Goal: Task Accomplishment & Management: Manage account settings

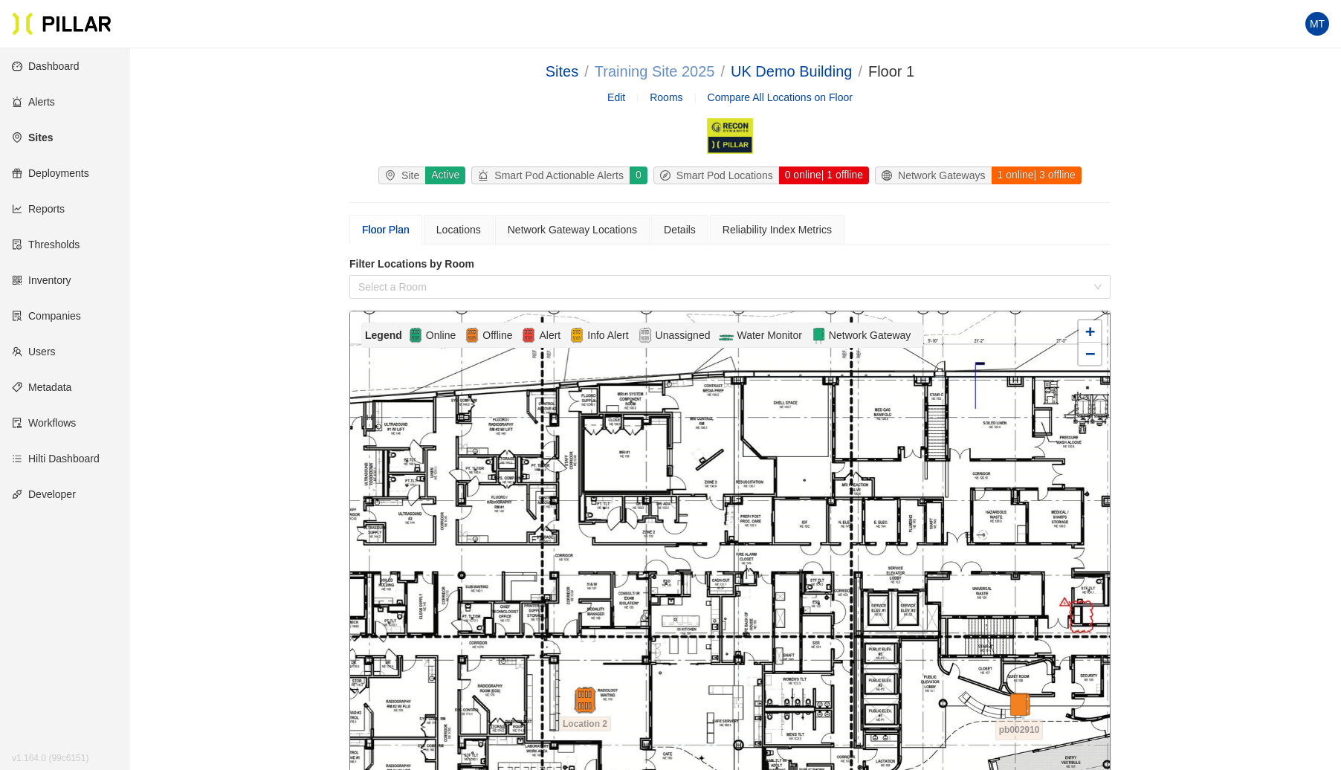
click at [682, 70] on link "Training Site 2025" at bounding box center [655, 71] width 120 height 16
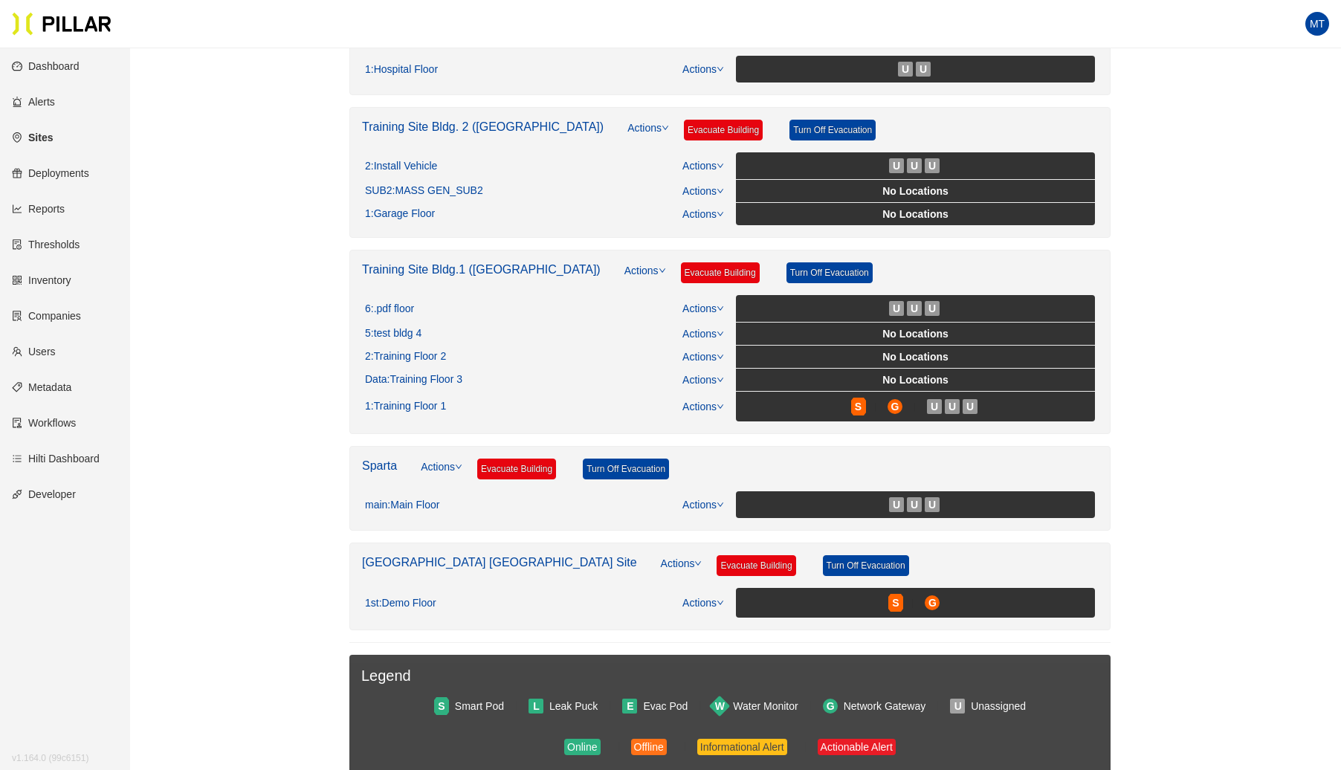
scroll to position [467, 0]
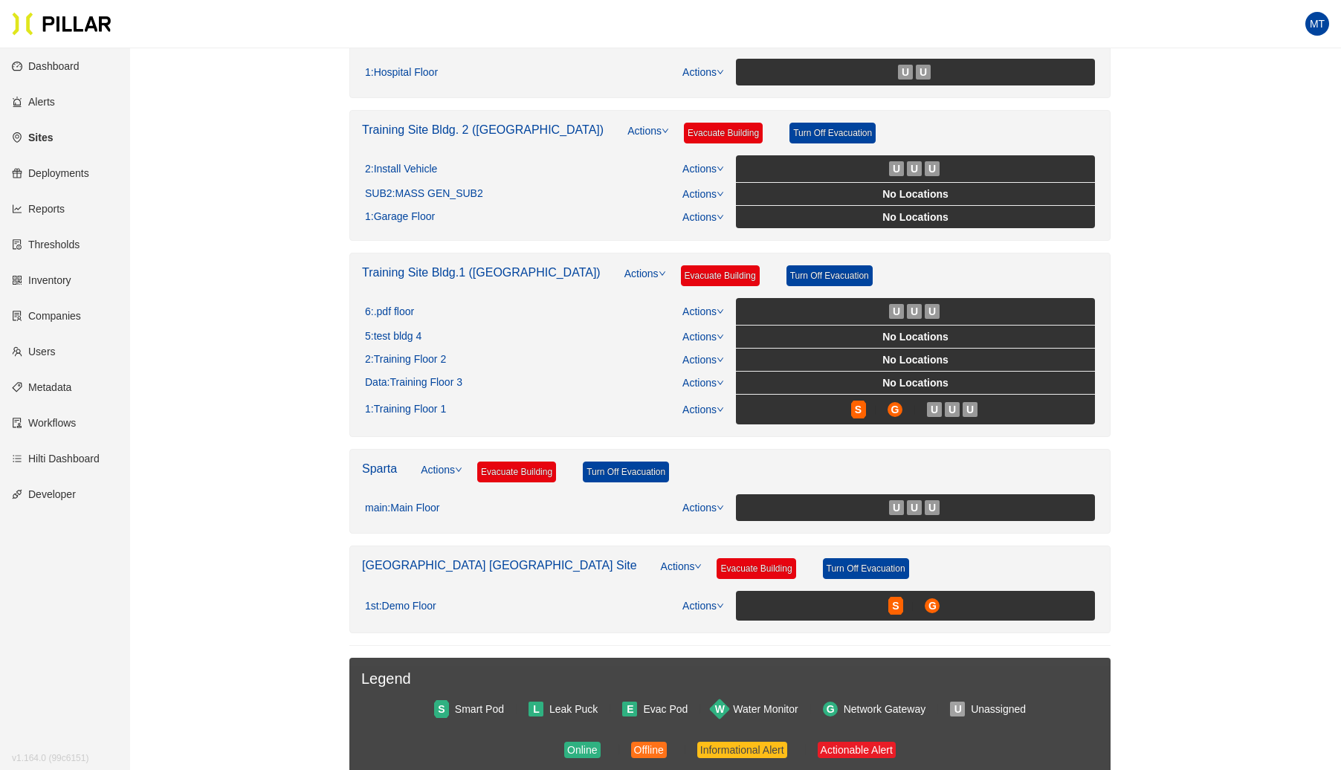
click at [404, 266] on link "Training Site Bldg.1 ([GEOGRAPHIC_DATA])" at bounding box center [481, 272] width 239 height 13
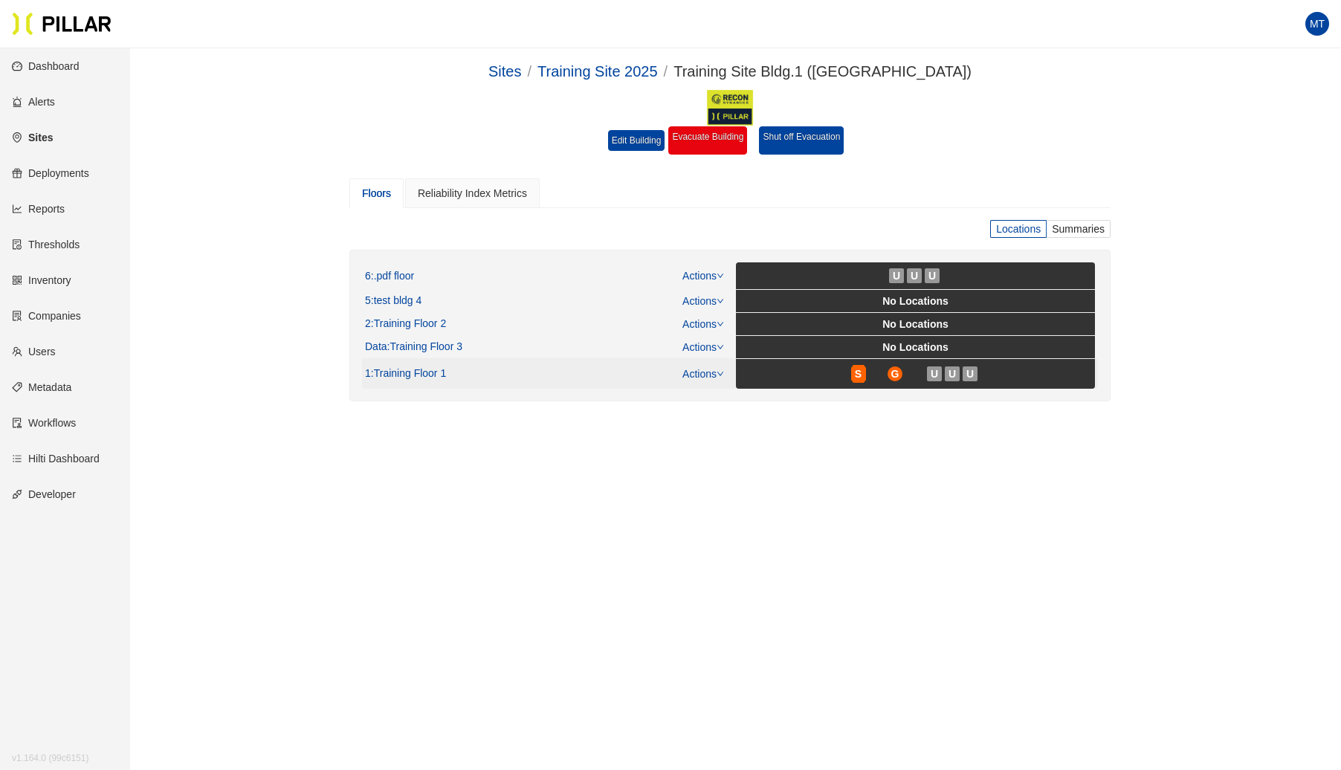
click at [712, 372] on link "Actions" at bounding box center [703, 374] width 42 height 12
click at [721, 395] on link "View/Edit Floor Plan" at bounding box center [735, 394] width 94 height 16
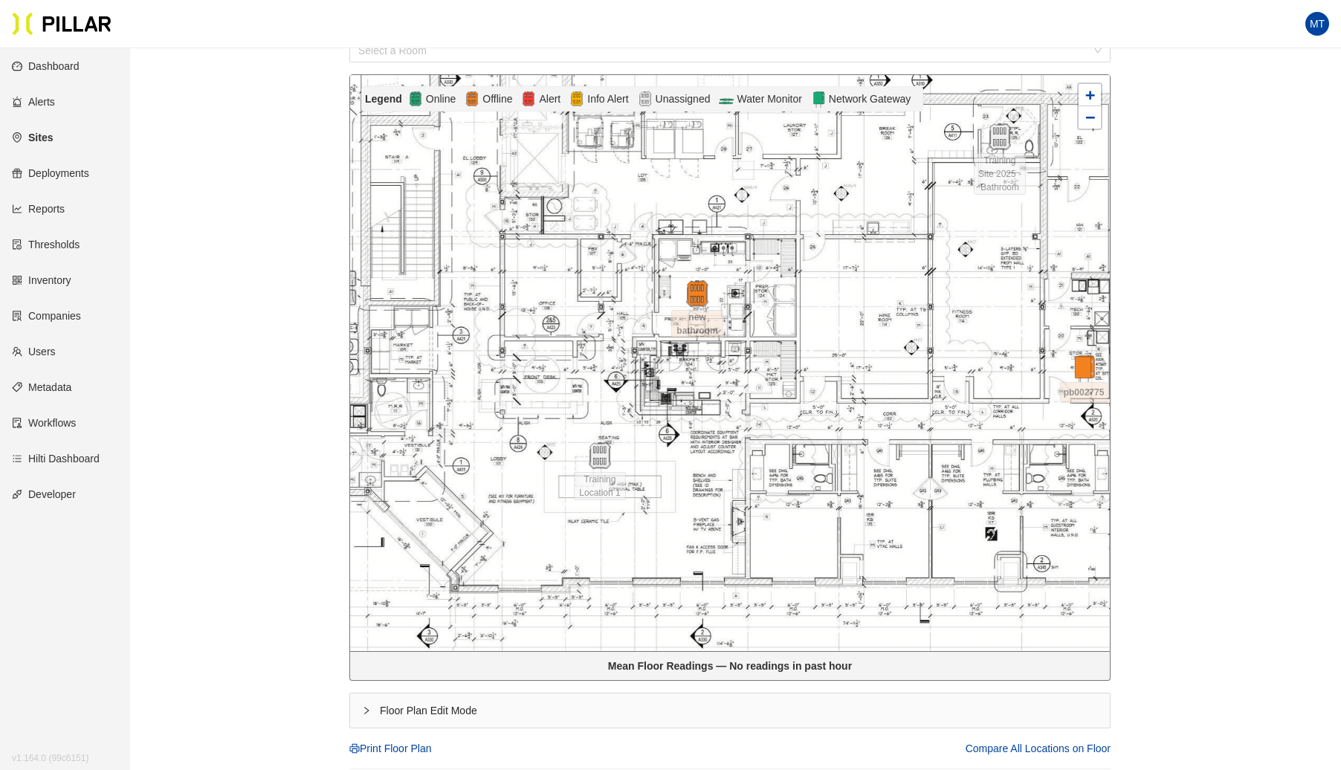
scroll to position [238, 0]
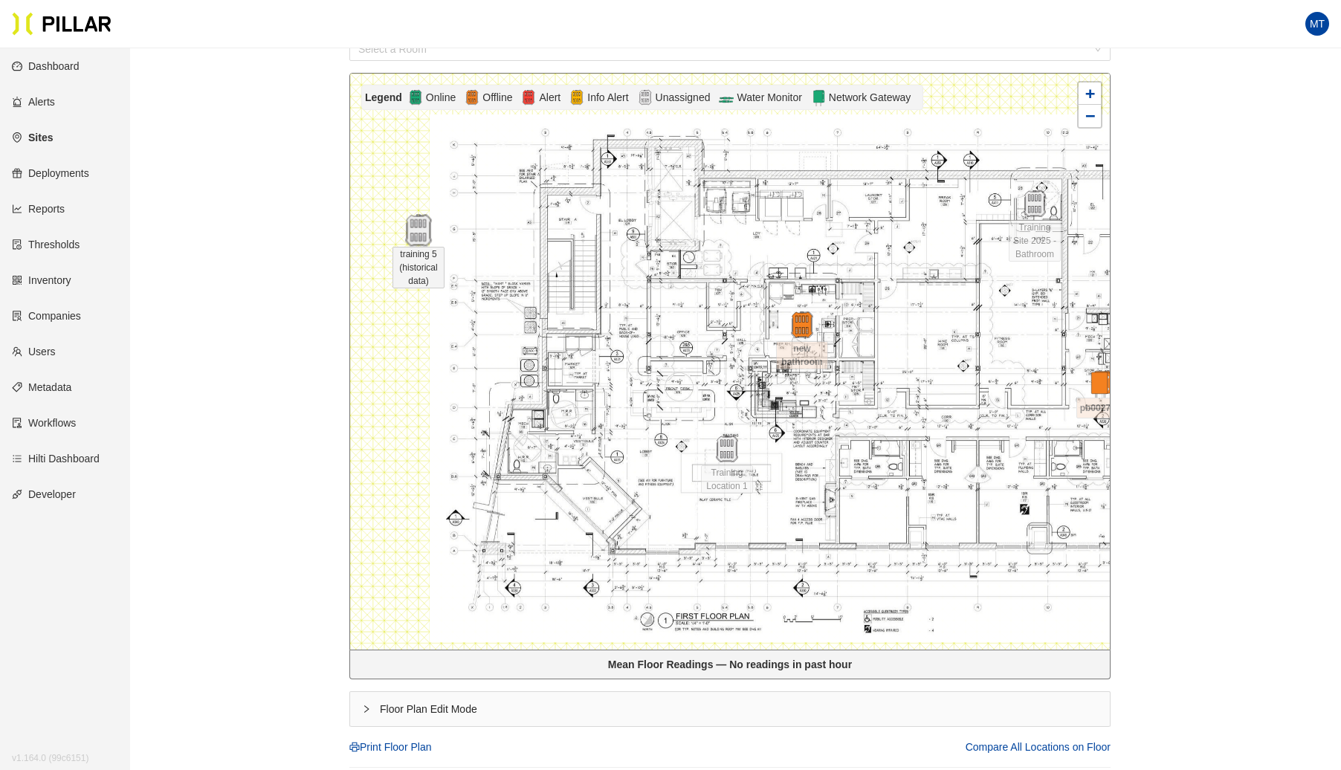
drag, startPoint x: 392, startPoint y: 242, endPoint x: 418, endPoint y: 232, distance: 27.1
click at [418, 232] on img at bounding box center [418, 231] width 32 height 32
click at [362, 705] on icon "right" at bounding box center [366, 709] width 9 height 9
drag, startPoint x: 424, startPoint y: 229, endPoint x: 677, endPoint y: 210, distance: 254.2
click at [677, 210] on img at bounding box center [672, 211] width 32 height 32
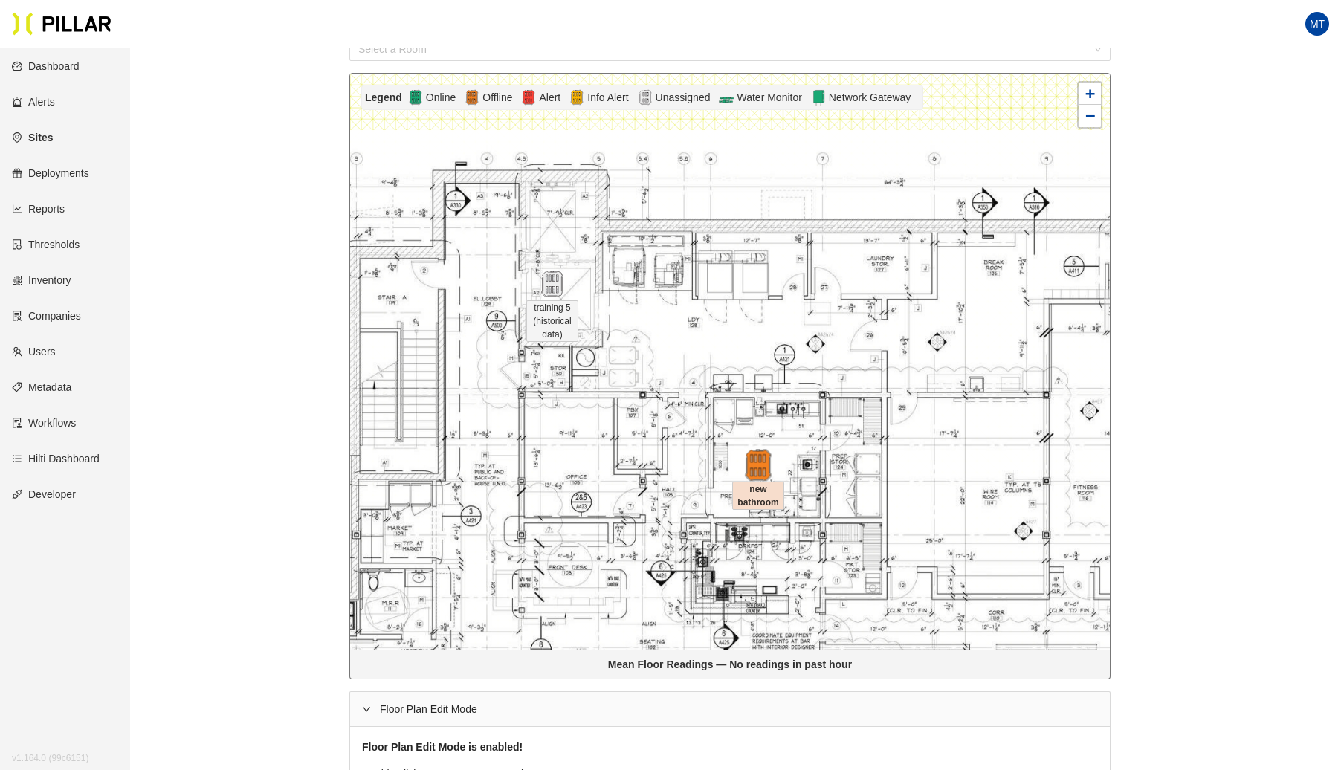
click at [758, 464] on img at bounding box center [758, 466] width 32 height 32
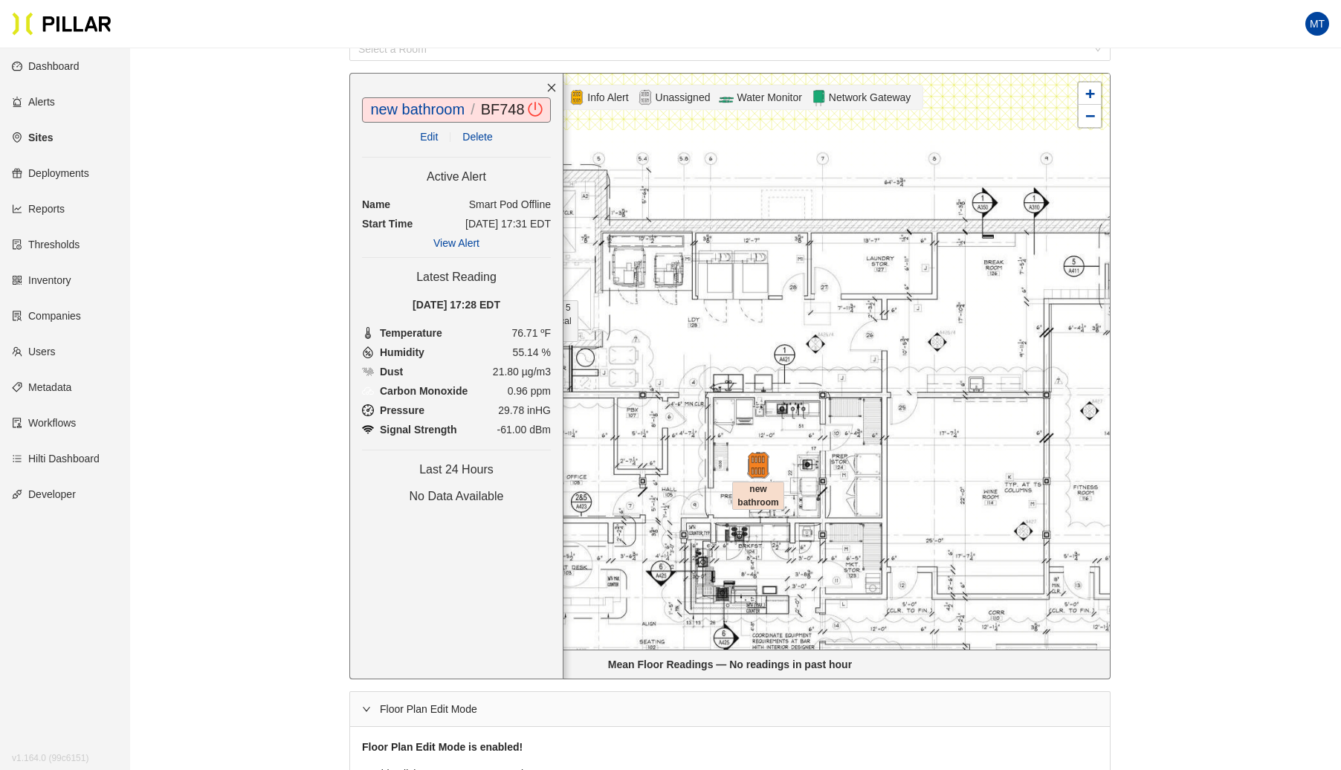
click at [427, 134] on link "Edit" at bounding box center [429, 137] width 18 height 12
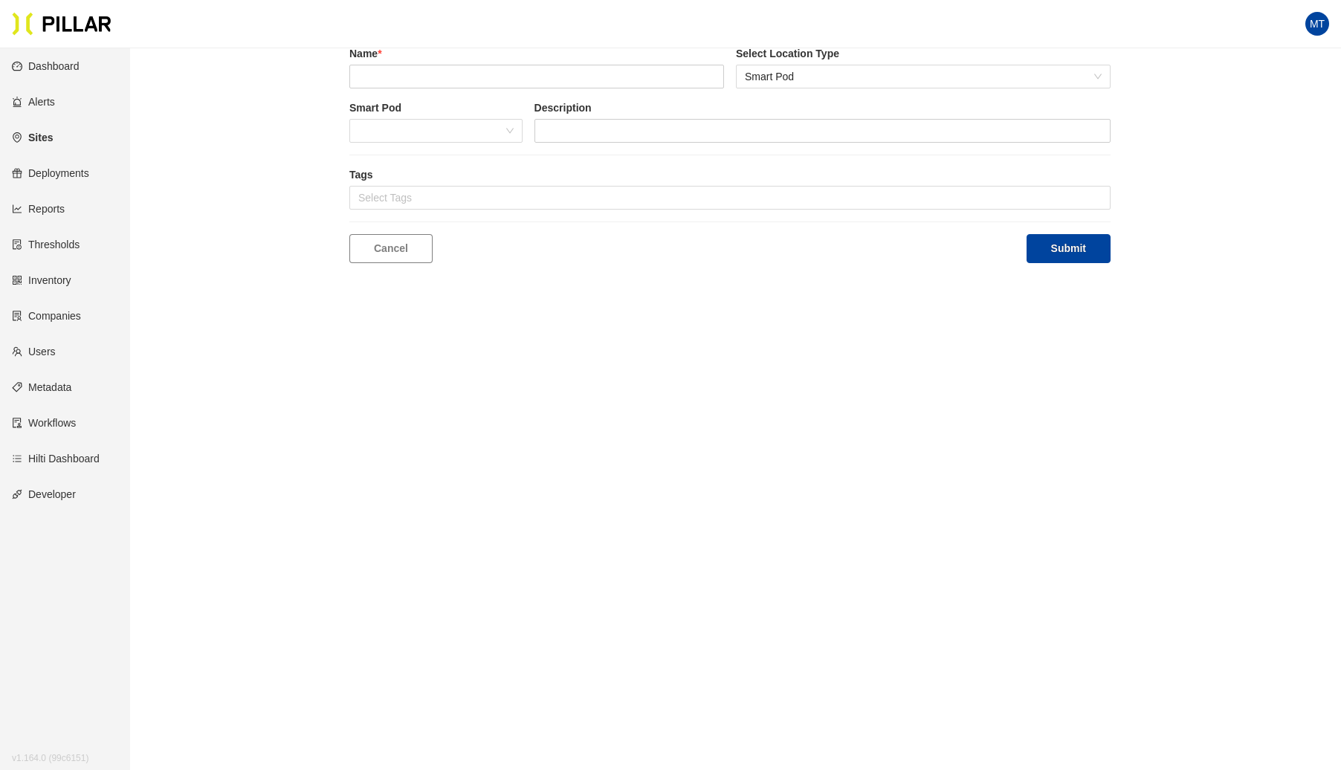
scroll to position [48, 0]
type input "new bathroom"
click at [797, 75] on span "(remove)" at bounding box center [794, 76] width 42 height 16
click at [1067, 250] on button "Submit" at bounding box center [1068, 248] width 84 height 29
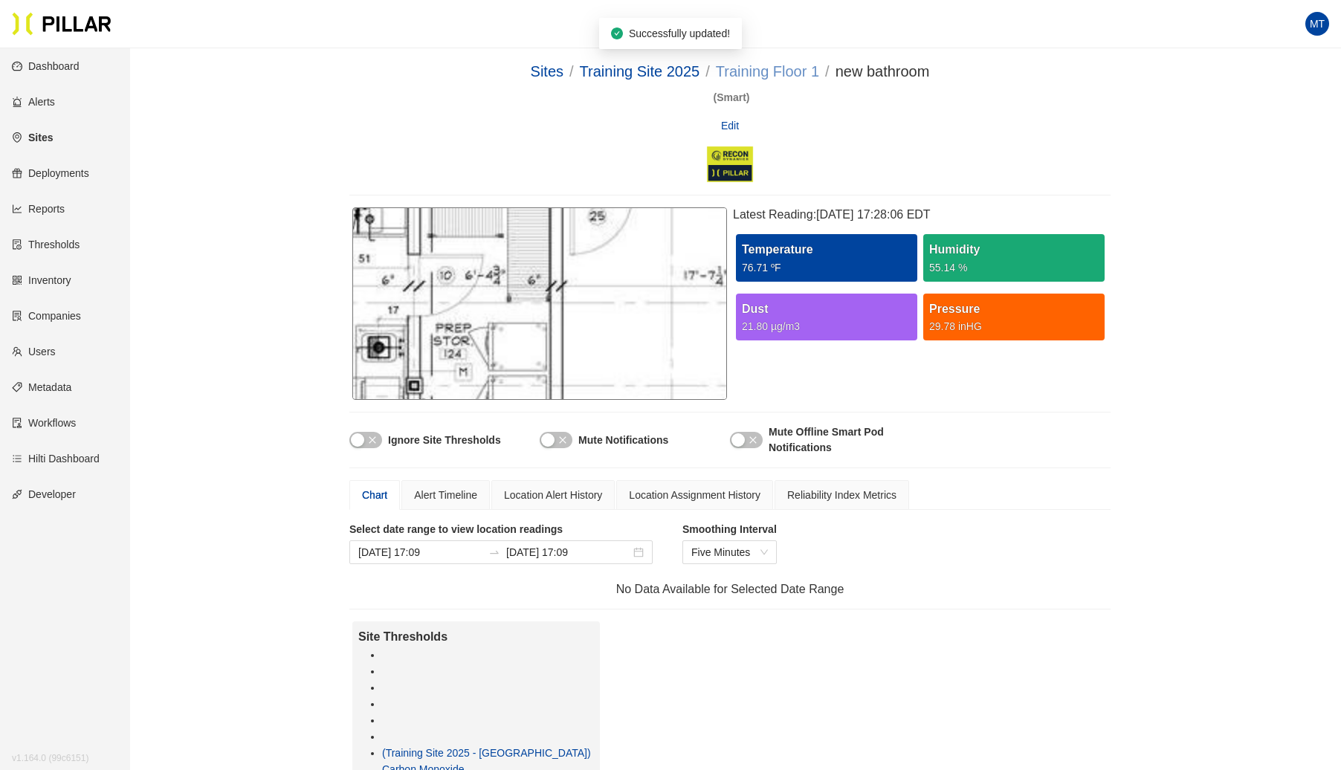
click at [781, 73] on link "Training Floor 1" at bounding box center [767, 71] width 103 height 16
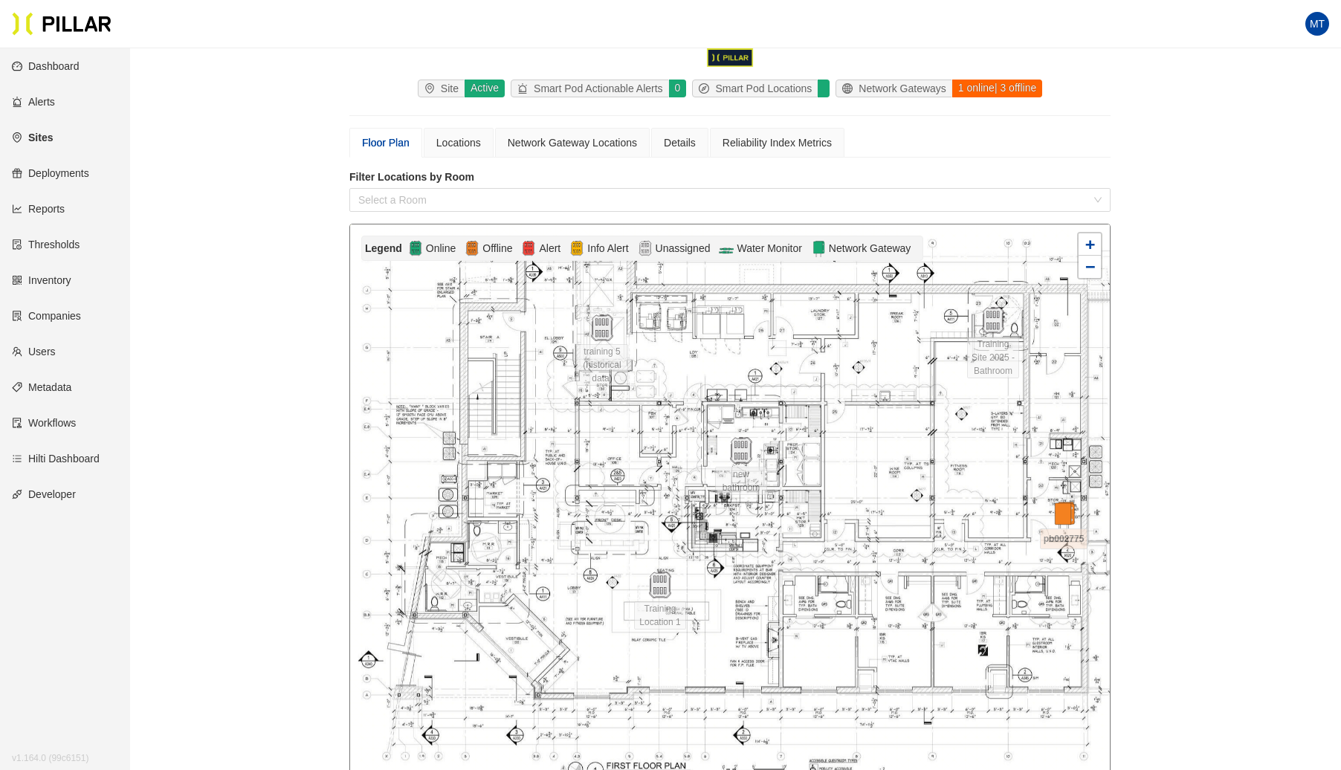
scroll to position [71, 0]
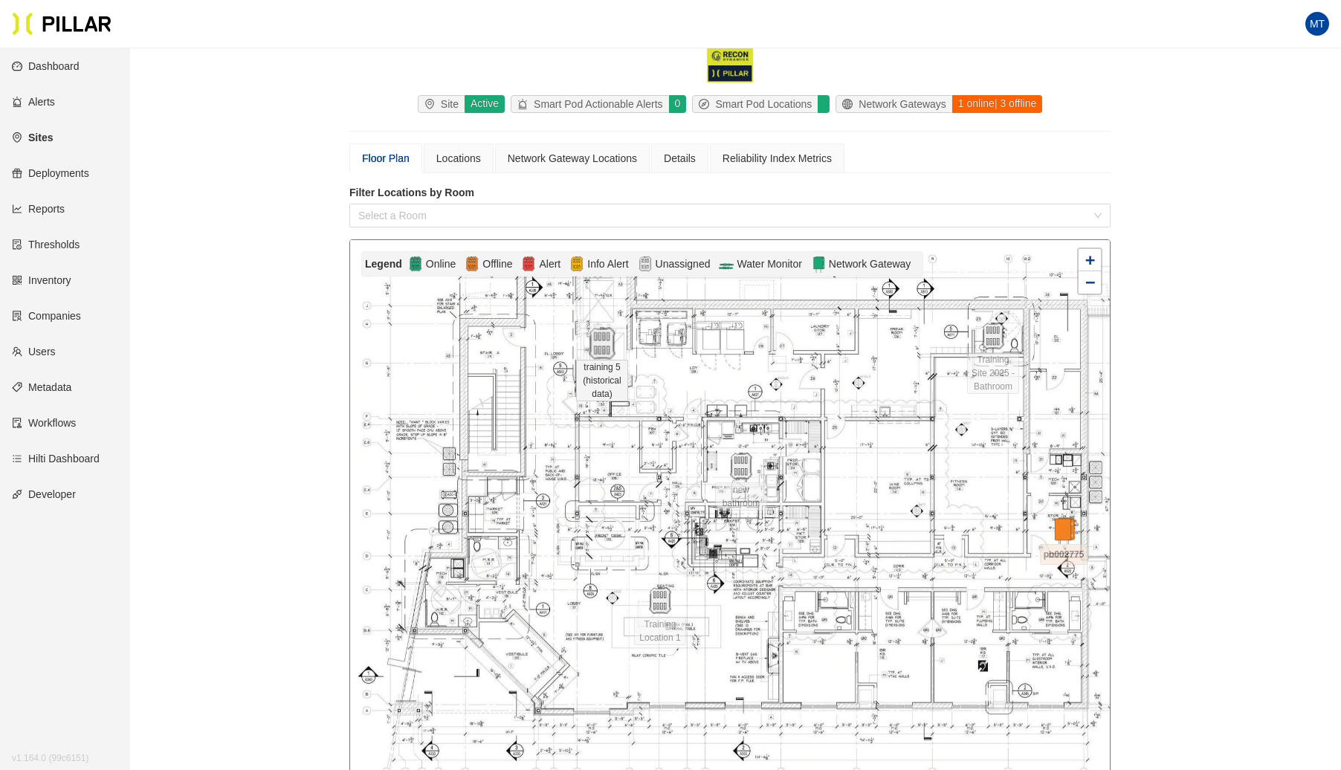
click at [602, 346] on img at bounding box center [602, 344] width 32 height 32
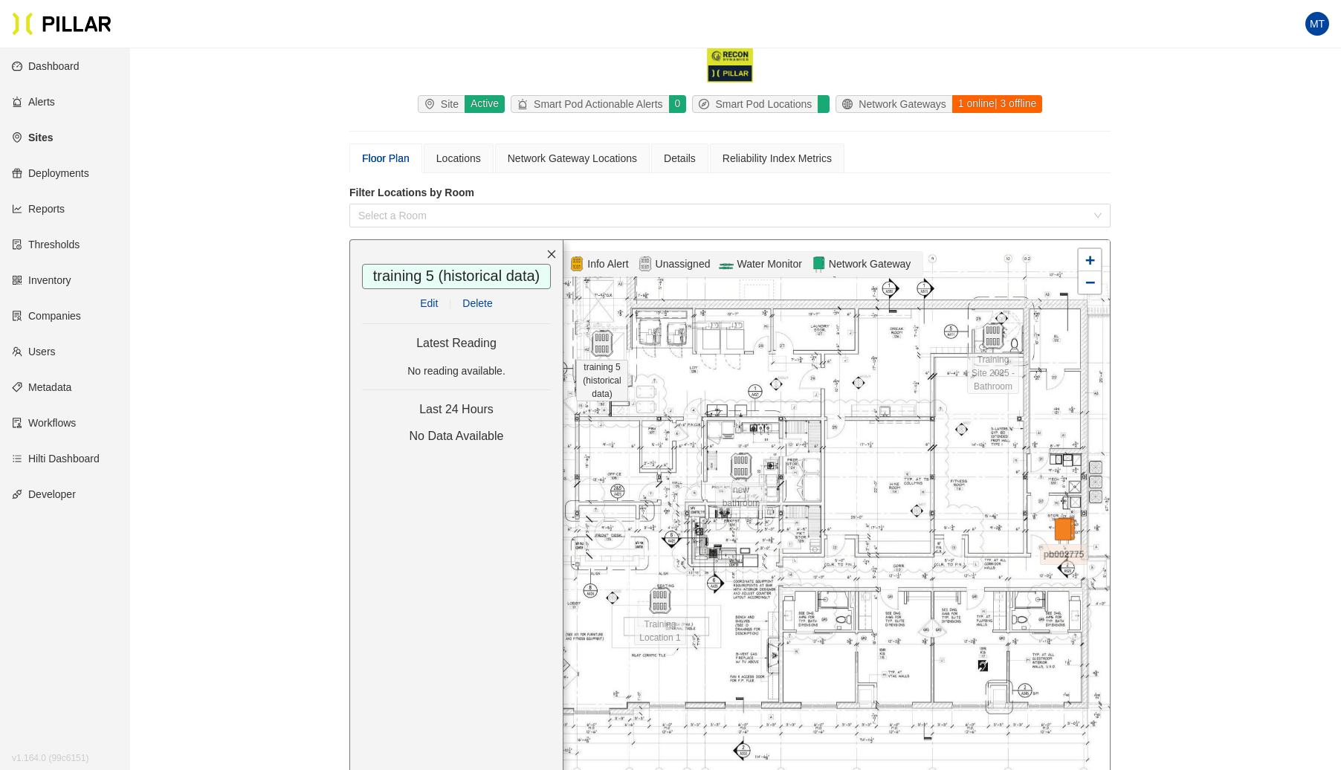
click at [427, 300] on link "Edit" at bounding box center [429, 303] width 18 height 12
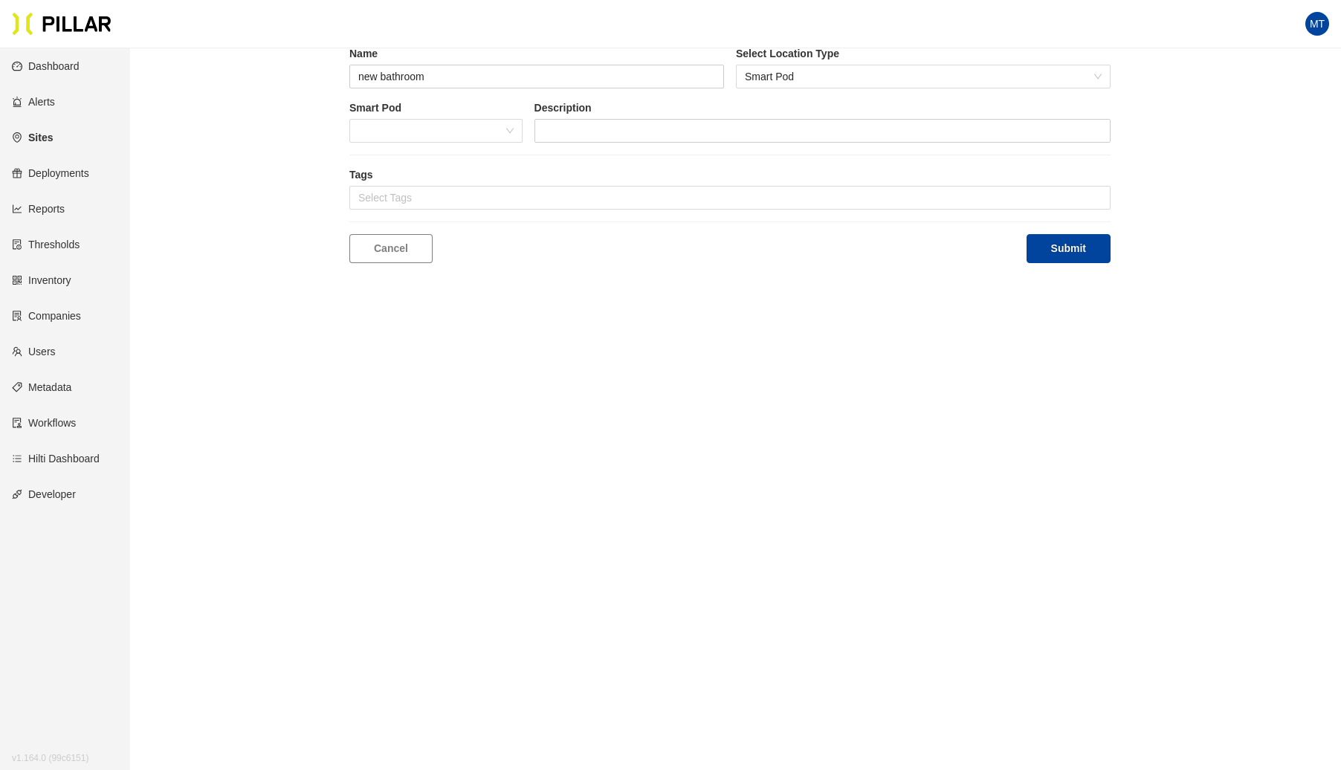
scroll to position [48, 0]
type input "training 5 (historical data)"
click at [435, 123] on span at bounding box center [435, 131] width 155 height 22
click at [403, 155] on div "BF748" at bounding box center [435, 160] width 155 height 16
click at [1089, 253] on button "Submit" at bounding box center [1068, 248] width 84 height 29
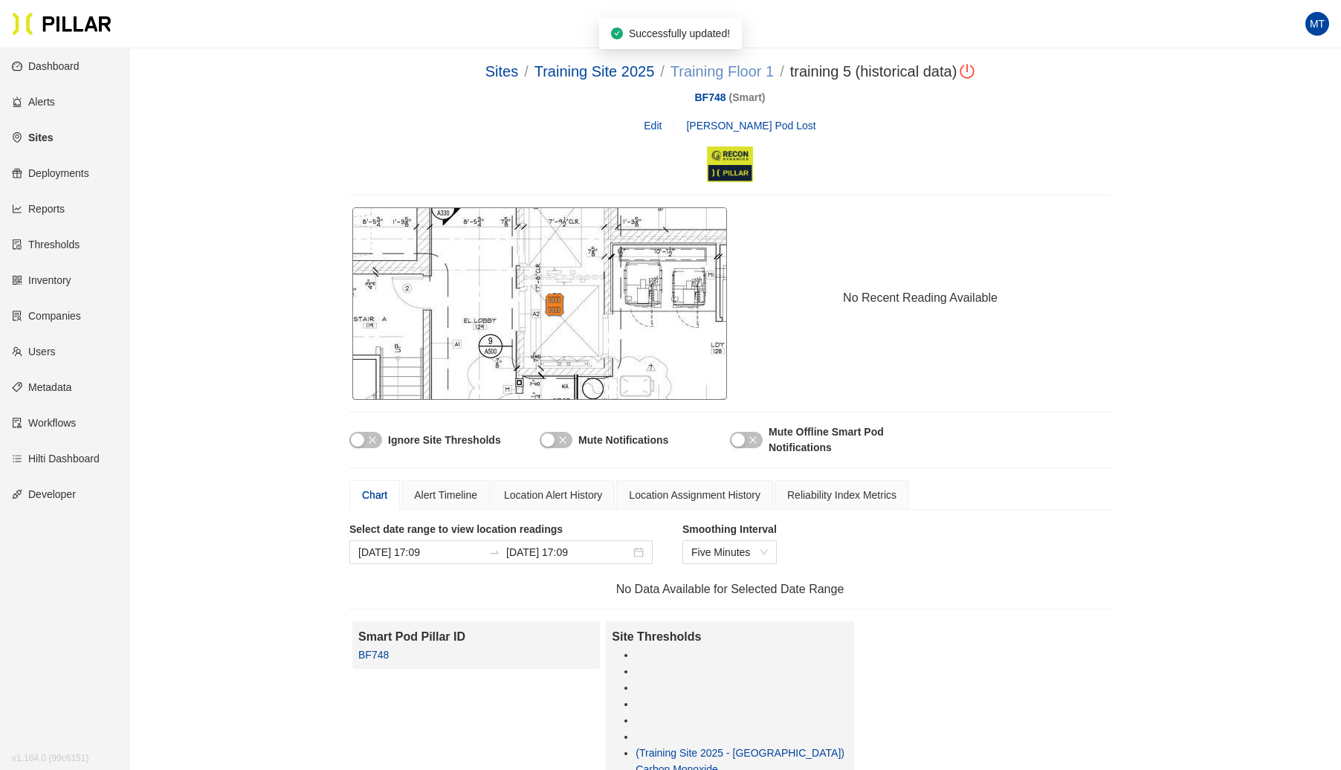
click at [711, 70] on link "Training Floor 1" at bounding box center [721, 71] width 103 height 16
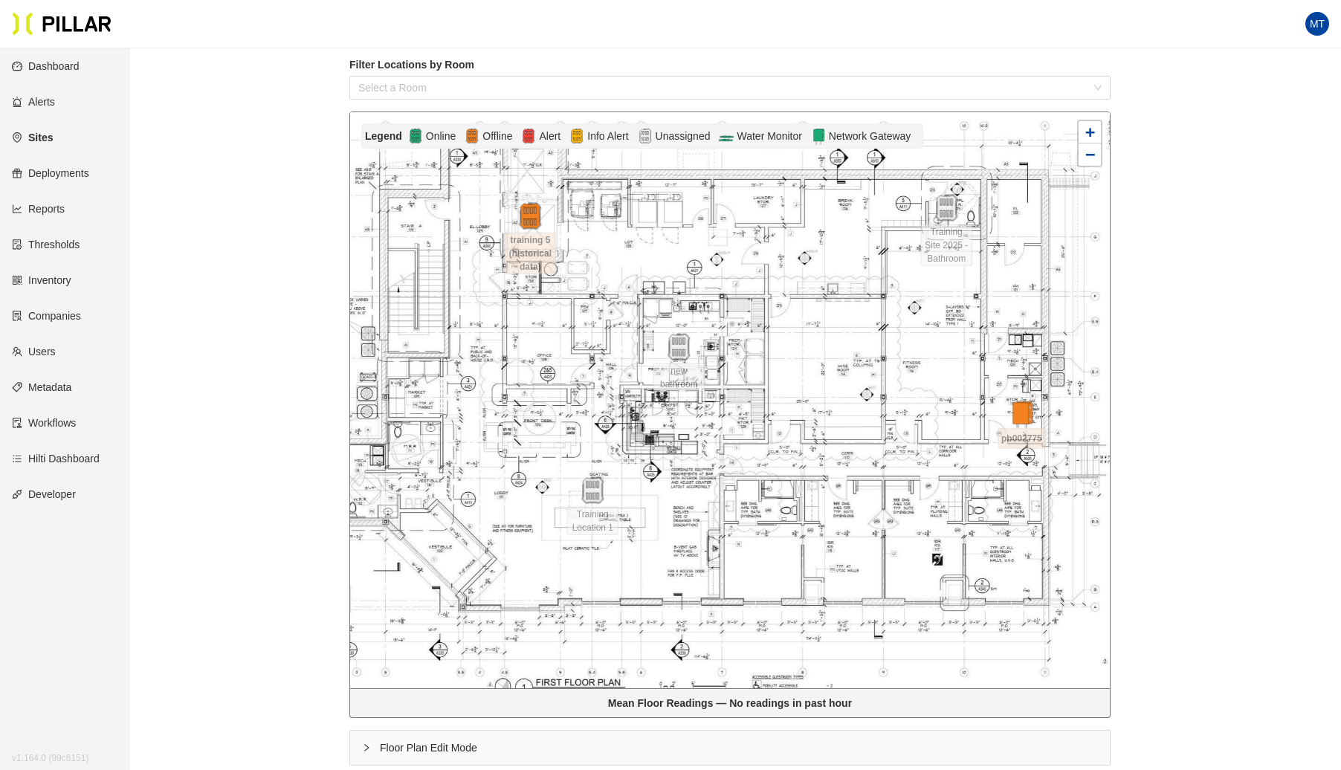
scroll to position [204, 0]
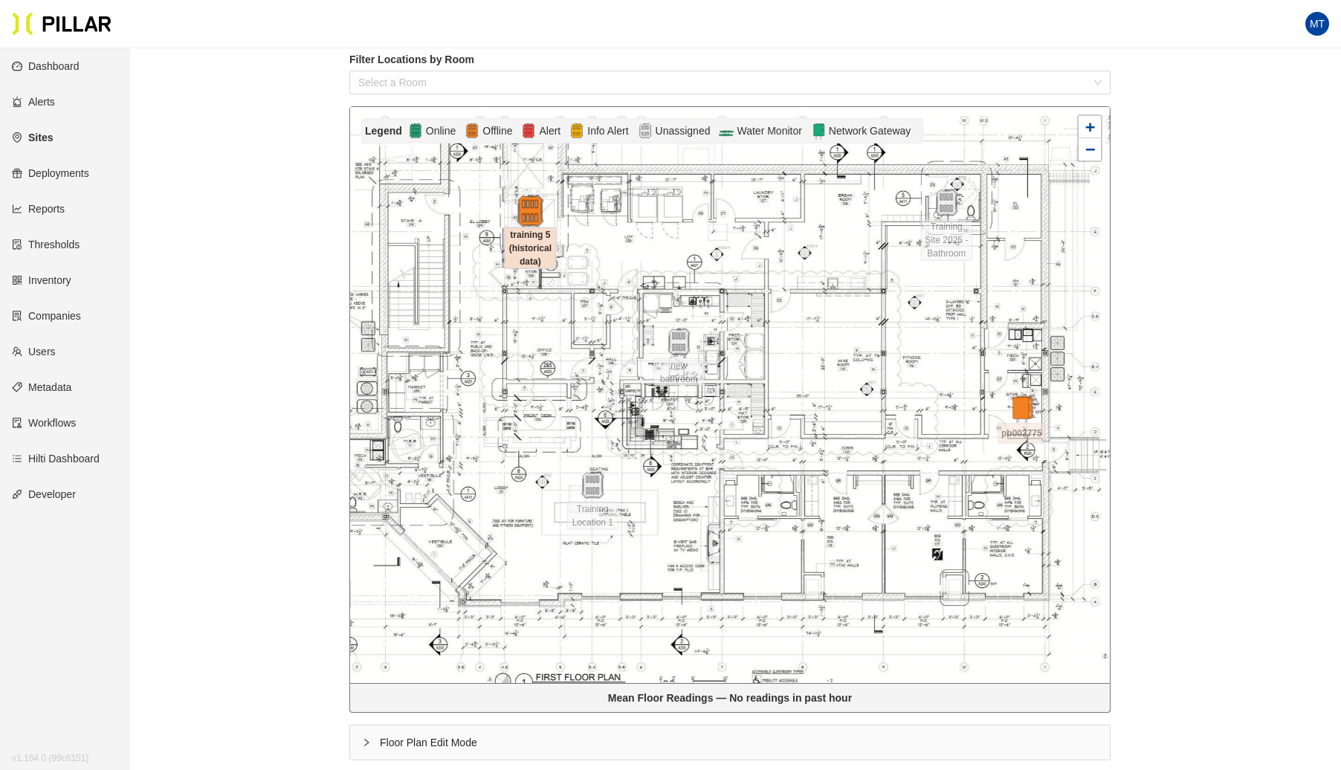
click at [528, 208] on img at bounding box center [530, 211] width 32 height 32
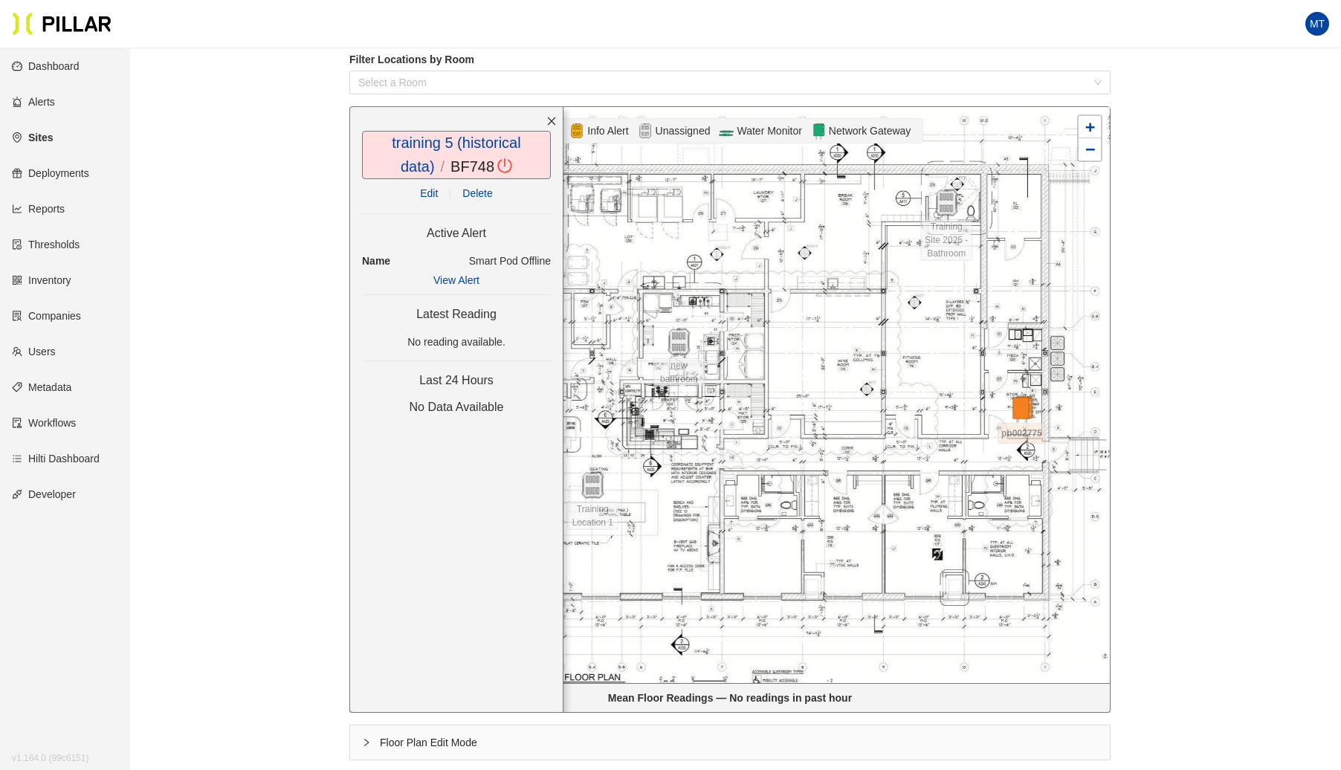
click at [431, 192] on link "Edit" at bounding box center [429, 193] width 18 height 12
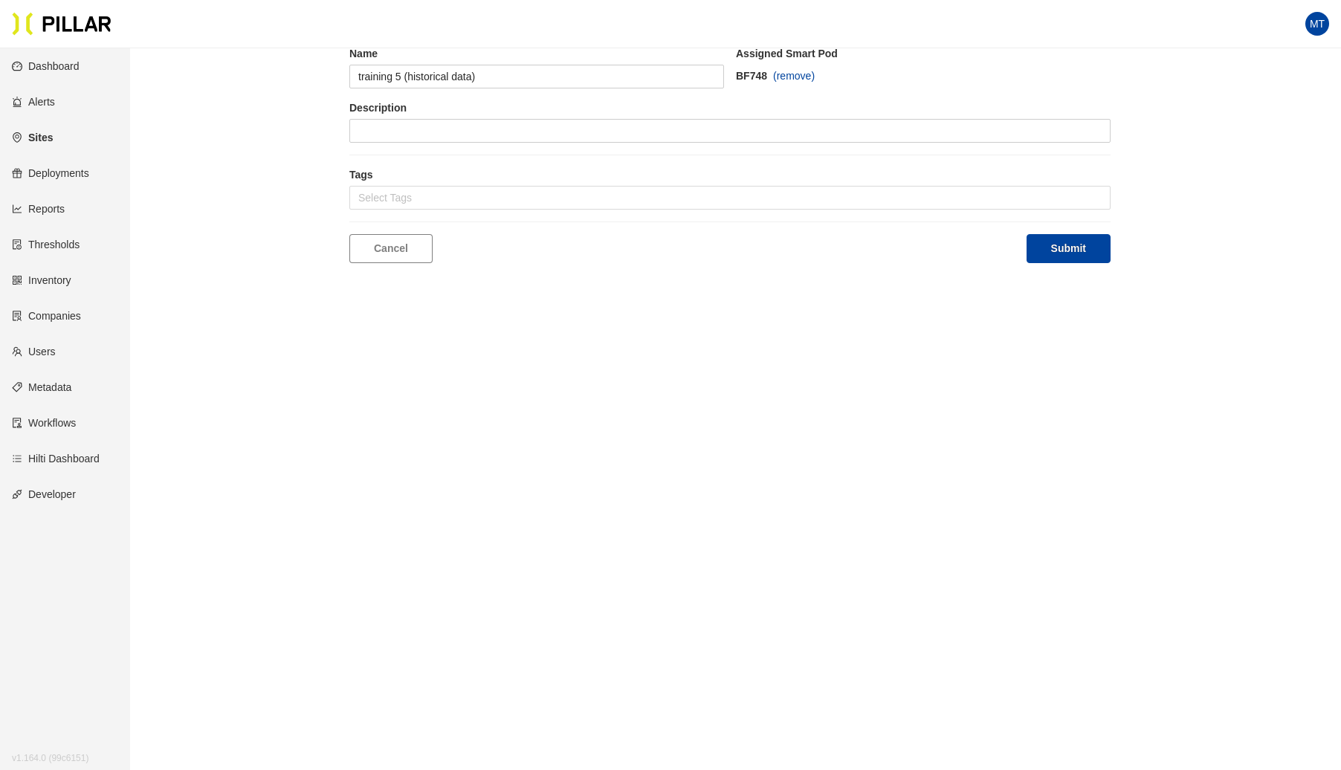
click at [791, 76] on span "(remove)" at bounding box center [794, 76] width 42 height 16
click at [1066, 247] on button "Submit" at bounding box center [1068, 248] width 84 height 29
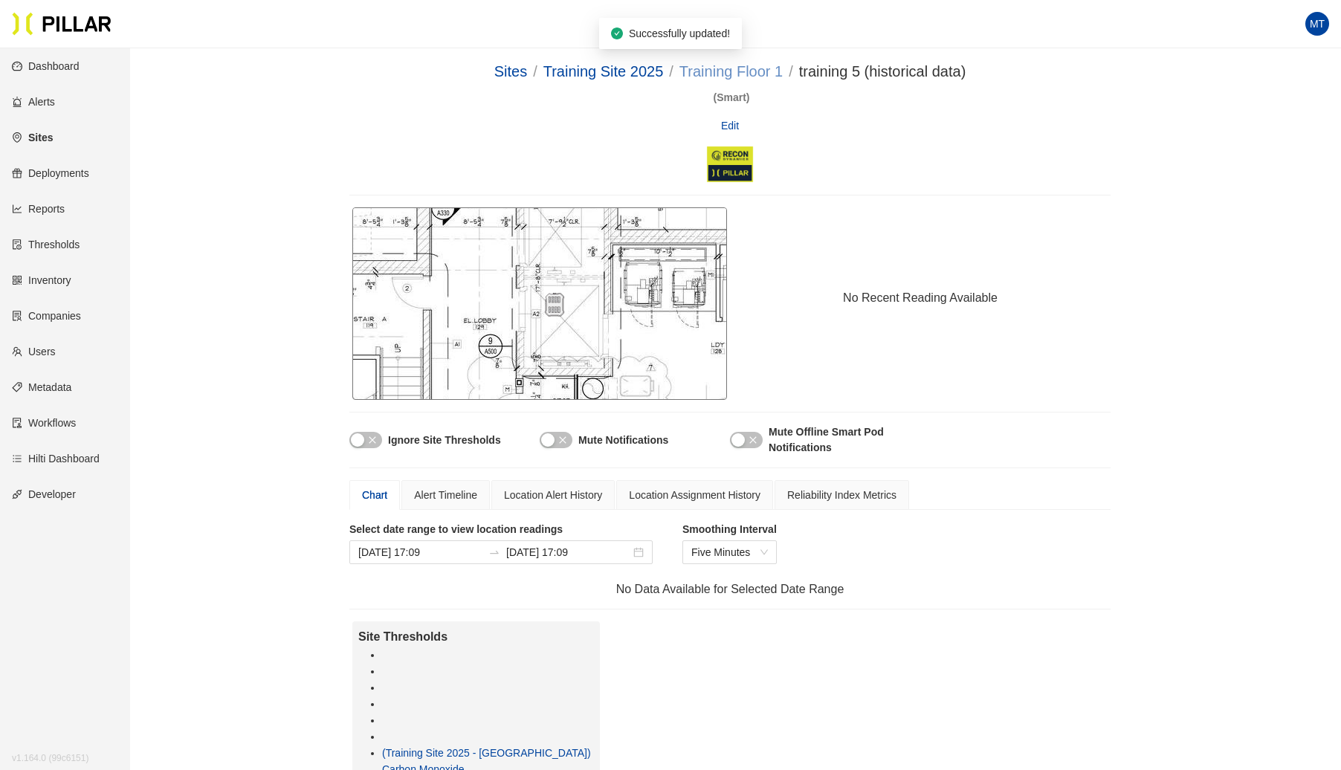
click at [742, 68] on link "Training Floor 1" at bounding box center [730, 71] width 103 height 16
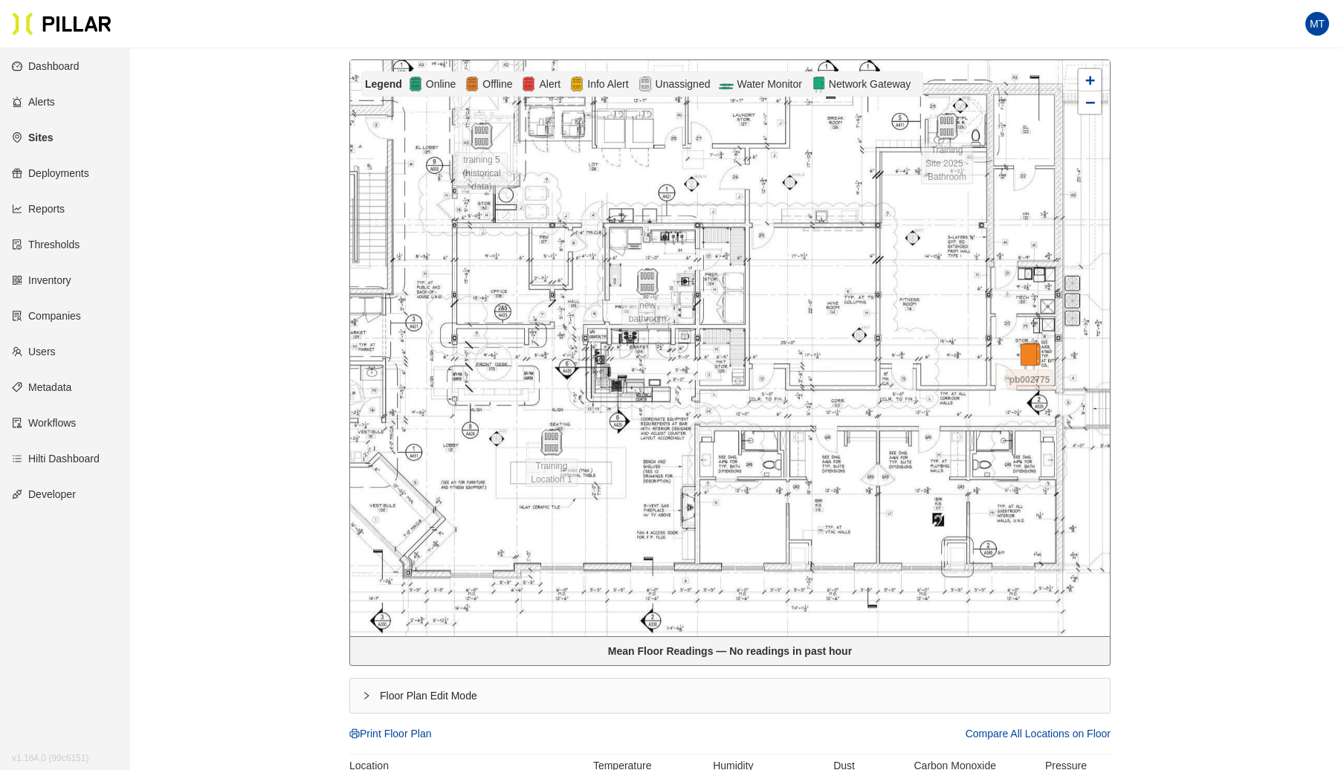
scroll to position [278, 0]
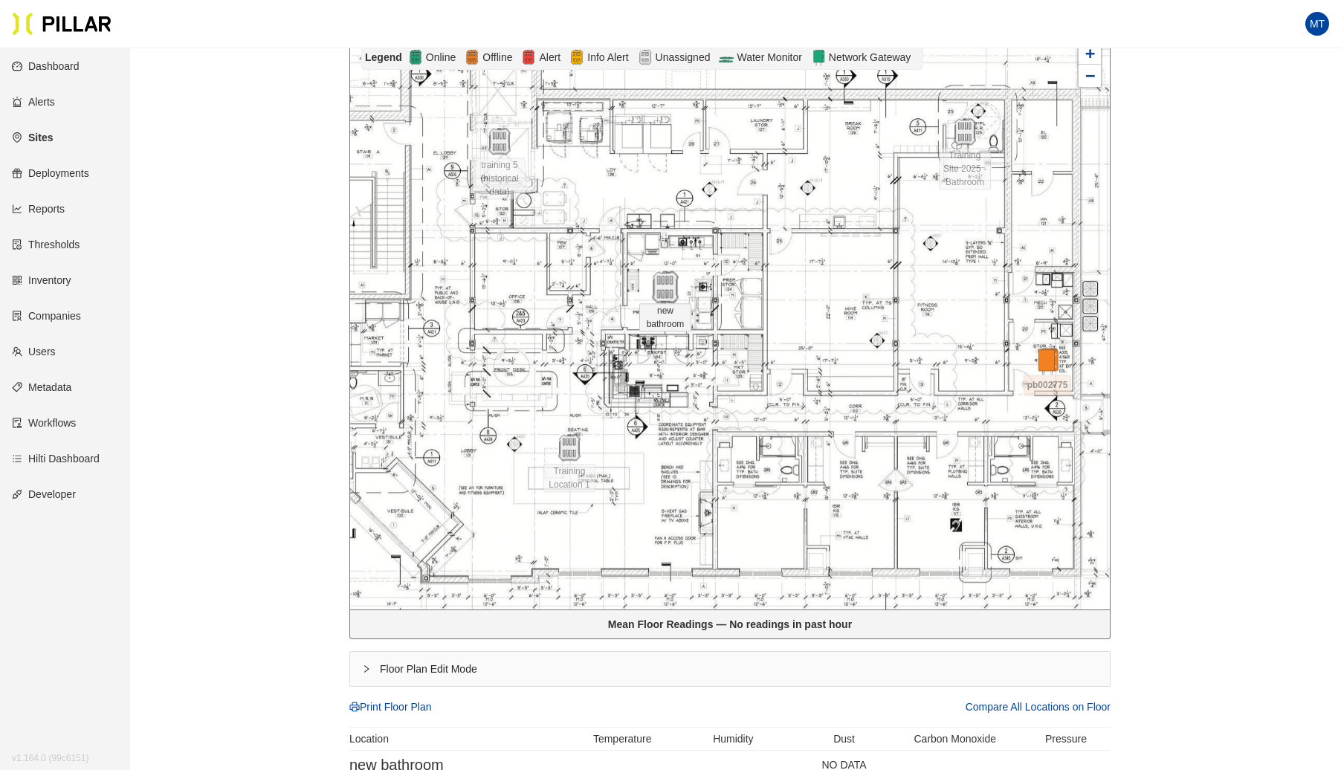
click at [661, 290] on img at bounding box center [665, 287] width 32 height 32
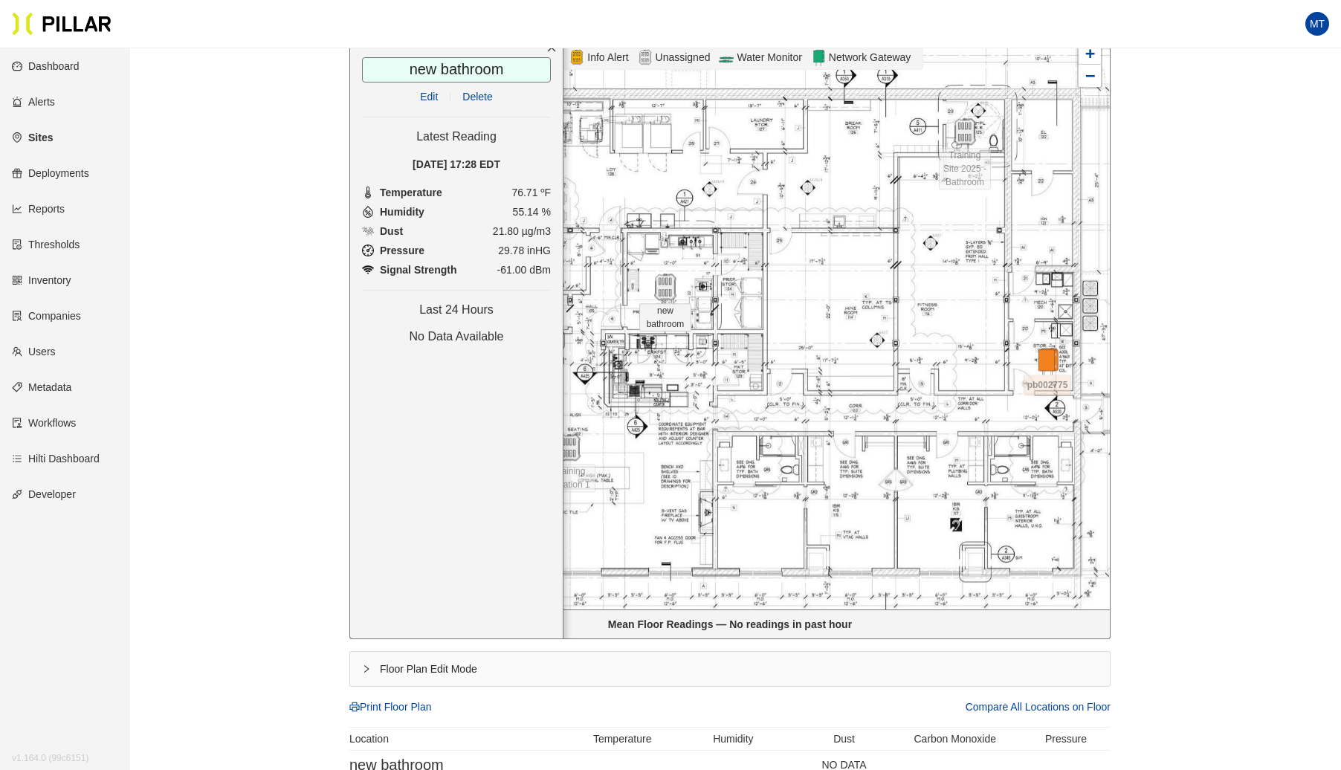
click at [426, 91] on link "Edit" at bounding box center [429, 97] width 18 height 12
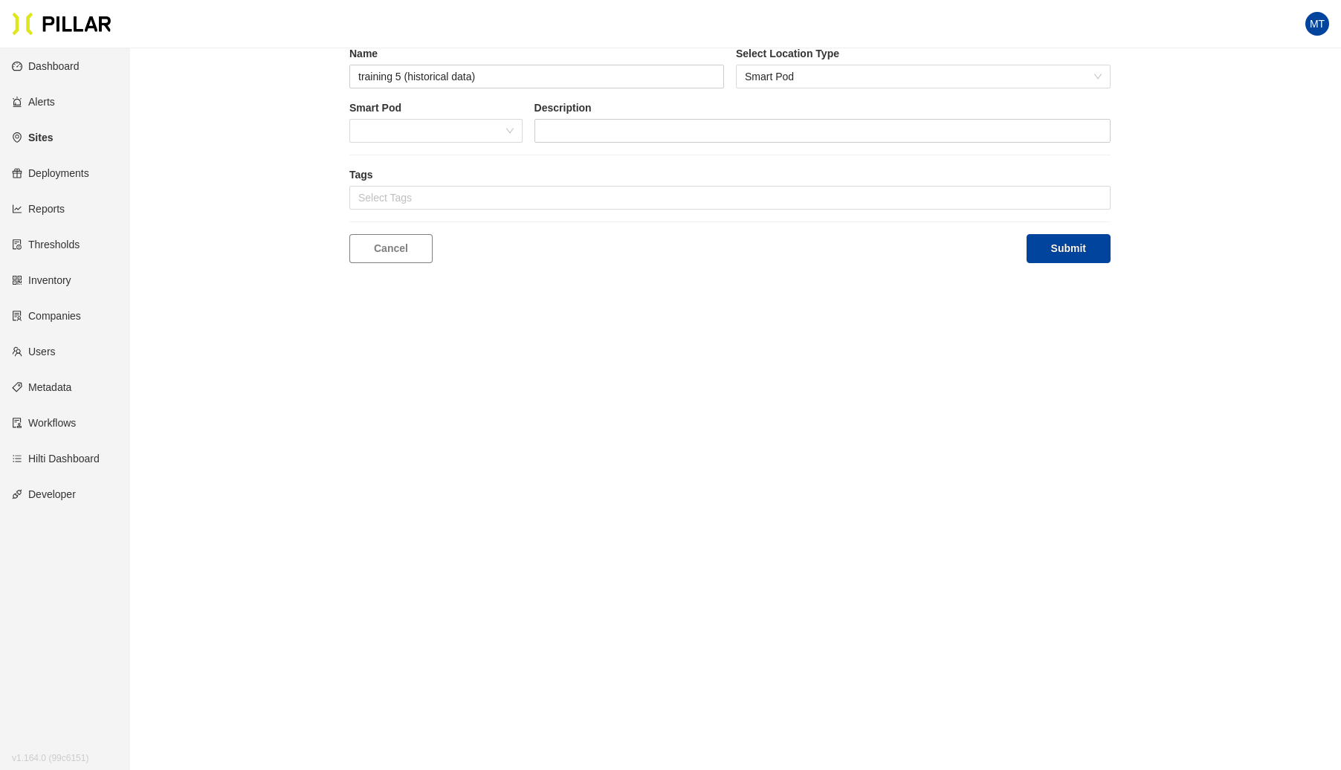
type input "new bathroom"
click at [504, 137] on span at bounding box center [435, 131] width 155 height 22
click at [392, 155] on div "BF748" at bounding box center [435, 160] width 155 height 16
click at [1074, 250] on button "Submit" at bounding box center [1068, 248] width 84 height 29
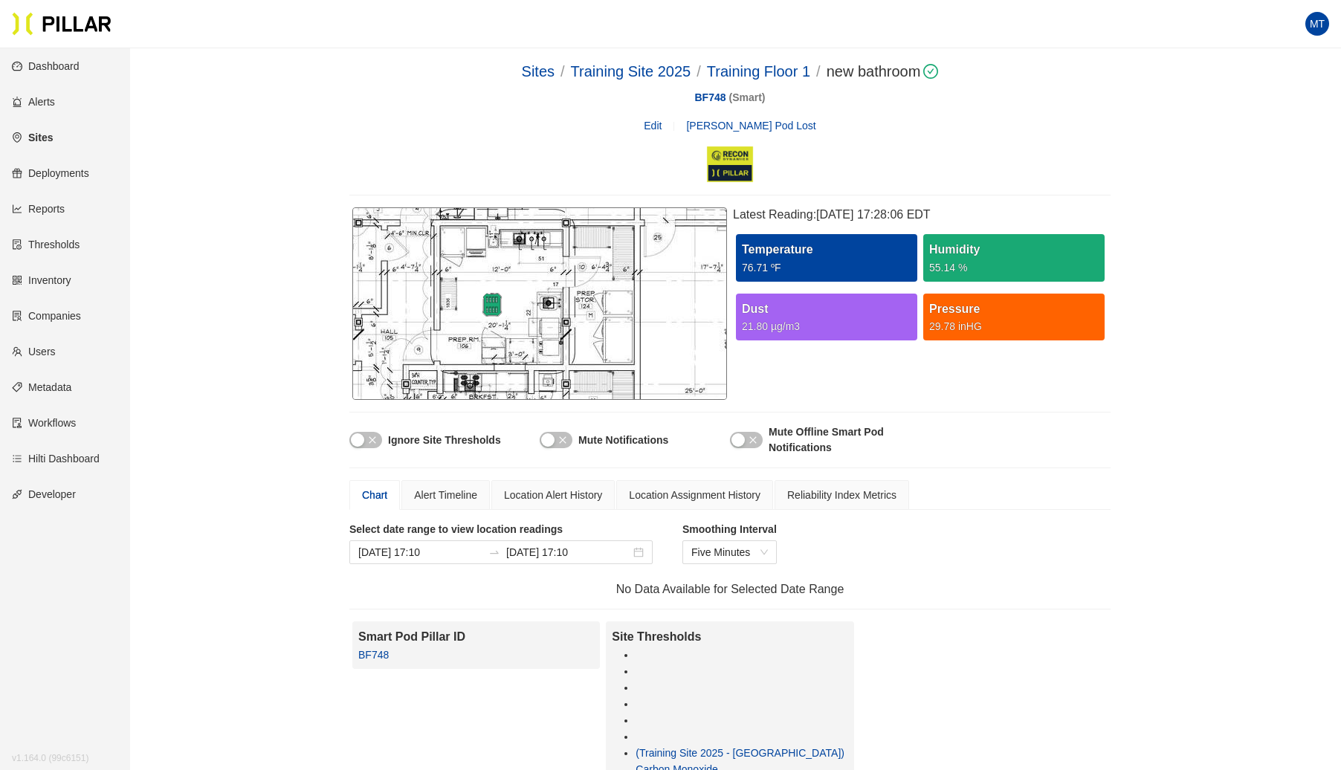
click at [733, 83] on div "Sites / Training Site 2025 / Training Floor 1 / new bathroom / BF748 ( Smart ) …" at bounding box center [729, 121] width 761 height 123
click at [743, 74] on link "Training Floor 1" at bounding box center [758, 71] width 103 height 16
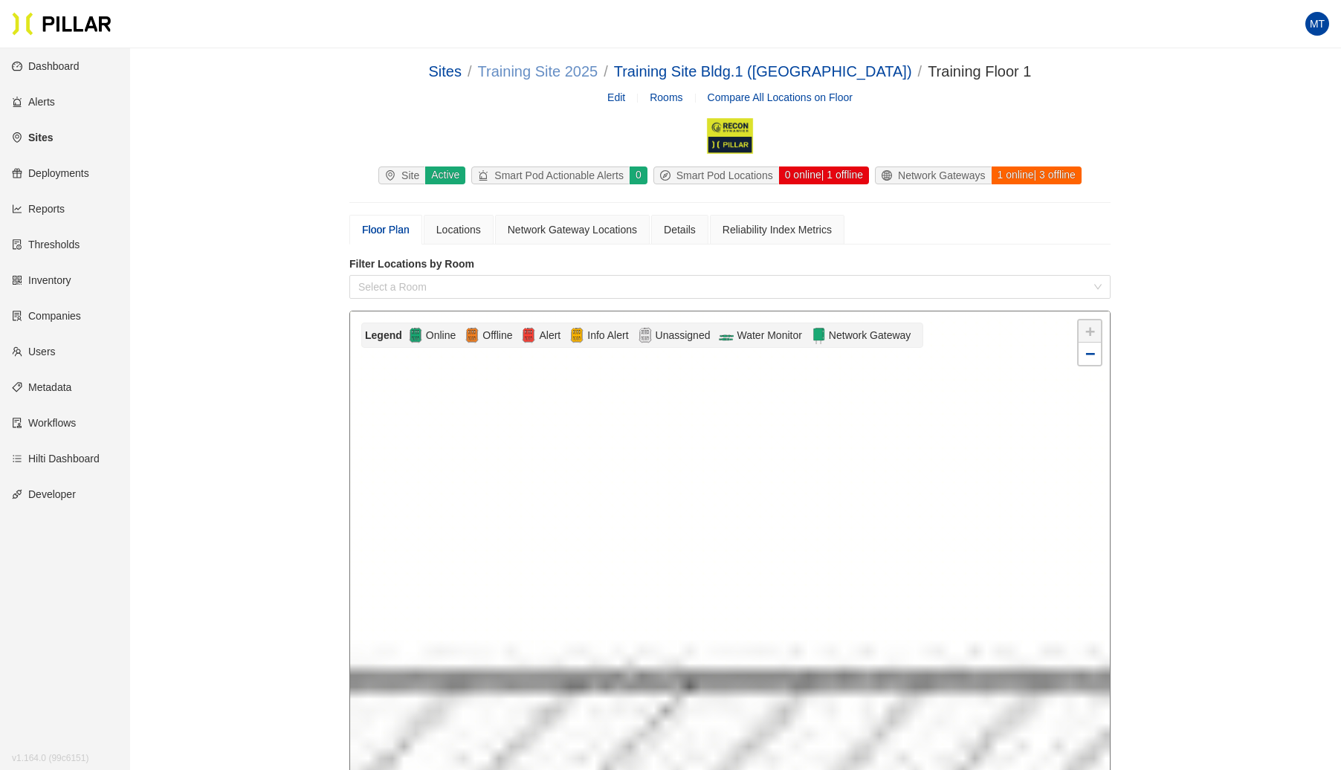
click at [598, 71] on link "Training Site 2025" at bounding box center [538, 71] width 120 height 16
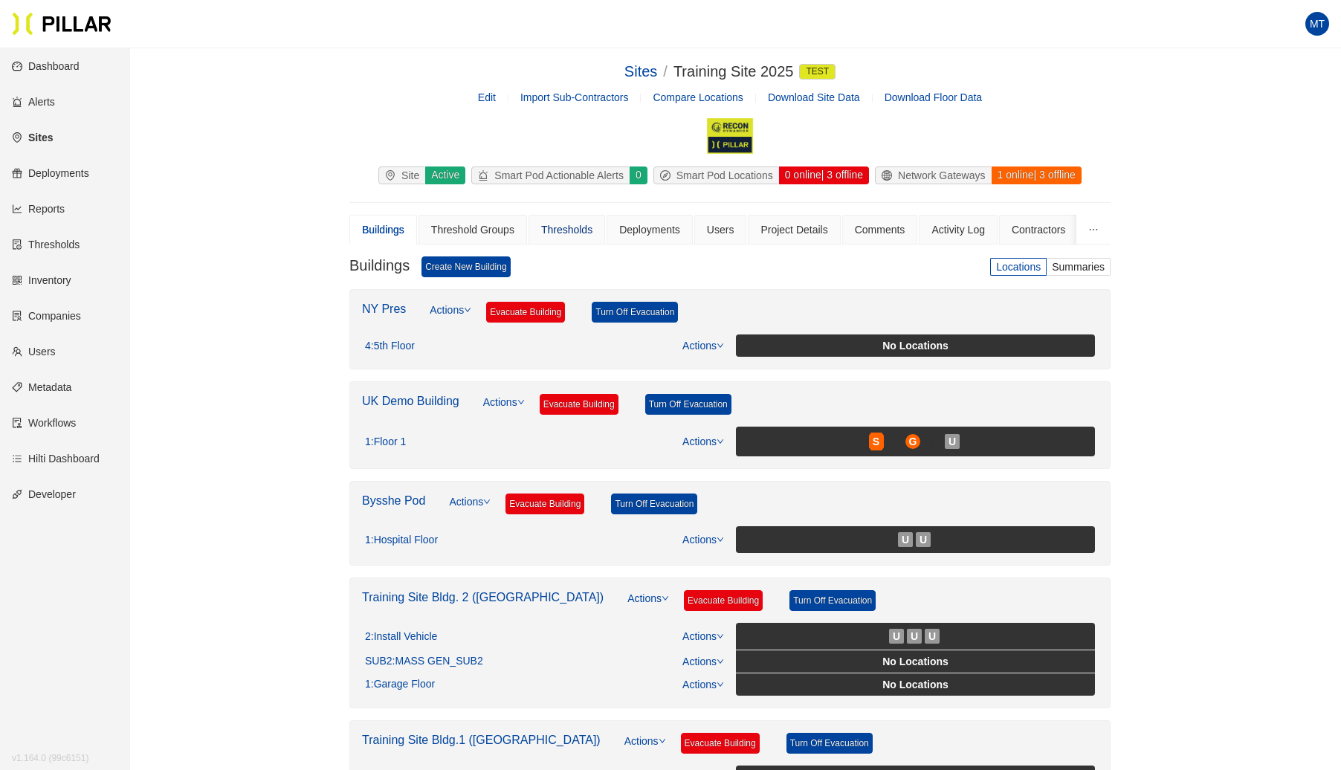
click at [575, 227] on div "Thresholds" at bounding box center [566, 229] width 51 height 16
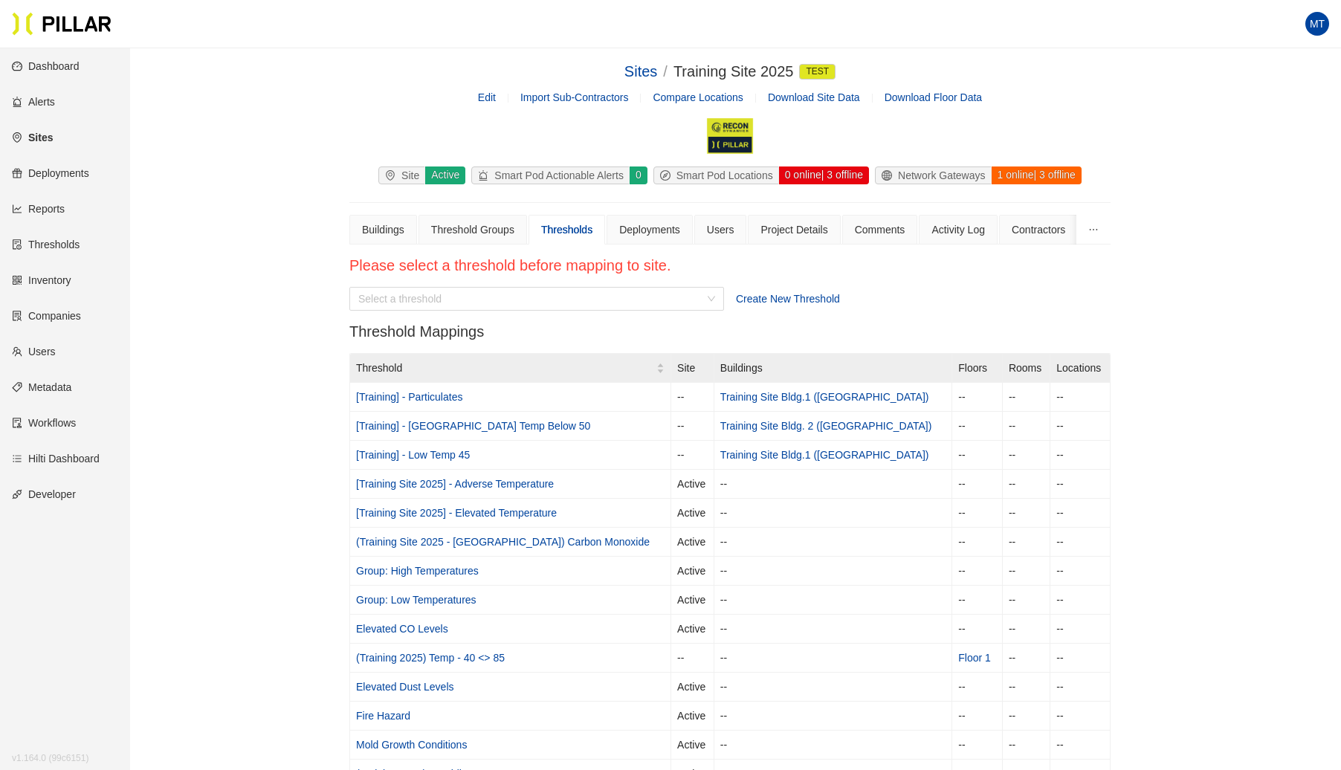
click at [792, 302] on span "Create New Threshold" at bounding box center [788, 299] width 104 height 12
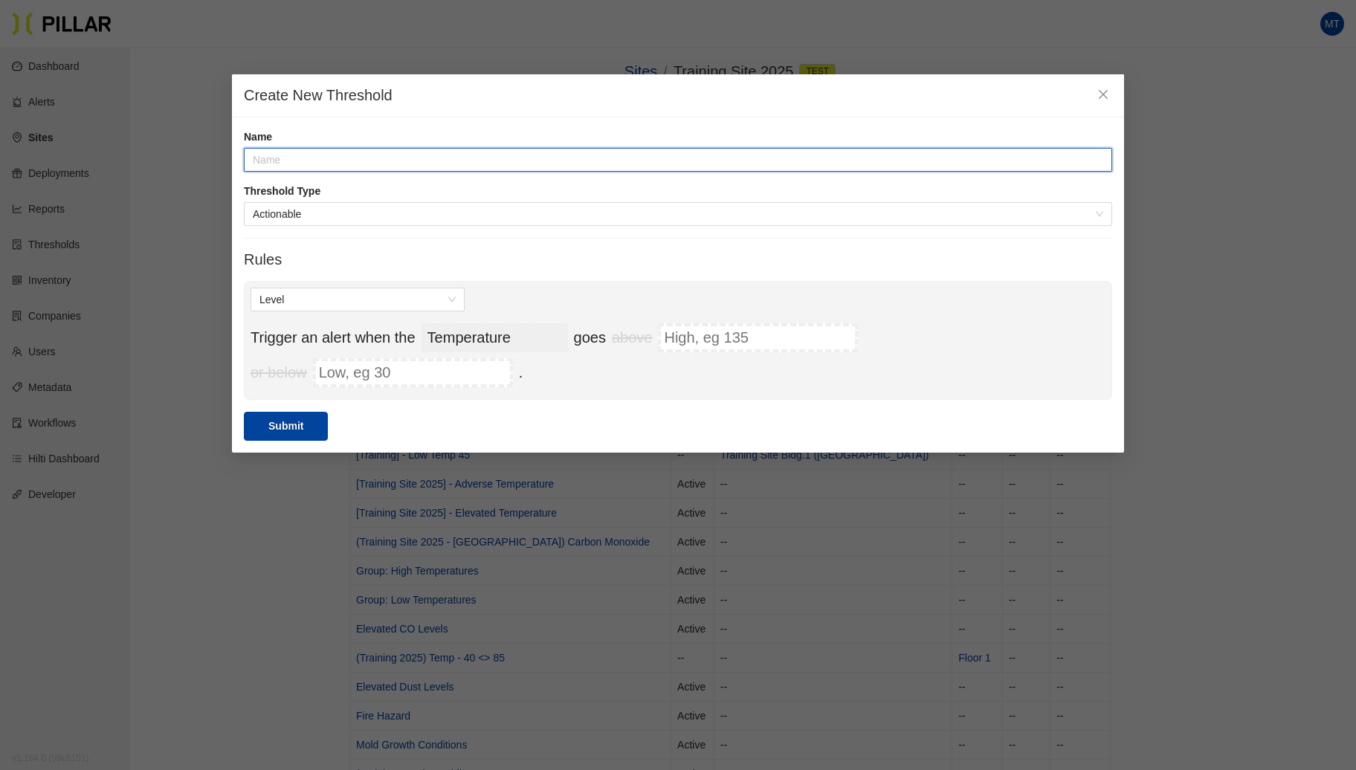
click at [380, 154] on input "text" at bounding box center [678, 160] width 868 height 24
click at [375, 213] on span "Actionable" at bounding box center [678, 214] width 850 height 22
type input "[Training 2025] Temp"
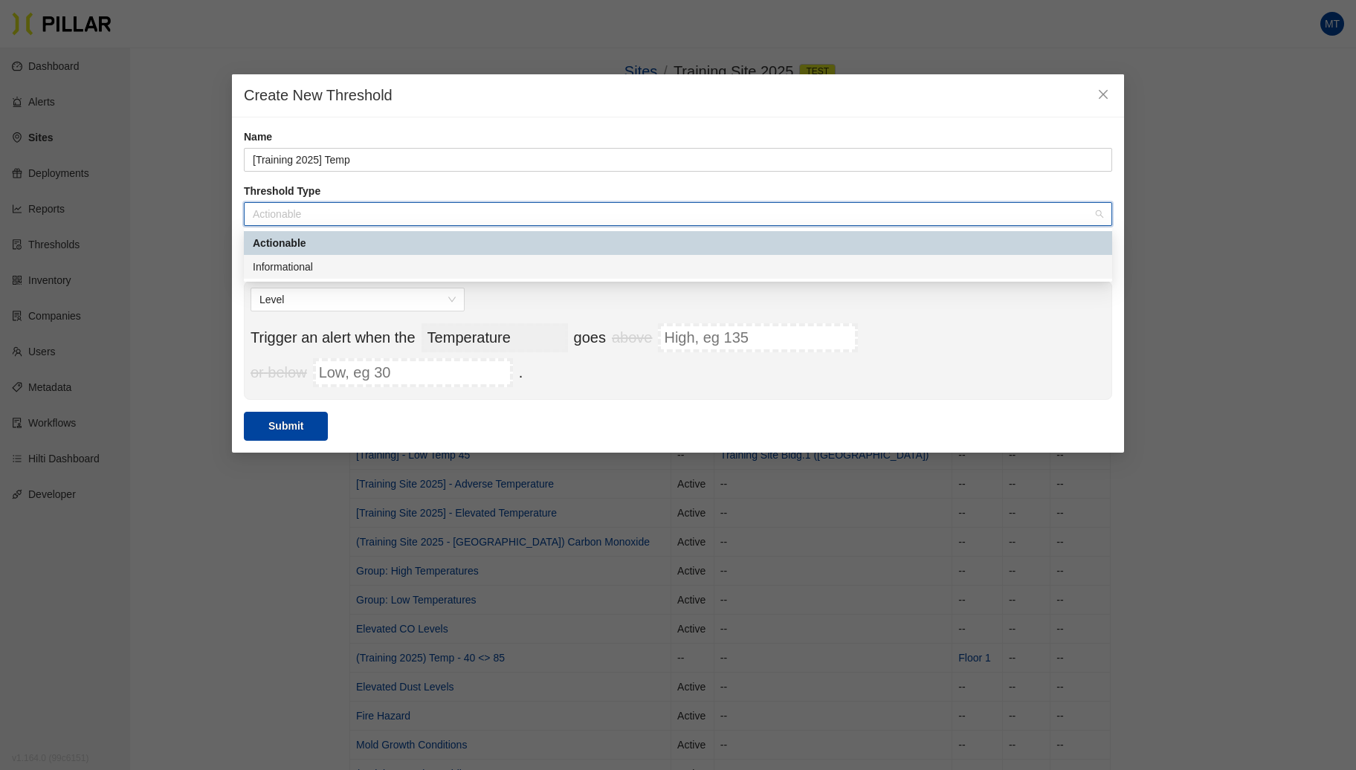
click at [327, 259] on div "Informational" at bounding box center [678, 267] width 850 height 16
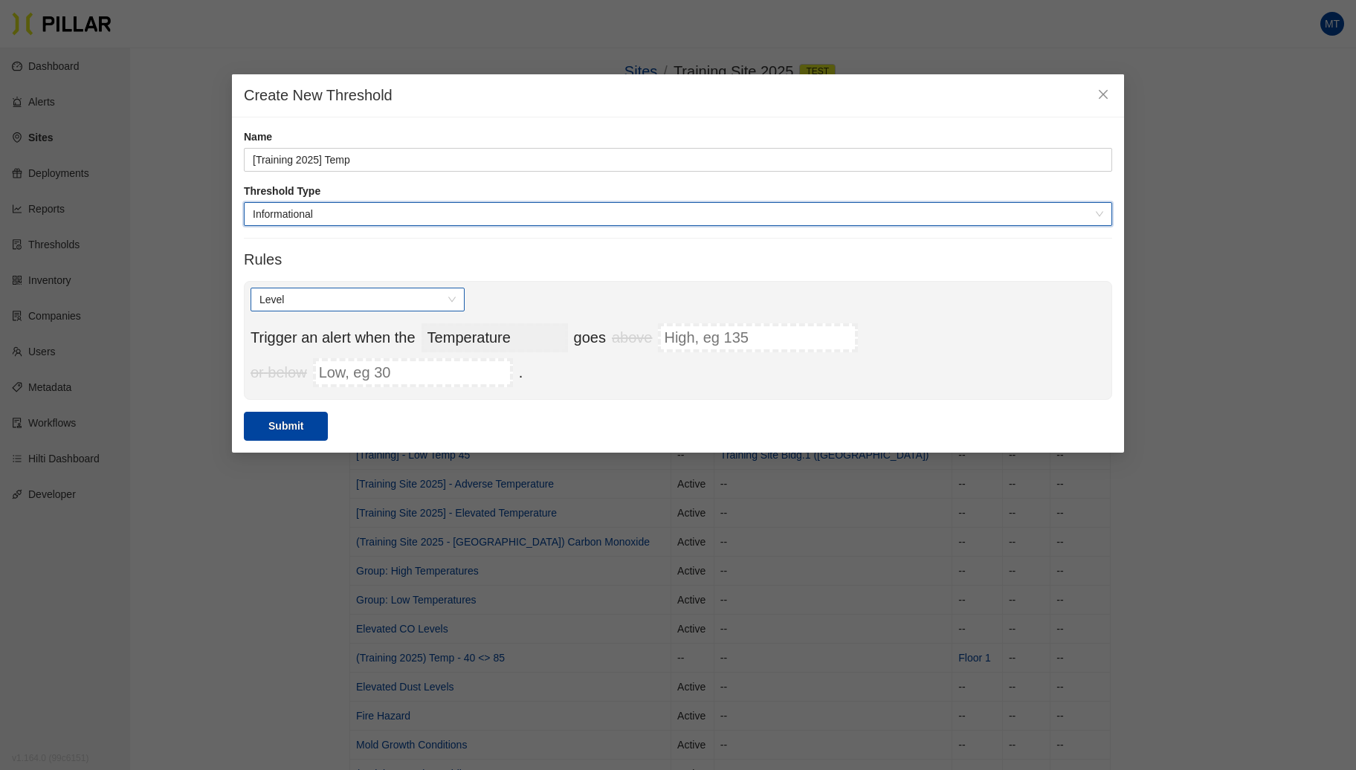
click at [446, 302] on span "Level" at bounding box center [357, 299] width 196 height 22
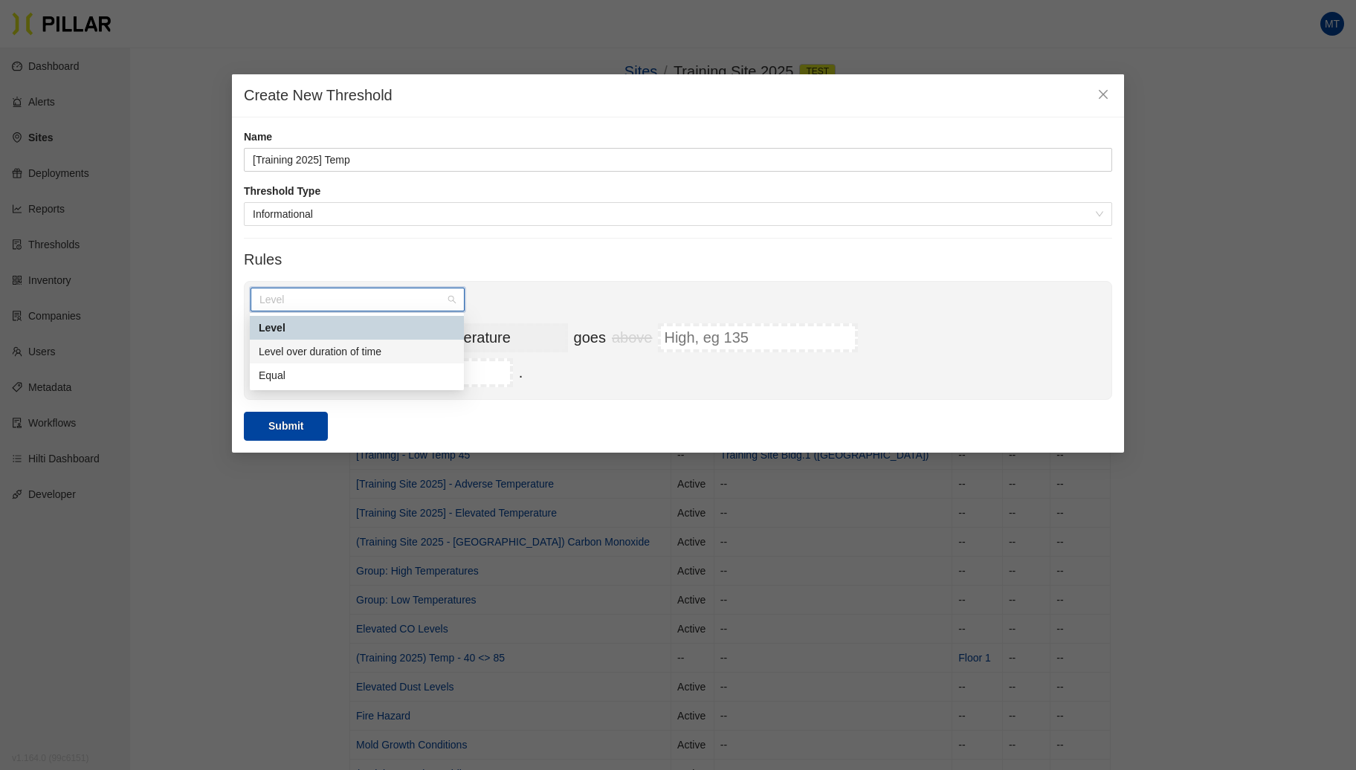
click at [409, 352] on div "Level over duration of time" at bounding box center [357, 351] width 196 height 16
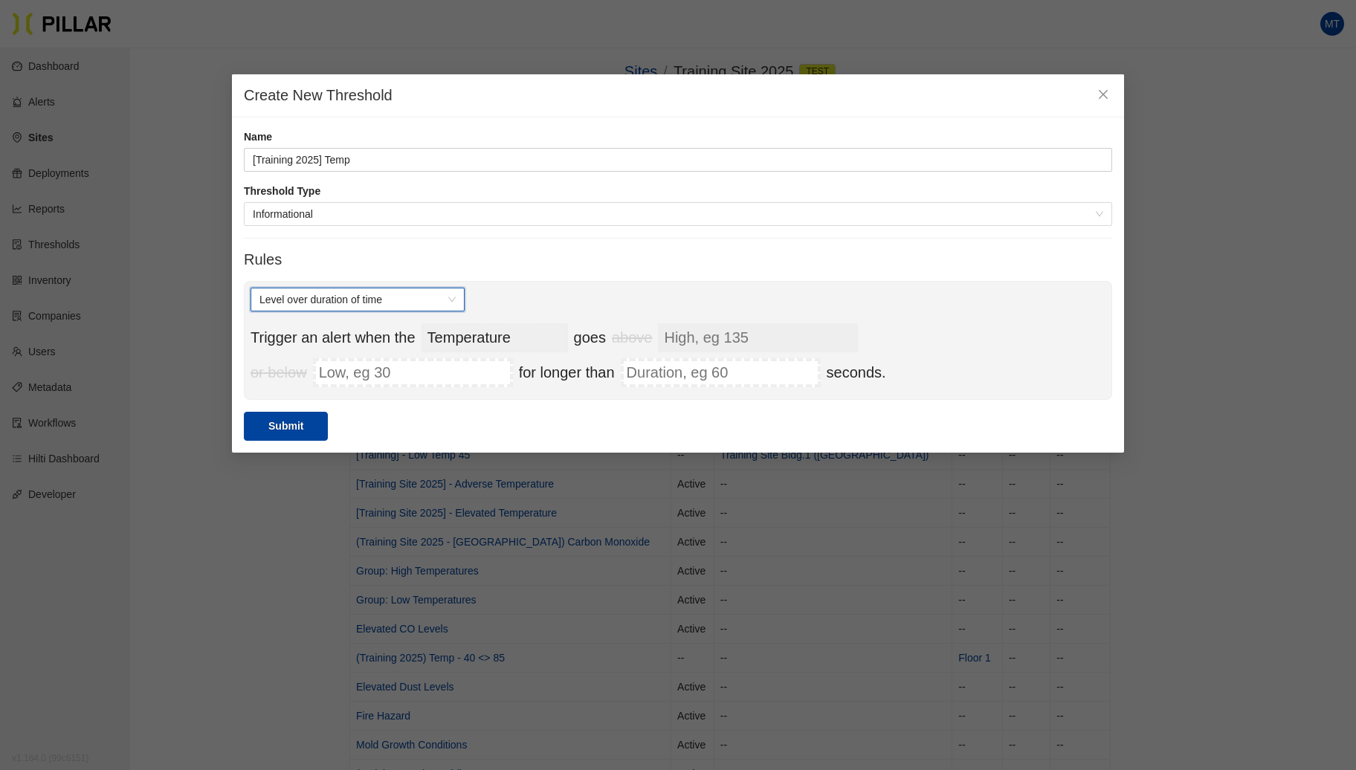
click at [708, 334] on input "High, eg 135" at bounding box center [758, 337] width 200 height 29
type input "9"
type input "85"
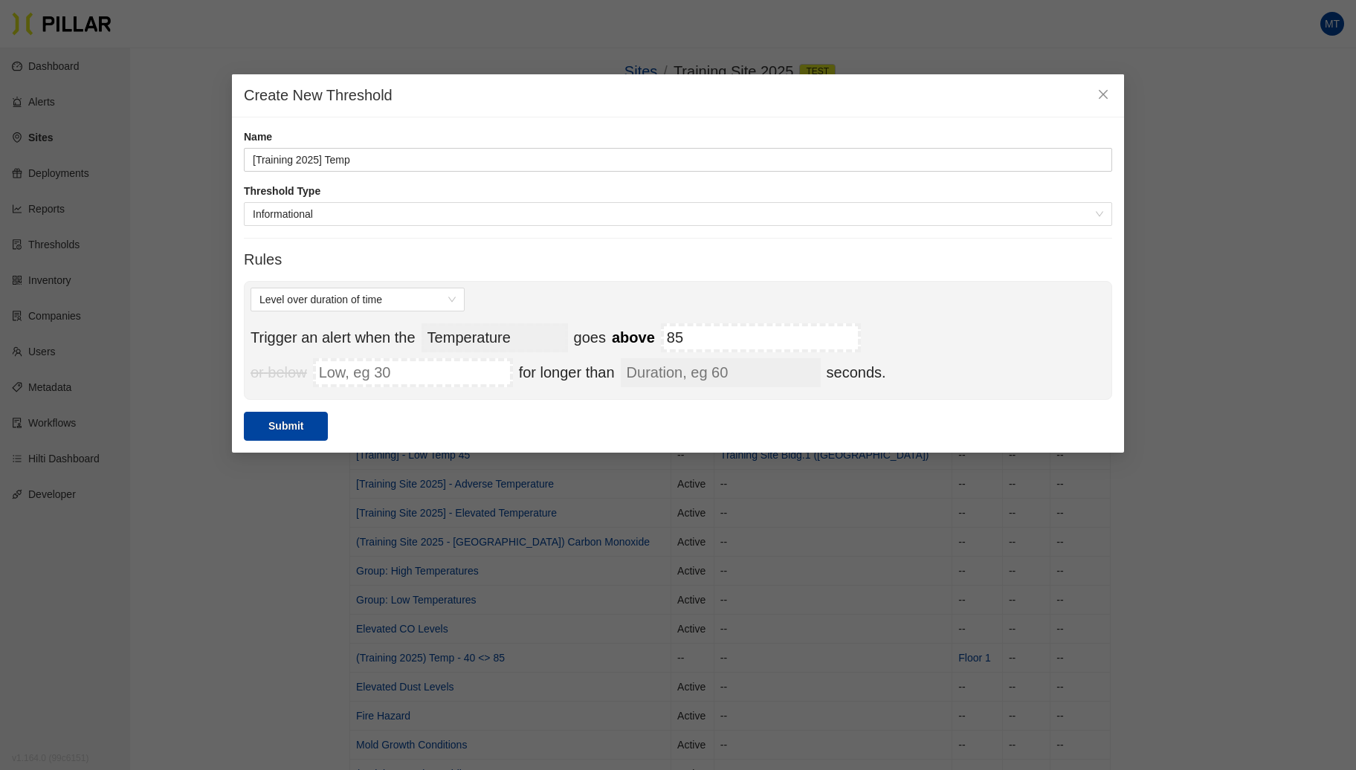
click at [746, 372] on input "Duration, eg 60" at bounding box center [721, 372] width 200 height 29
type input "1800"
click at [282, 422] on button "Submit" at bounding box center [286, 426] width 84 height 29
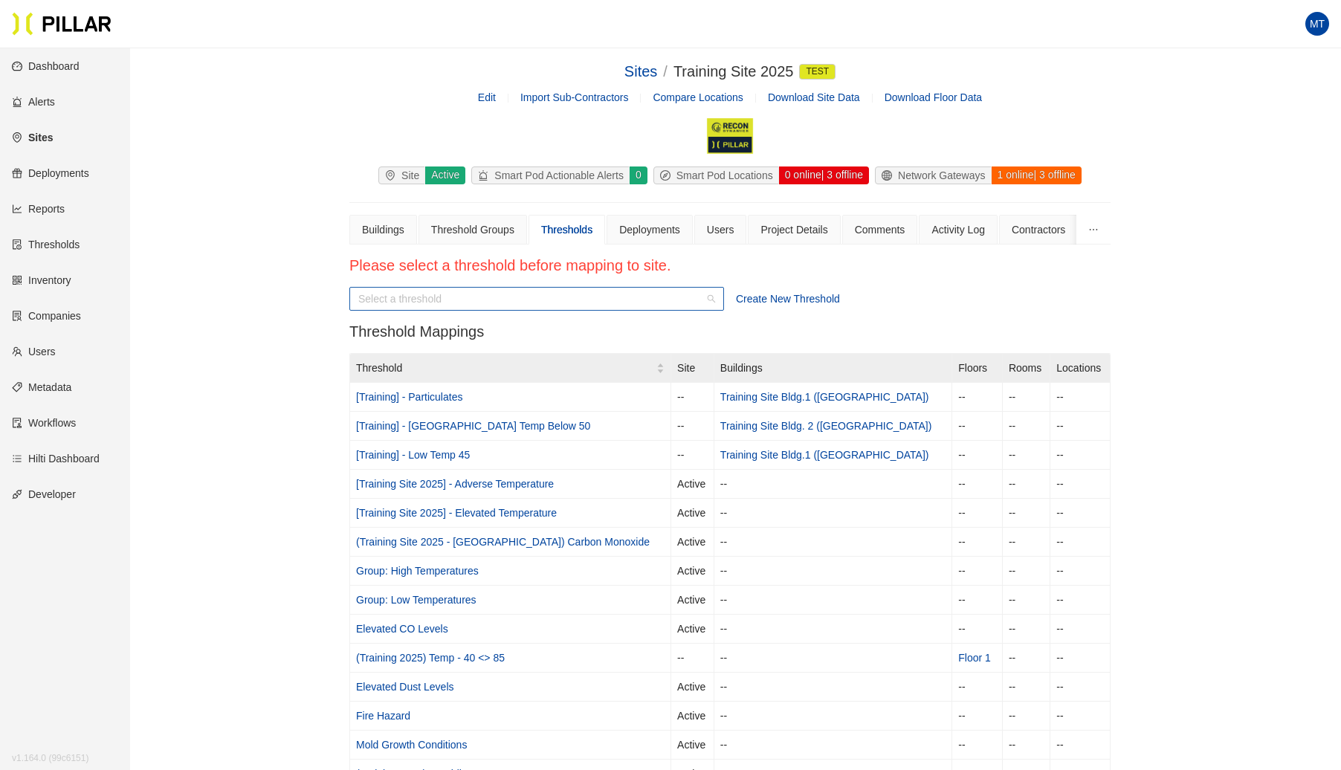
click at [712, 298] on div "Select a threshold" at bounding box center [536, 299] width 375 height 24
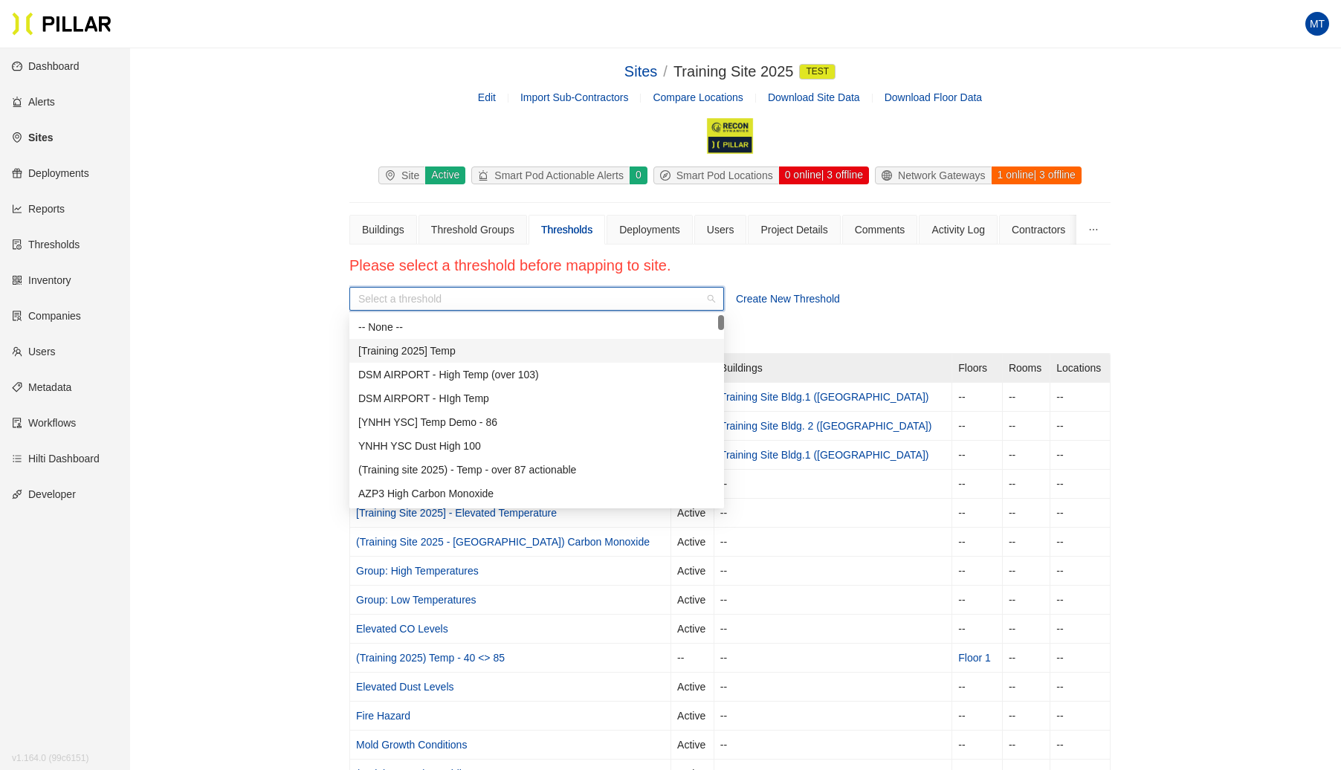
click at [438, 354] on div "[Training 2025] Temp" at bounding box center [536, 351] width 357 height 16
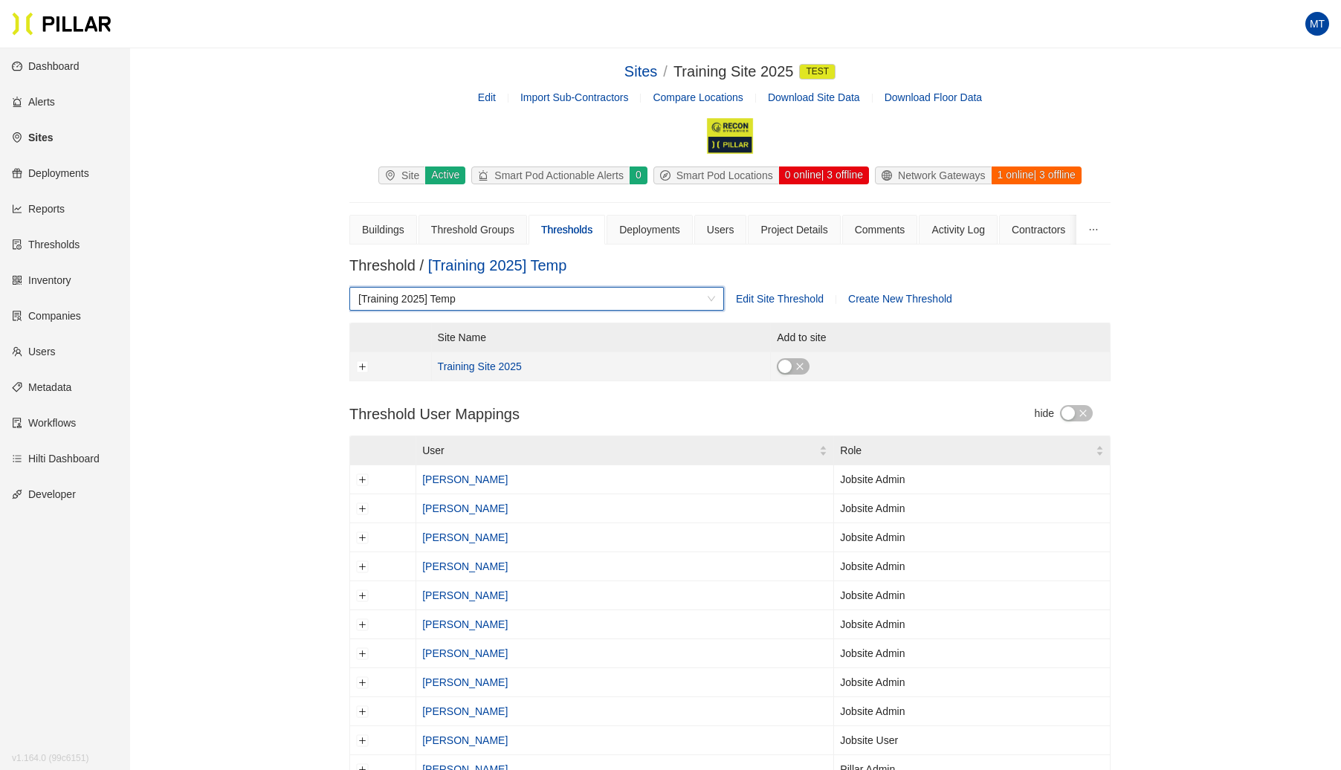
click at [783, 363] on div "button" at bounding box center [784, 366] width 13 height 13
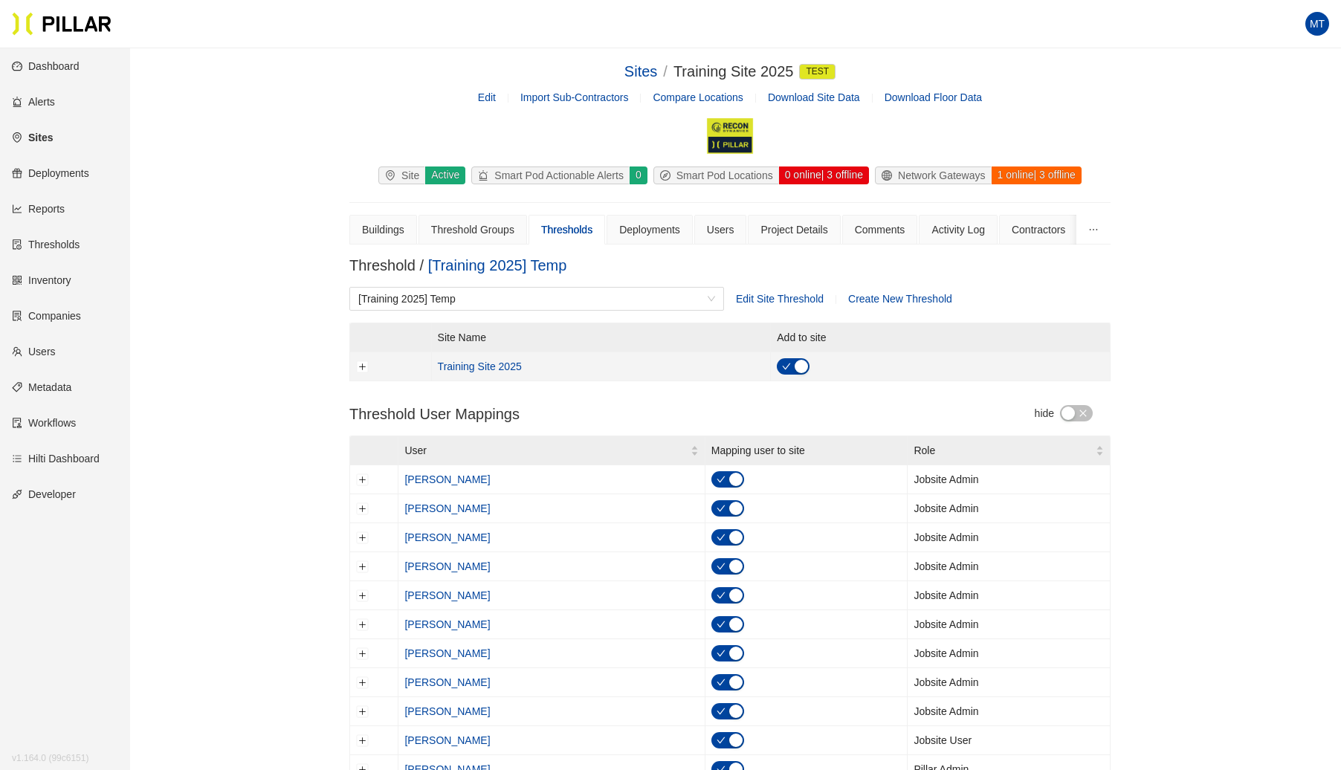
click at [790, 367] on icon "check" at bounding box center [786, 366] width 9 height 9
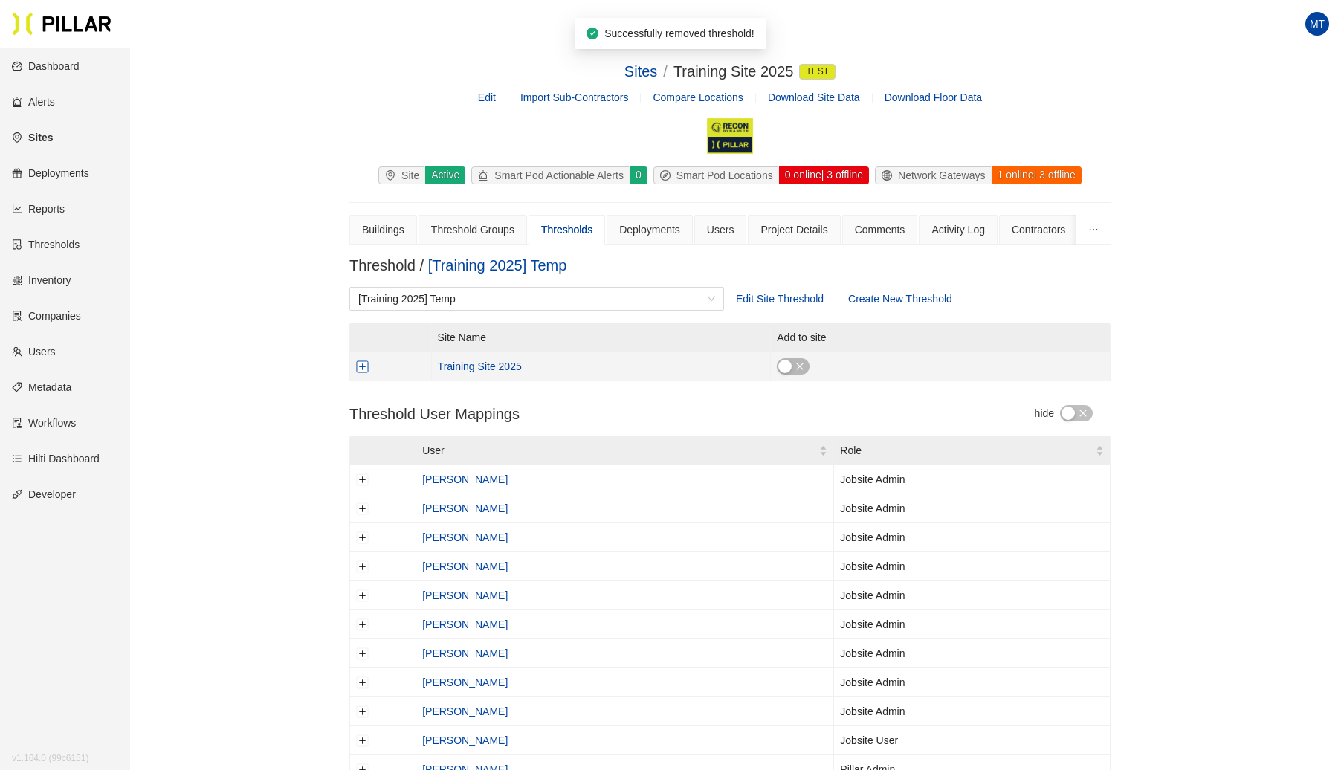
click at [364, 368] on button "Expand row" at bounding box center [363, 366] width 12 height 12
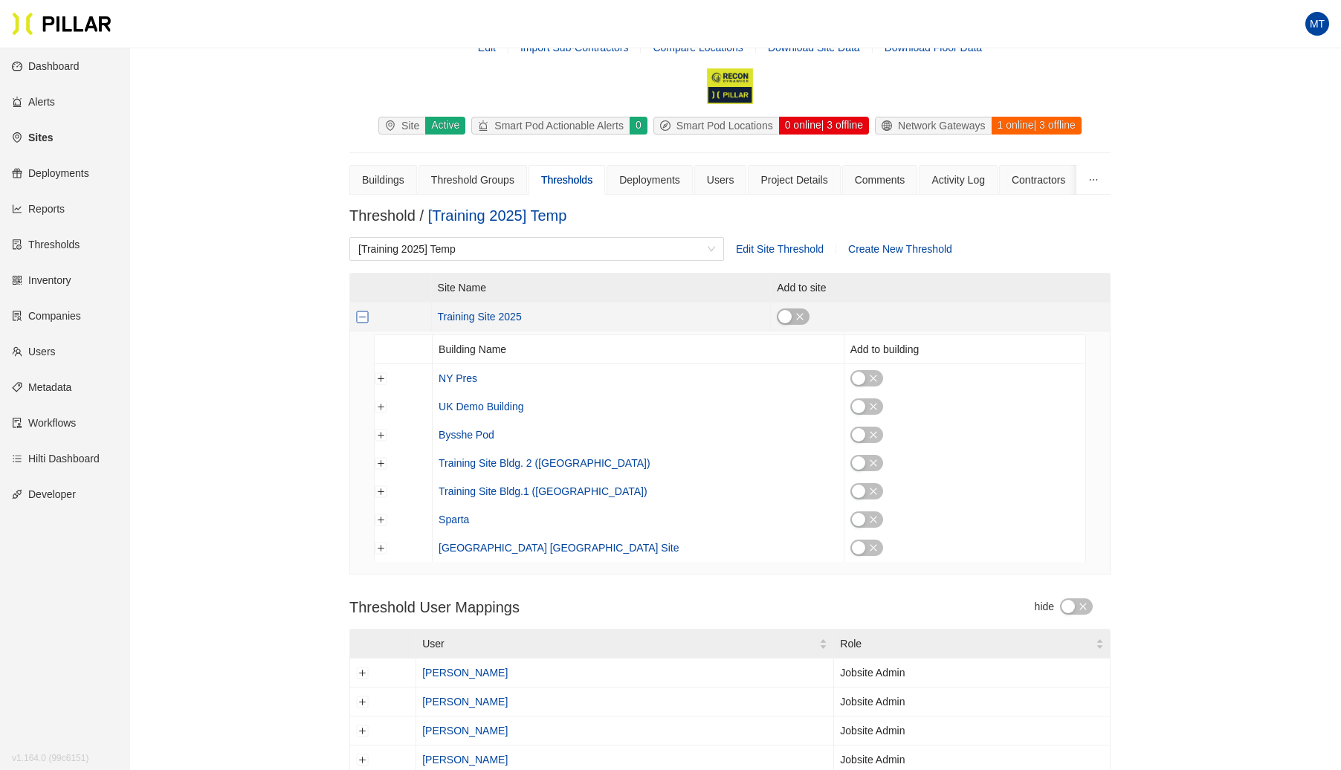
scroll to position [189, 0]
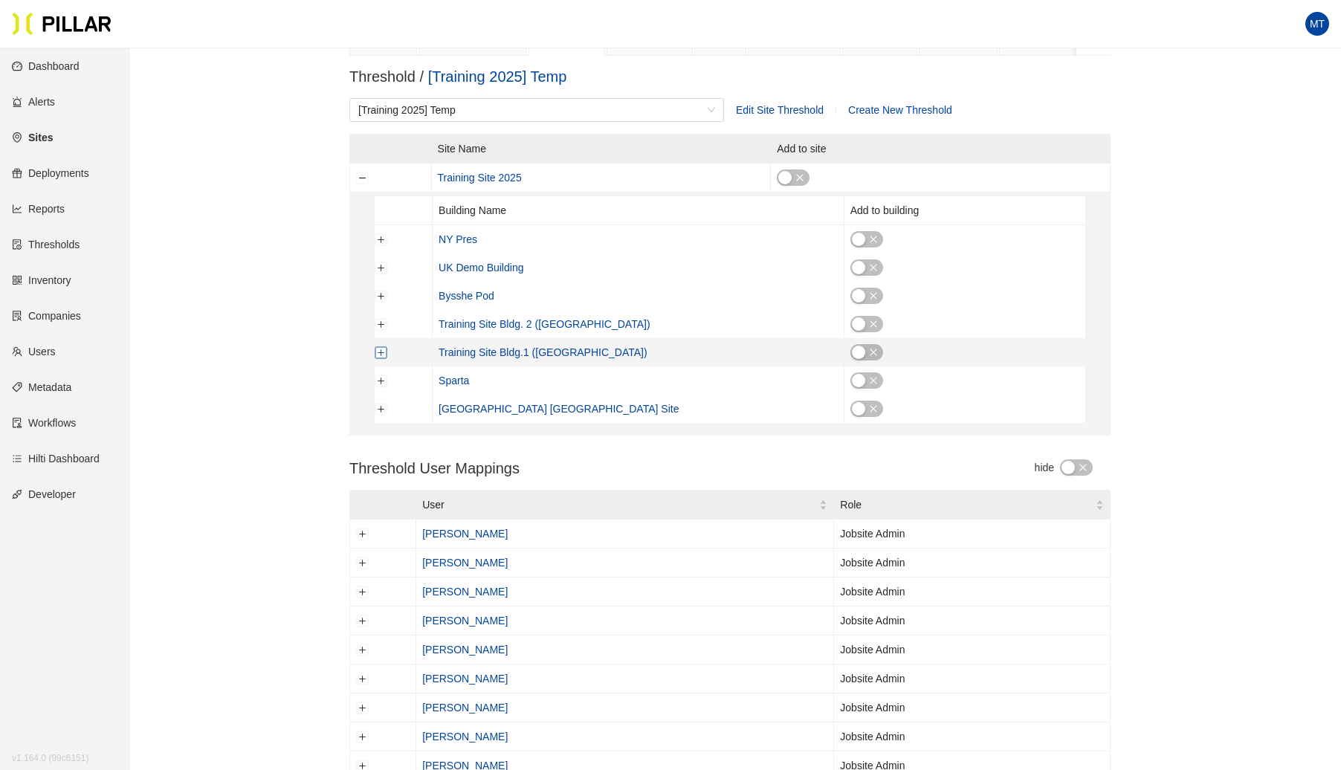
click at [378, 349] on button "Expand row" at bounding box center [381, 352] width 12 height 12
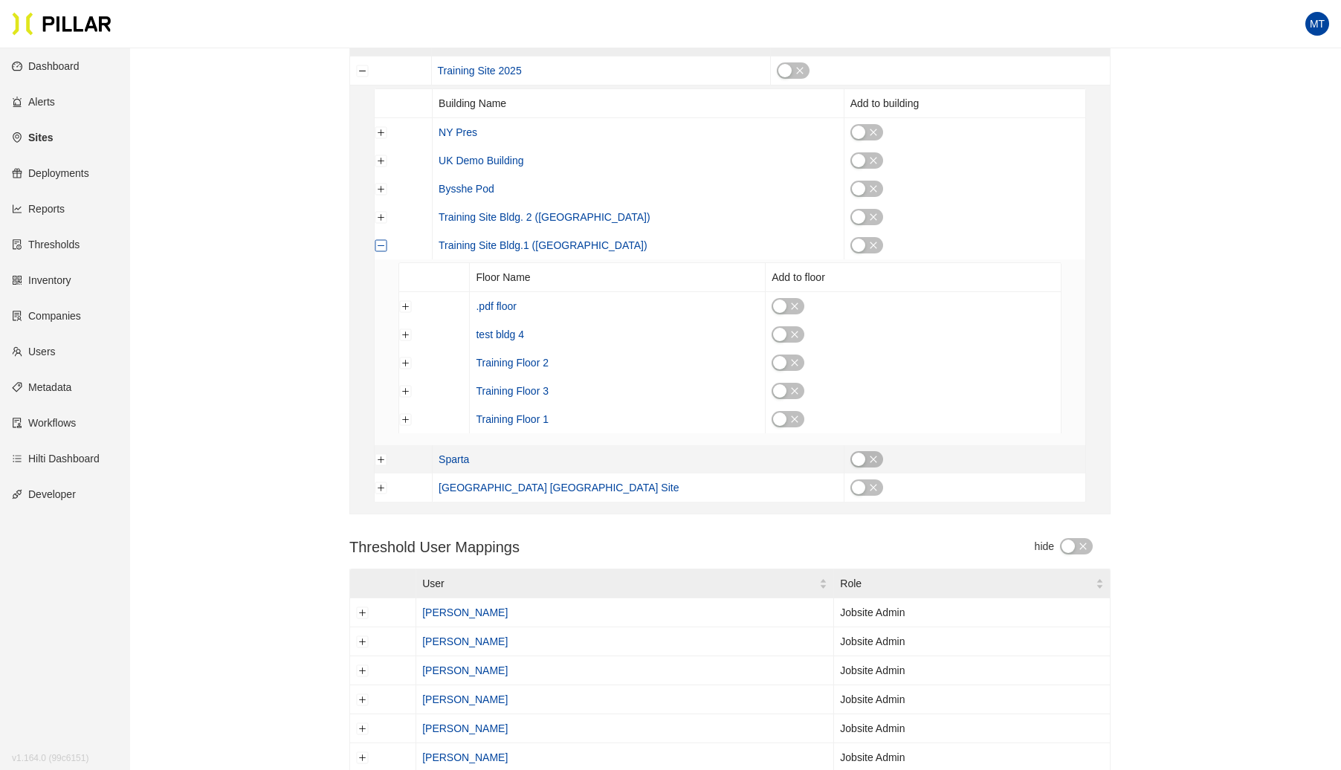
scroll to position [305, 0]
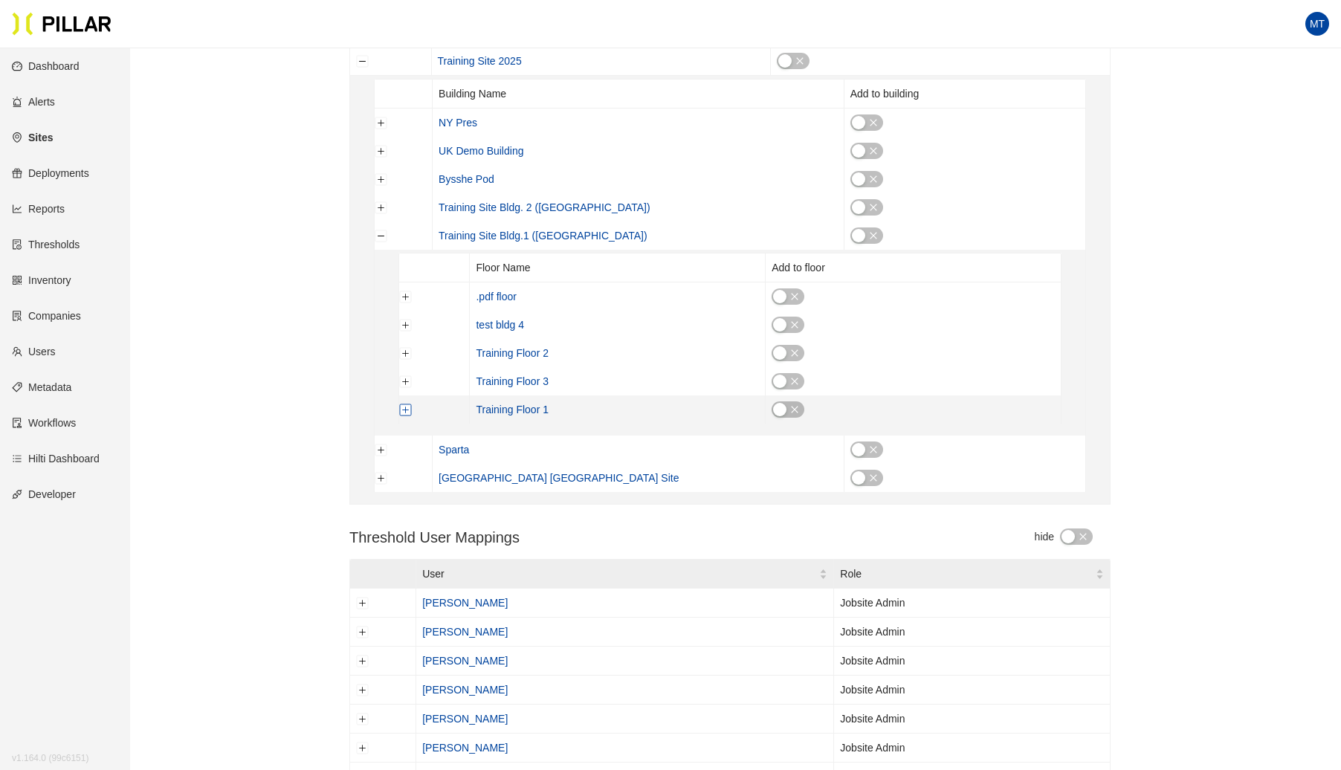
click at [406, 412] on button "Expand row" at bounding box center [406, 410] width 12 height 12
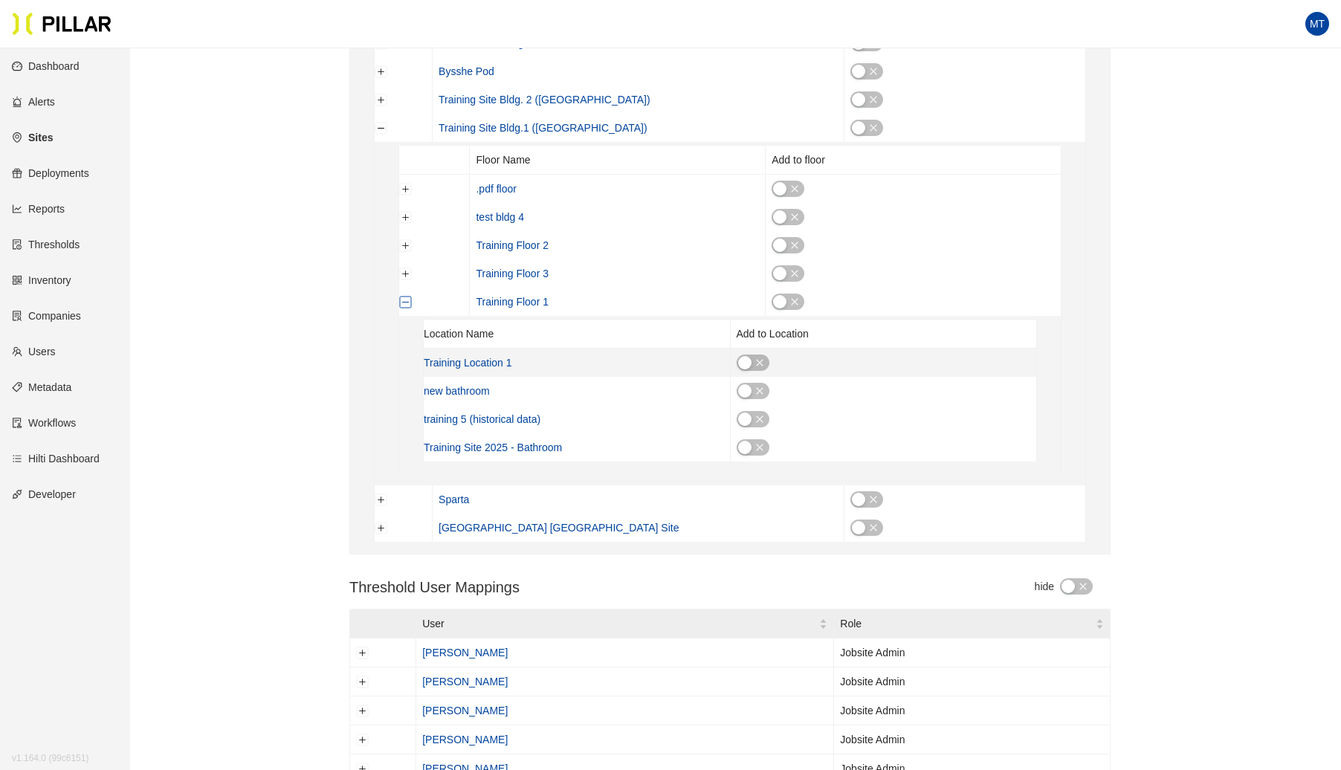
scroll to position [433, 0]
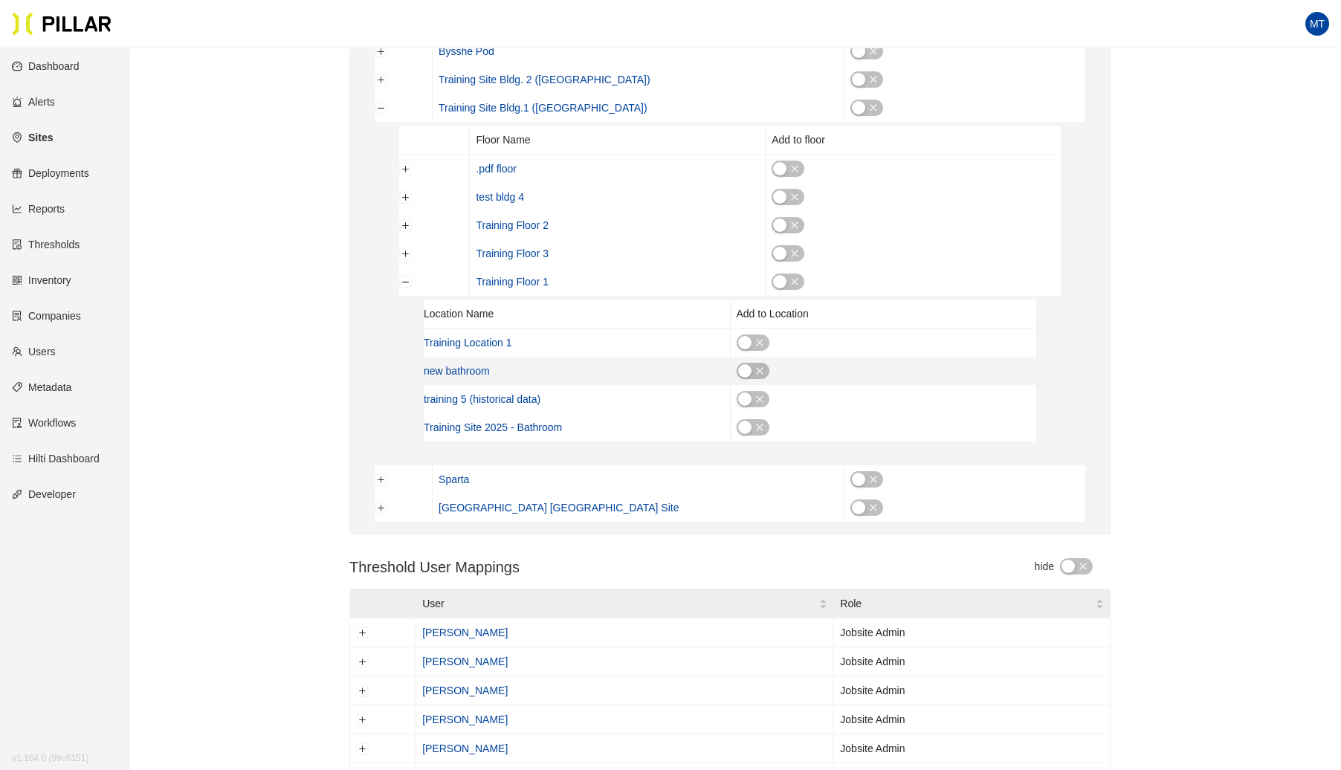
click at [746, 366] on div "button" at bounding box center [744, 370] width 13 height 13
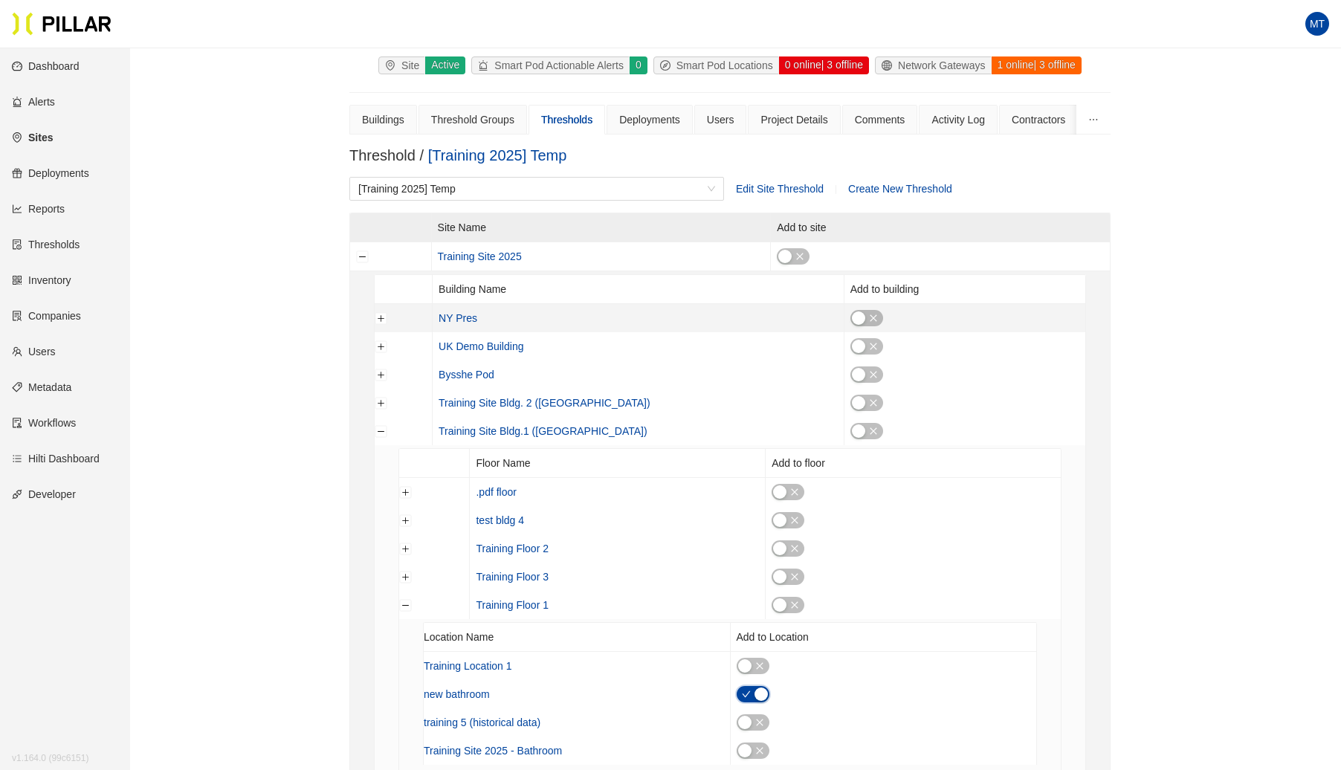
scroll to position [117, 0]
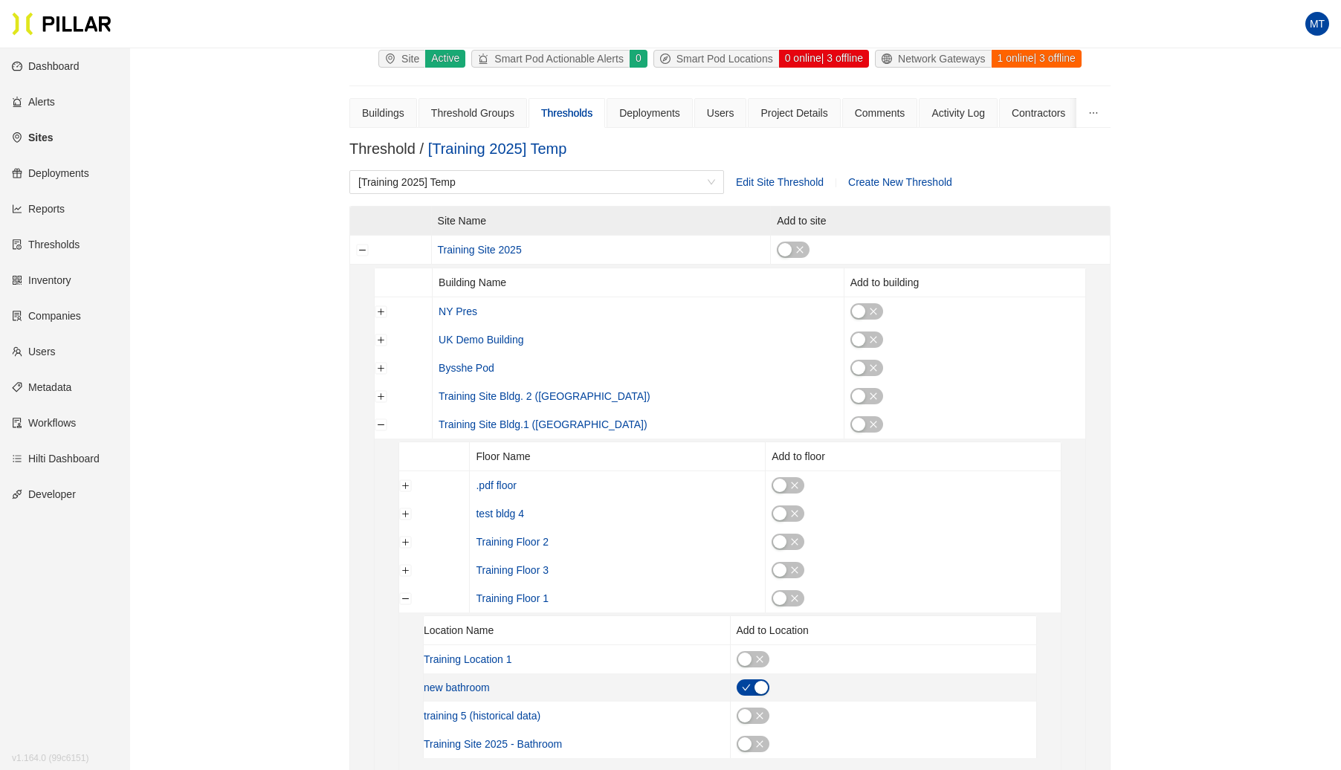
click at [748, 684] on icon "check" at bounding box center [746, 687] width 9 height 9
click at [870, 114] on div "Comments" at bounding box center [880, 113] width 51 height 16
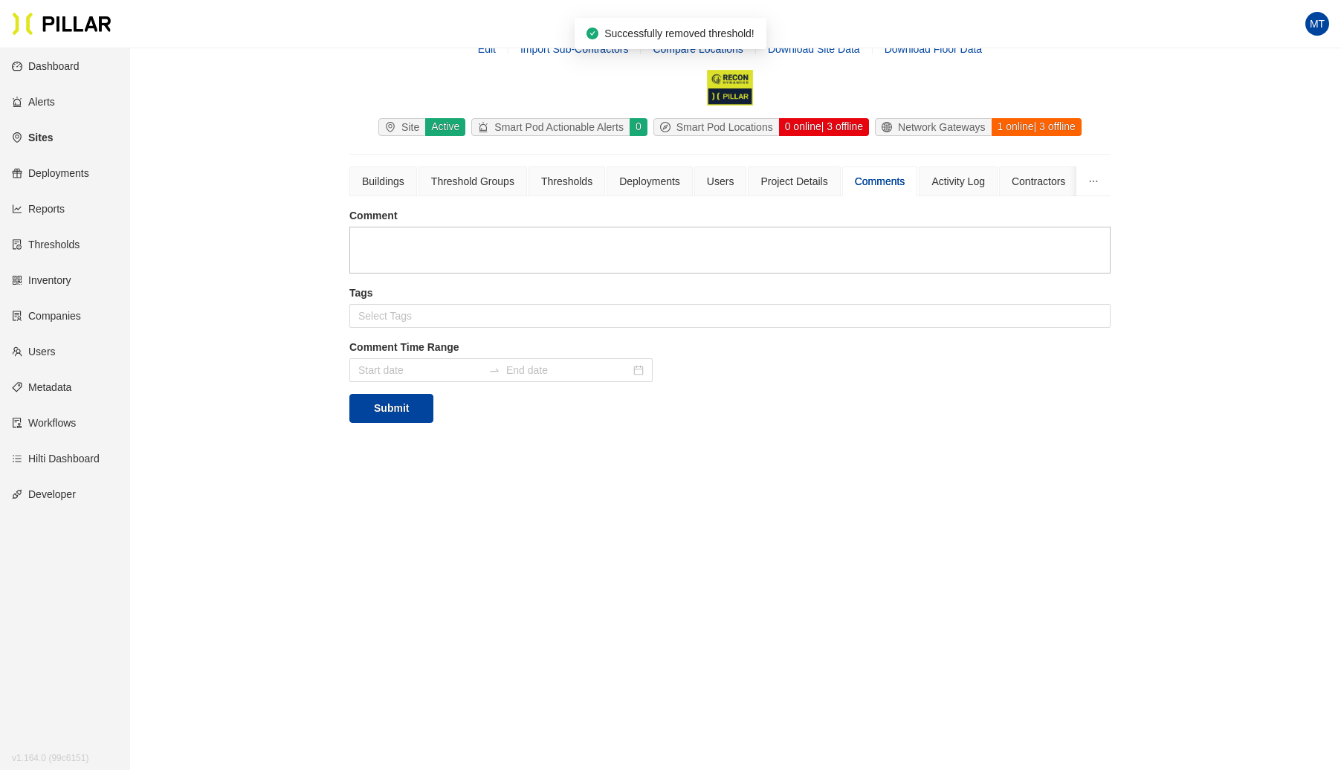
click at [506, 247] on textarea at bounding box center [729, 250] width 761 height 47
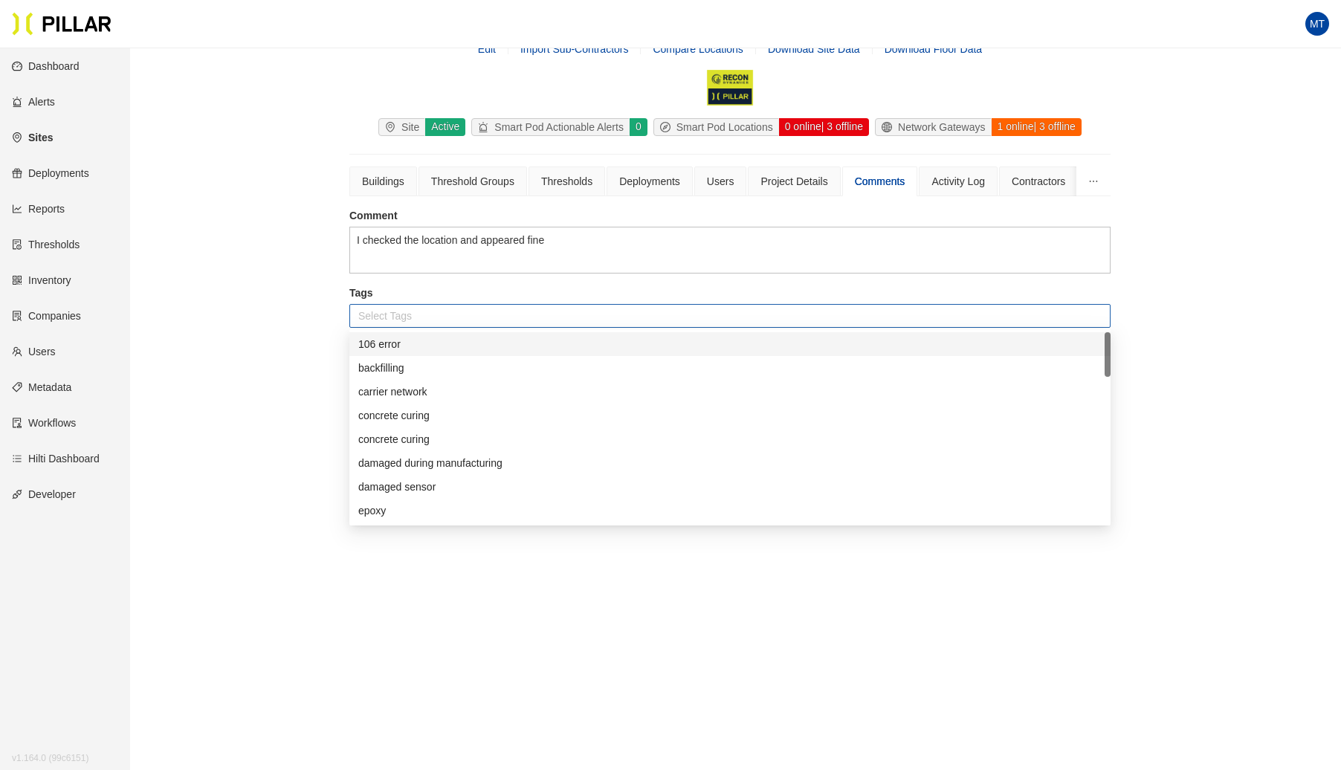
click at [538, 309] on div at bounding box center [730, 315] width 754 height 21
type textarea "I checked the location and appeared fine"
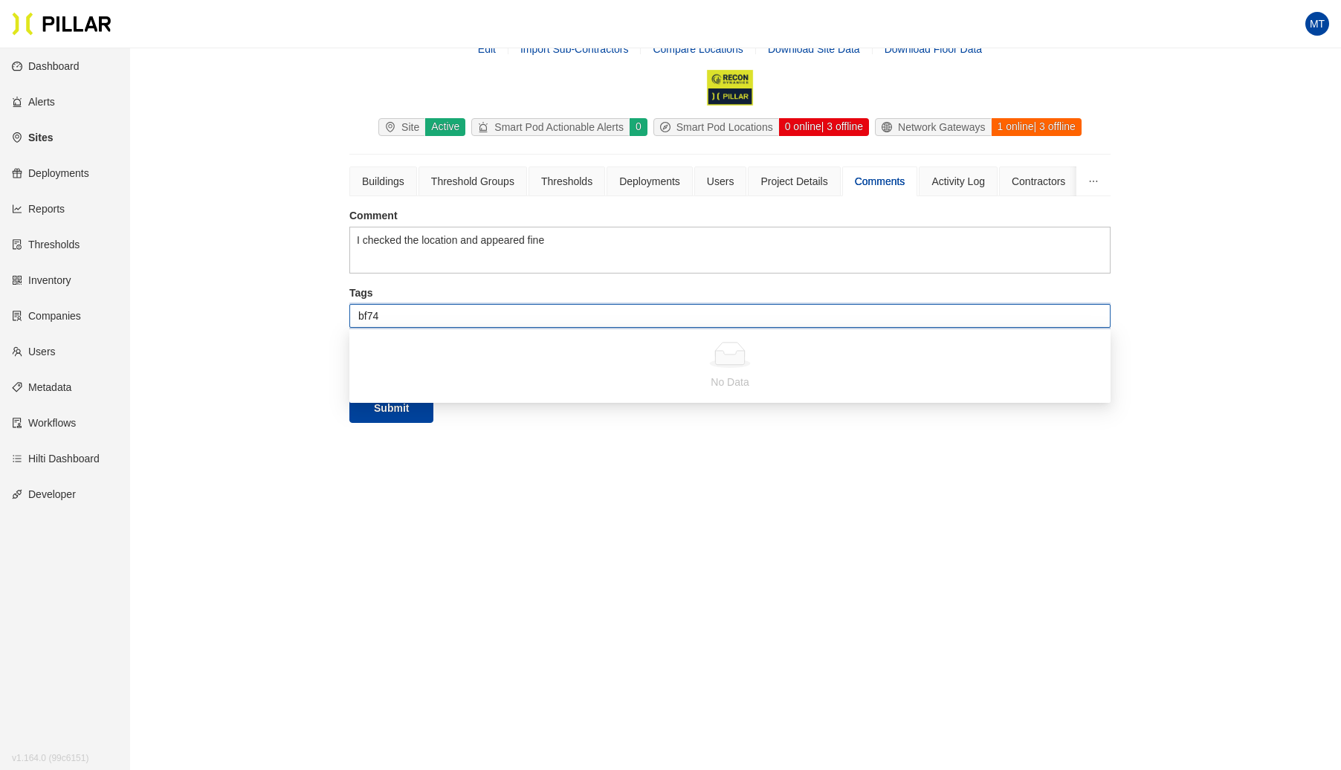
type input "bf748"
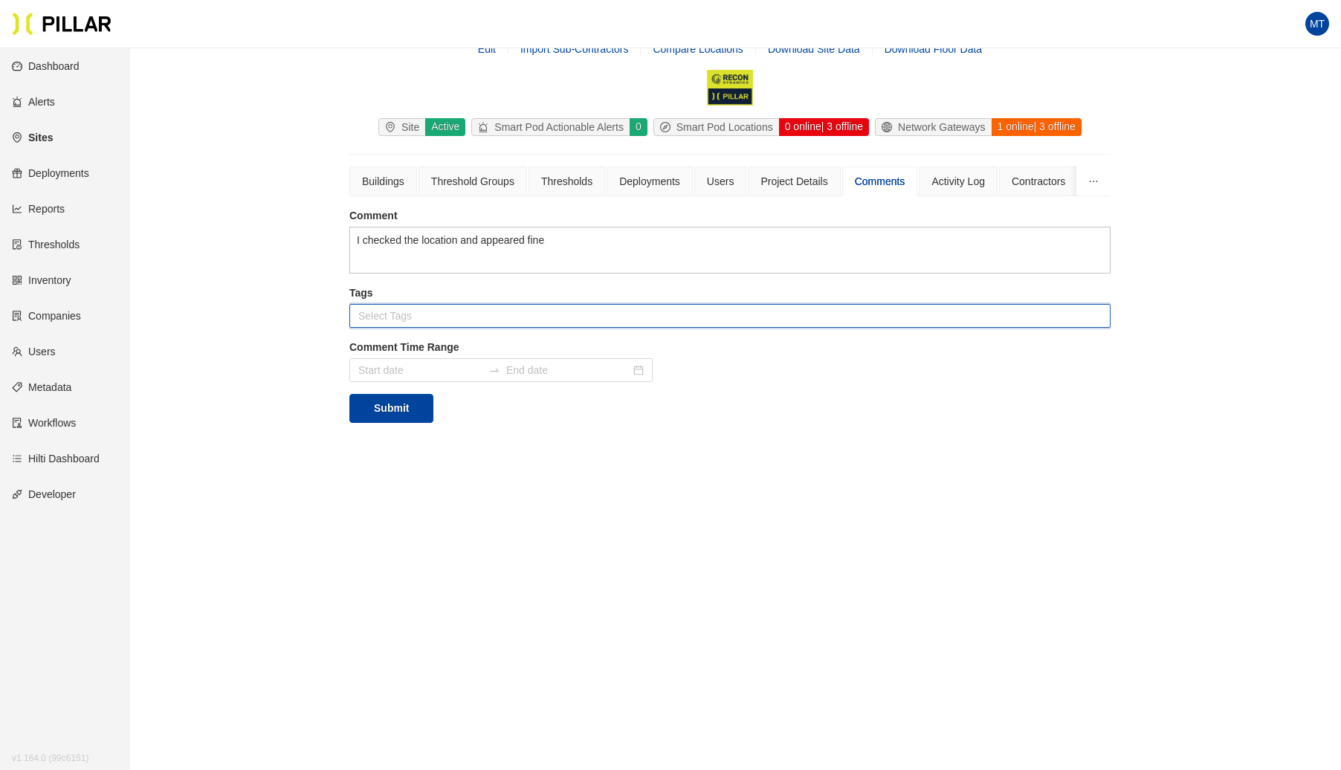
click at [538, 277] on section "Comment I checked the location and appeared fine I checked the location and app…" at bounding box center [729, 315] width 761 height 215
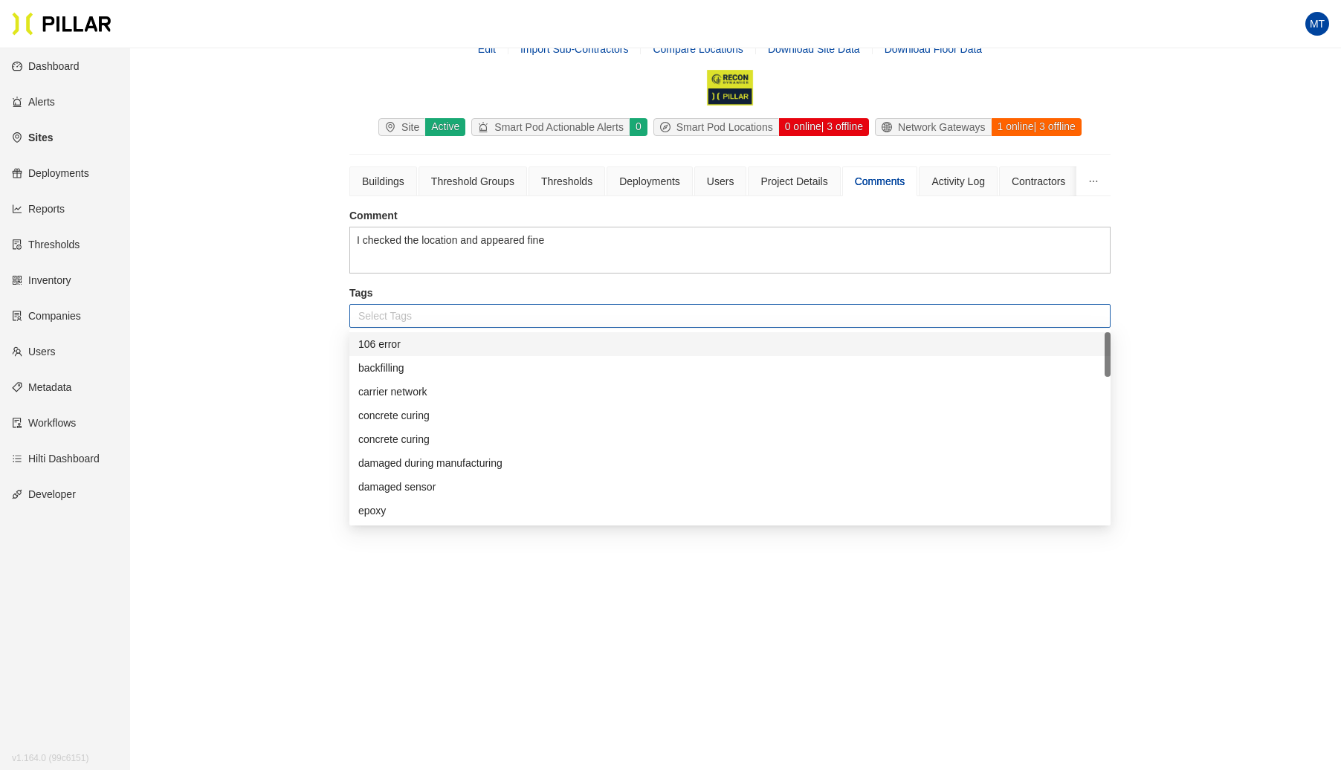
click at [461, 317] on div at bounding box center [730, 315] width 754 height 21
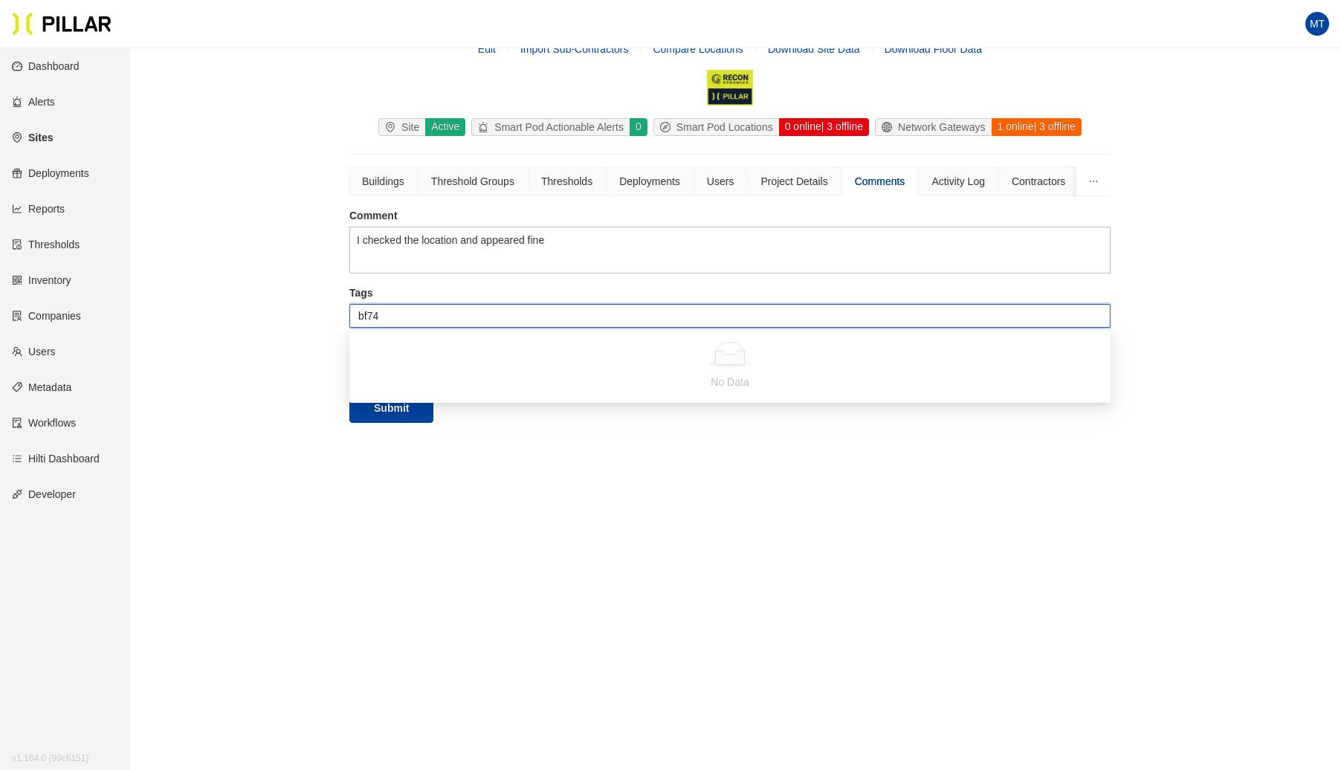
type input "bf748"
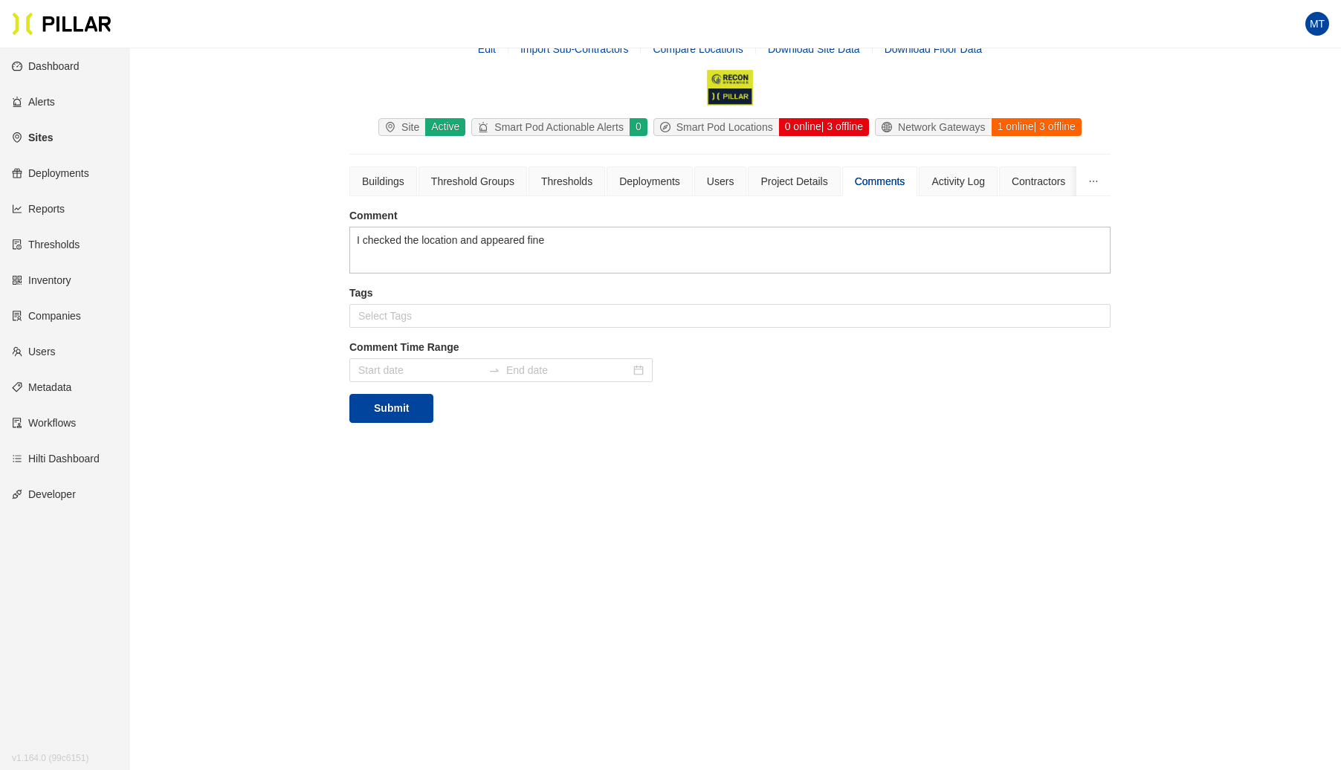
click at [596, 487] on main "Sites / Training Site 2025 Test / Edit Import Sub-Contractors Compare Locations…" at bounding box center [670, 385] width 1341 height 770
click at [409, 366] on input at bounding box center [420, 370] width 124 height 16
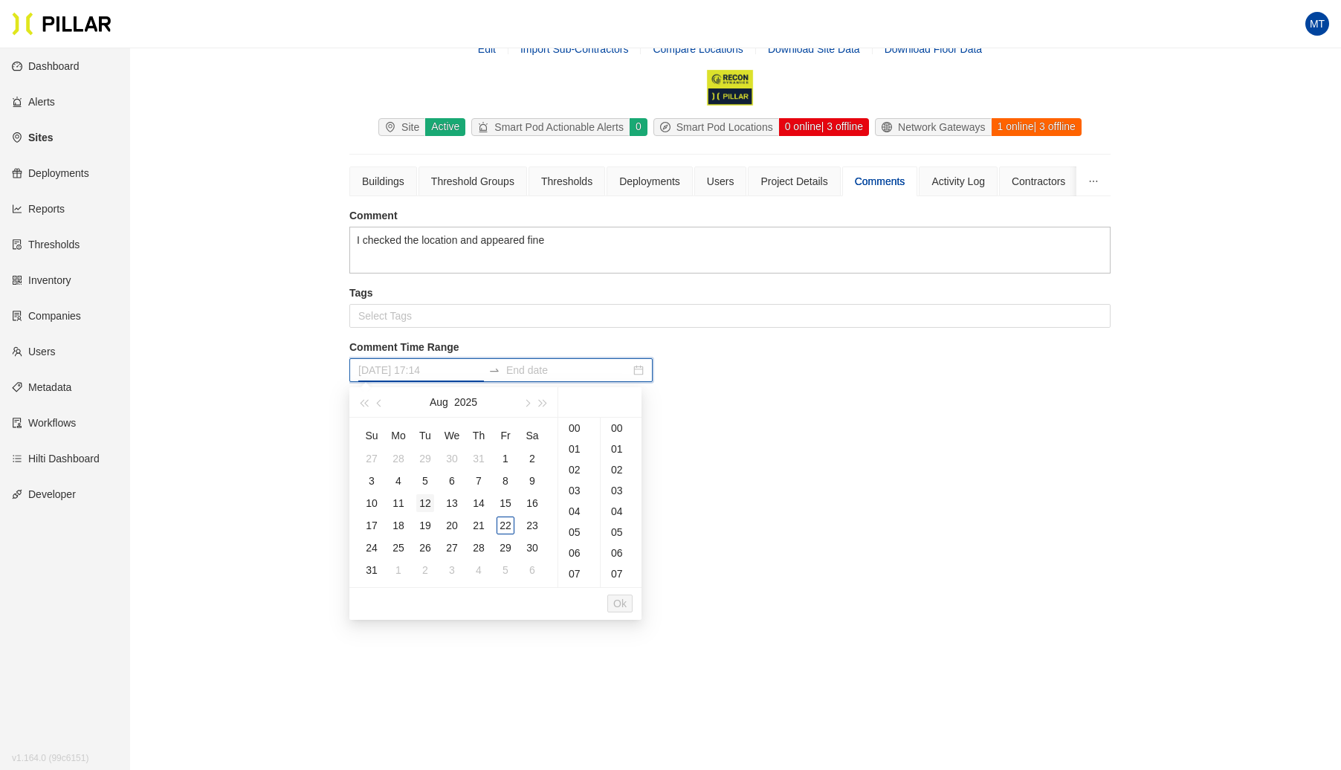
click at [424, 507] on div "12" at bounding box center [425, 503] width 18 height 18
click at [512, 506] on div "15" at bounding box center [505, 503] width 18 height 18
click at [428, 503] on div "12" at bounding box center [425, 503] width 18 height 18
drag, startPoint x: 427, startPoint y: 503, endPoint x: 450, endPoint y: 505, distance: 23.9
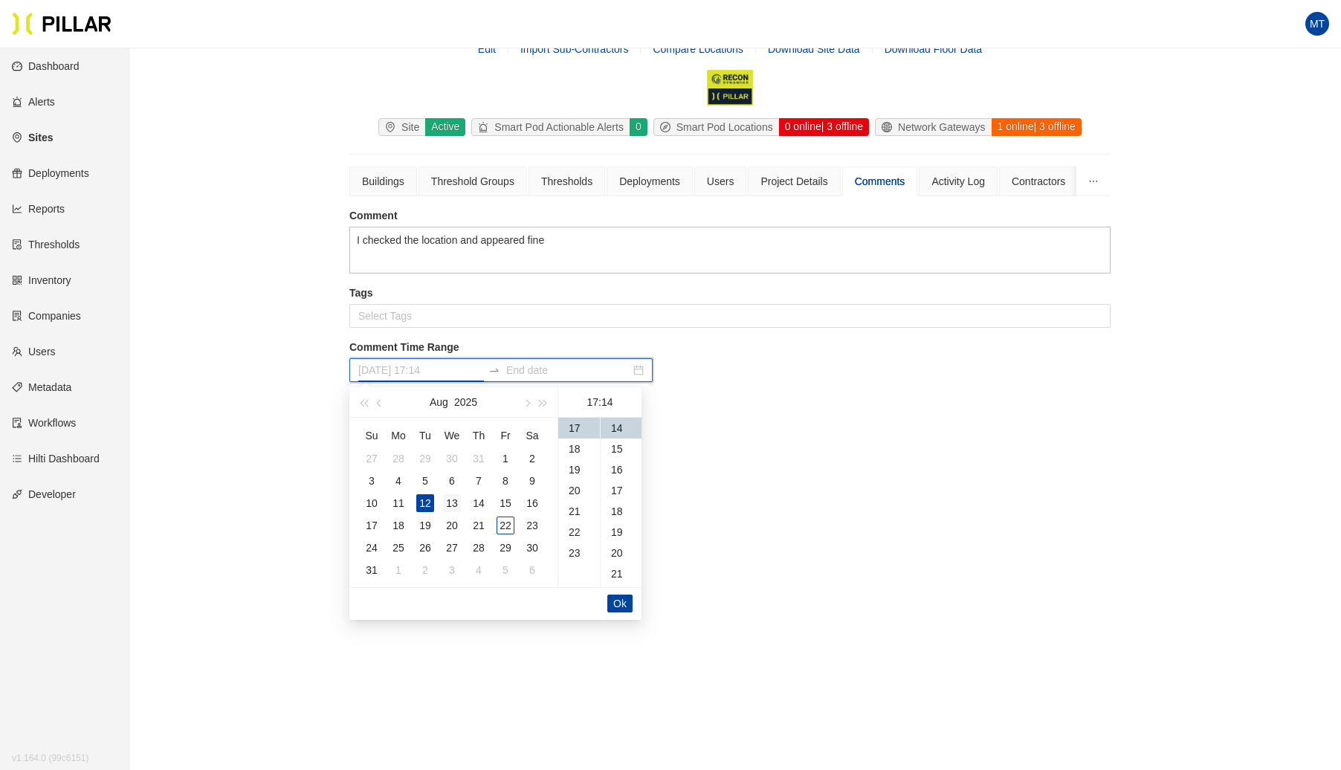
click at [450, 505] on tr "10 11 12 13 14 15 16" at bounding box center [451, 503] width 187 height 22
type input "[DATE] 17:14"
click at [531, 372] on input at bounding box center [568, 370] width 124 height 16
click at [448, 503] on div "13" at bounding box center [452, 503] width 18 height 18
type input "[DATE] 17:14"
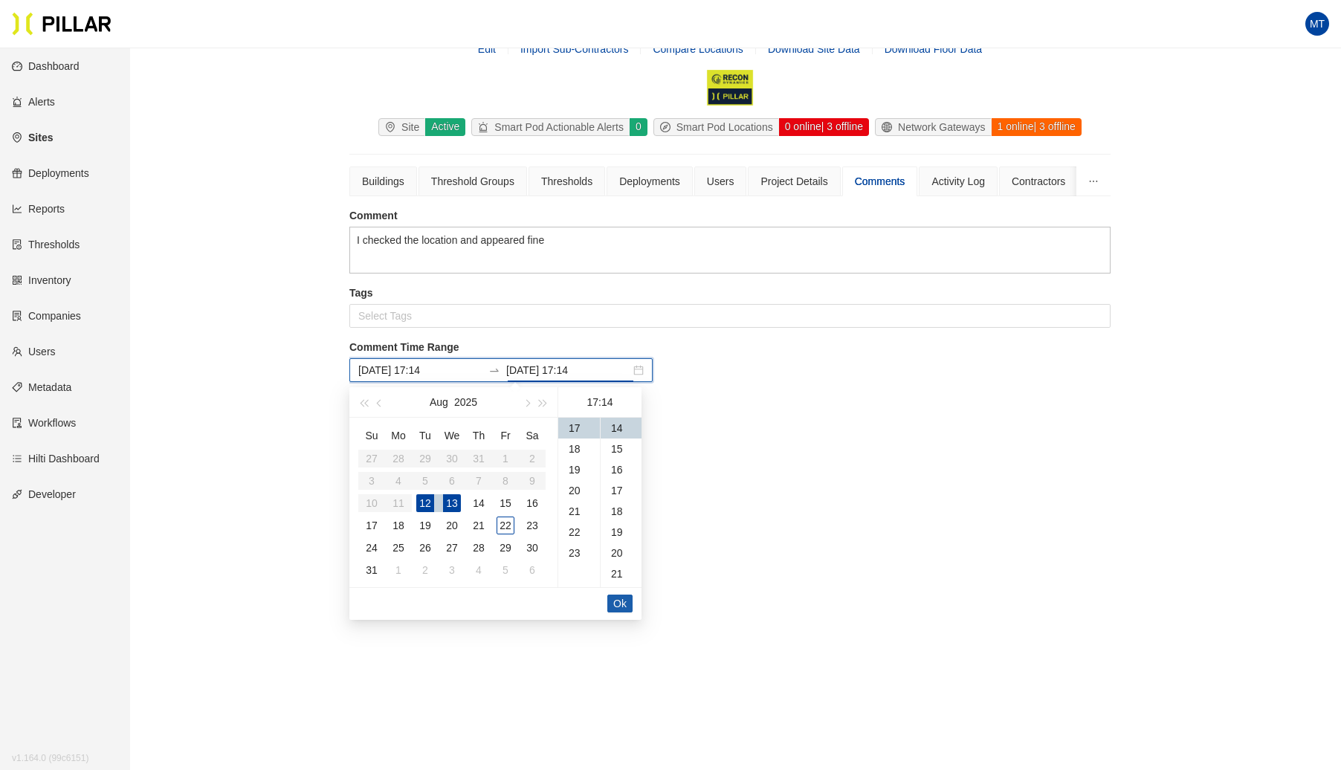
click at [618, 606] on span "Ok" at bounding box center [619, 603] width 13 height 16
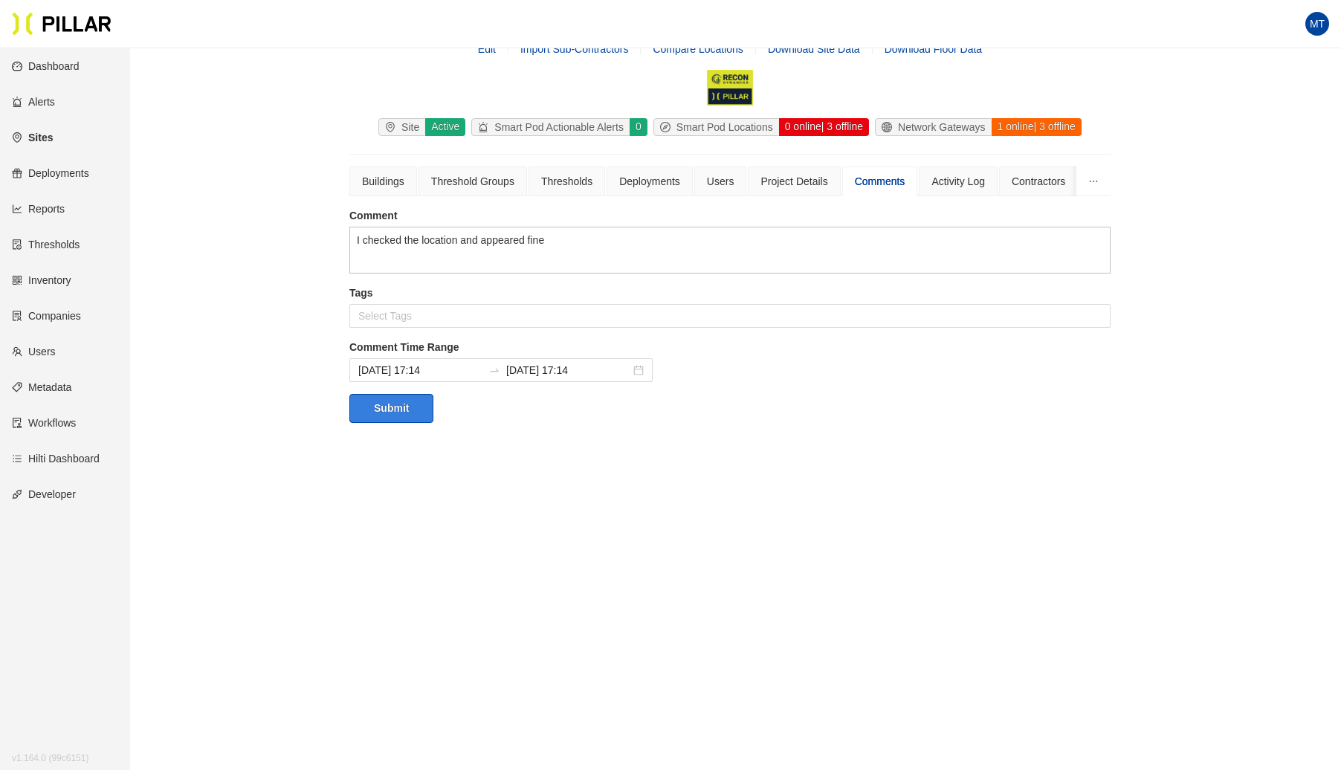
click at [407, 401] on button "Submit" at bounding box center [391, 408] width 84 height 29
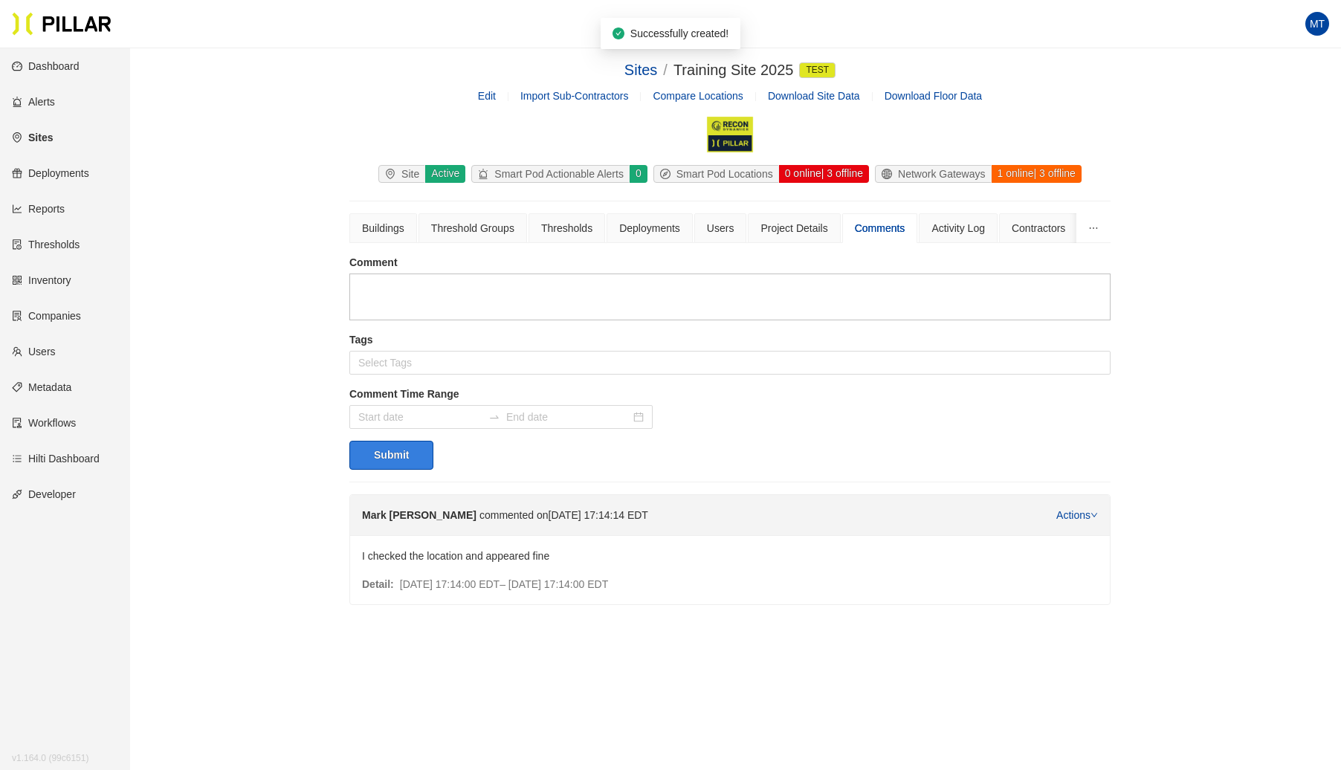
scroll to position [0, 0]
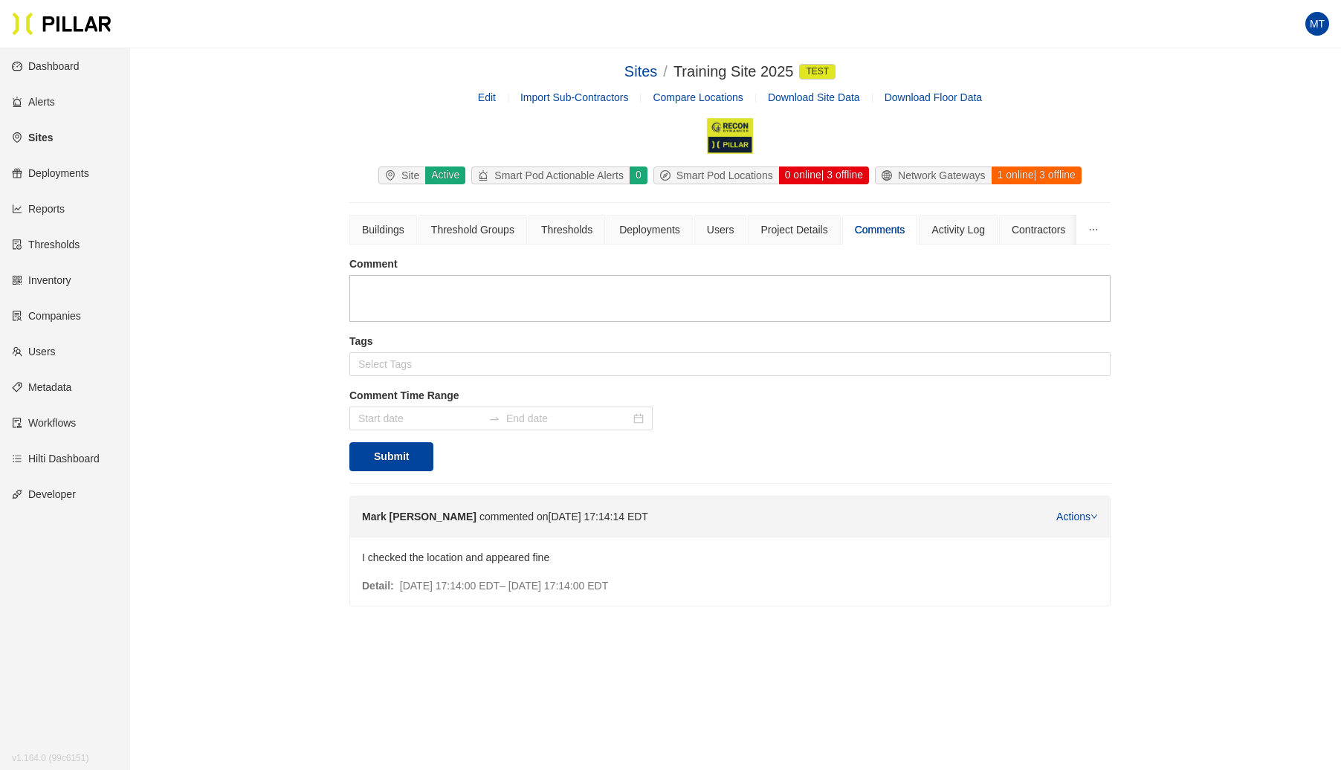
click at [1091, 511] on link "Actions" at bounding box center [1077, 517] width 42 height 12
click at [1077, 556] on span "Remove" at bounding box center [1081, 560] width 39 height 16
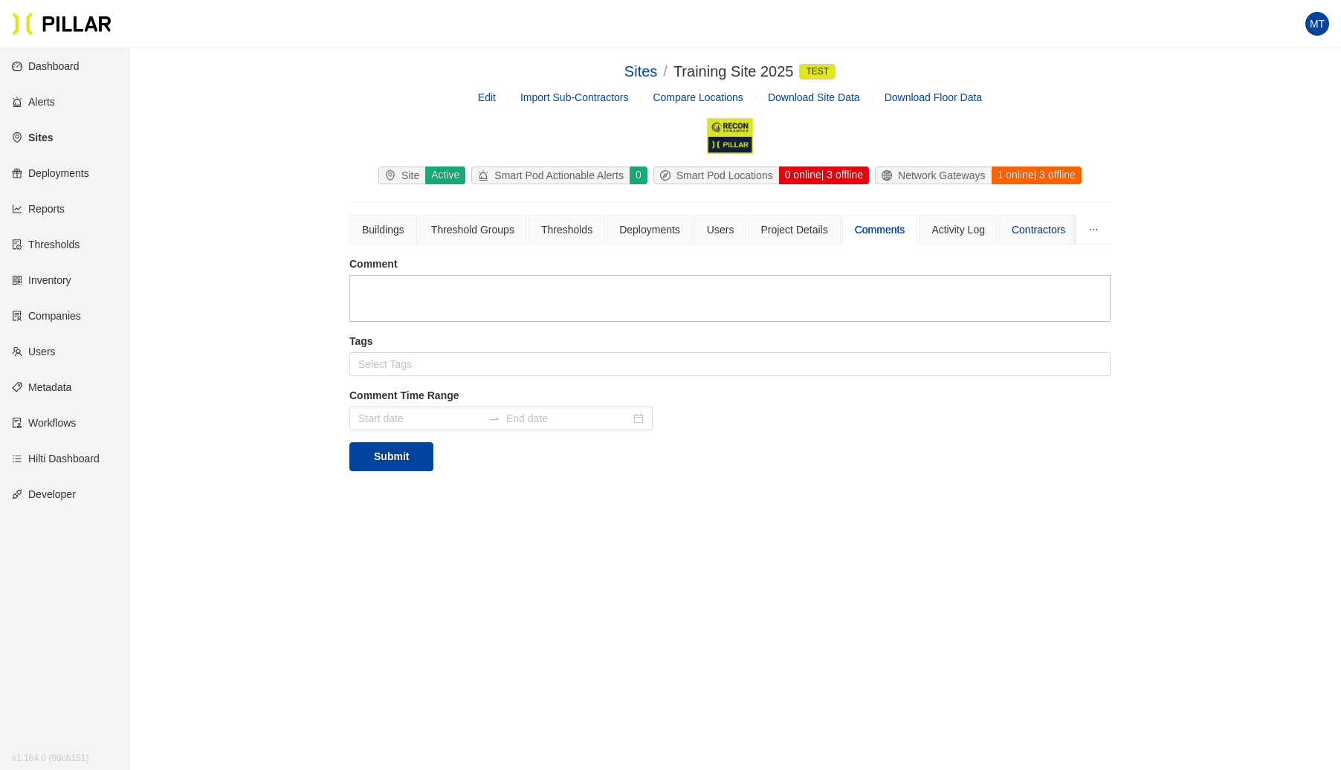
click at [1042, 226] on div "Contractors" at bounding box center [1038, 229] width 54 height 16
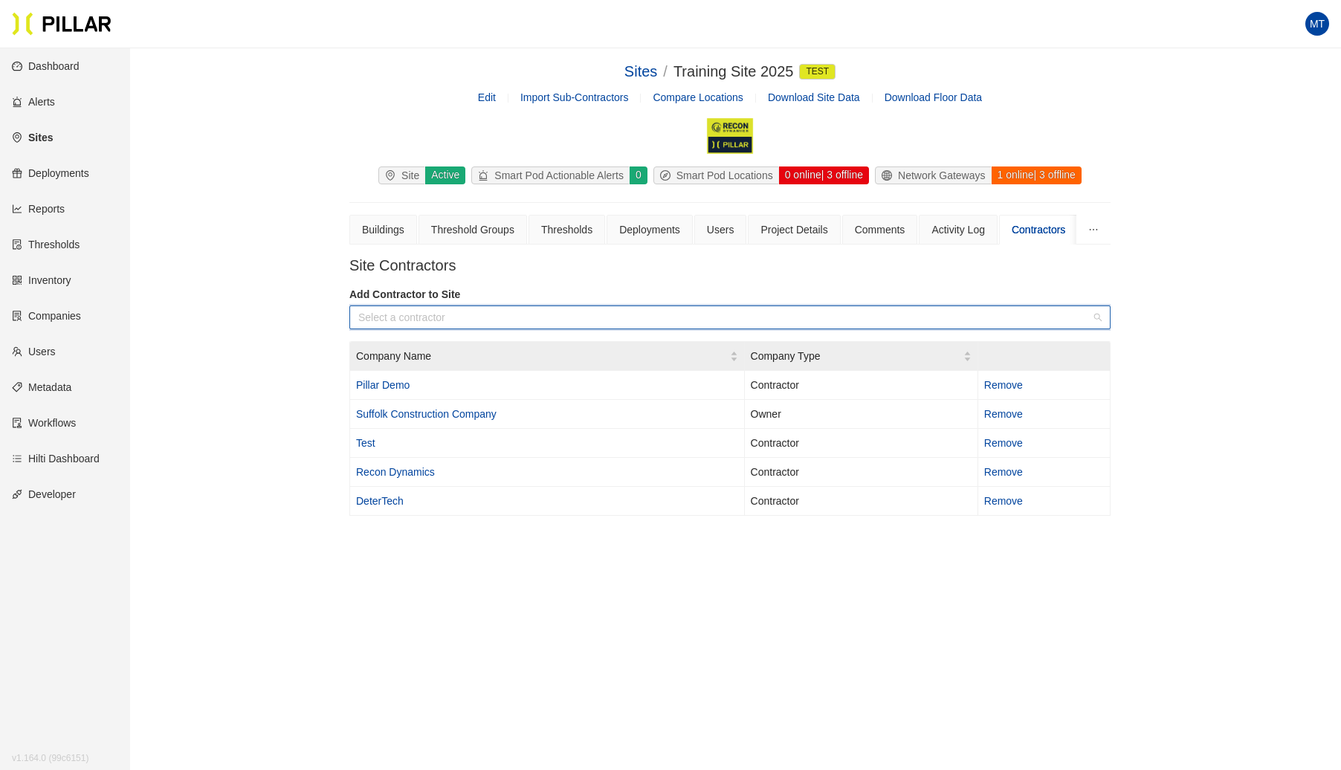
click at [406, 309] on input "search" at bounding box center [724, 317] width 733 height 22
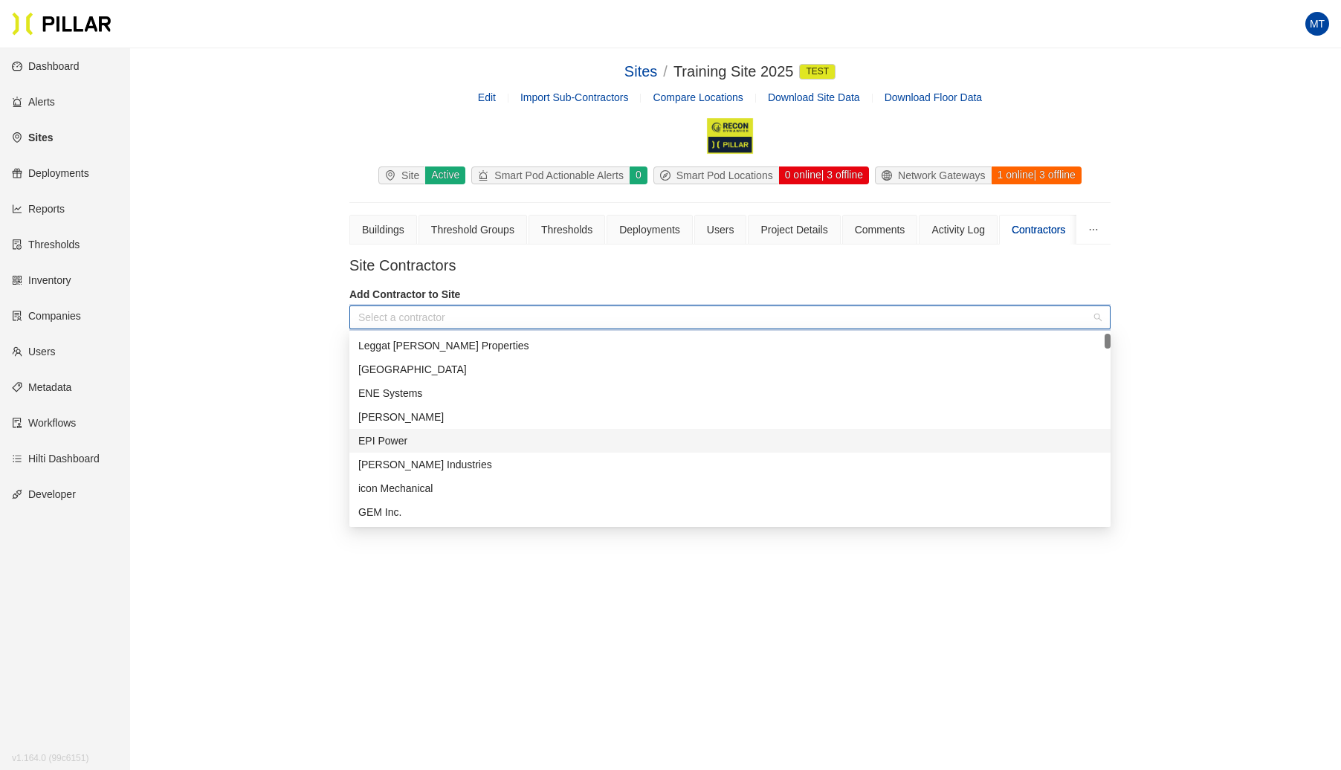
click at [419, 443] on div "EPI Power" at bounding box center [729, 441] width 743 height 16
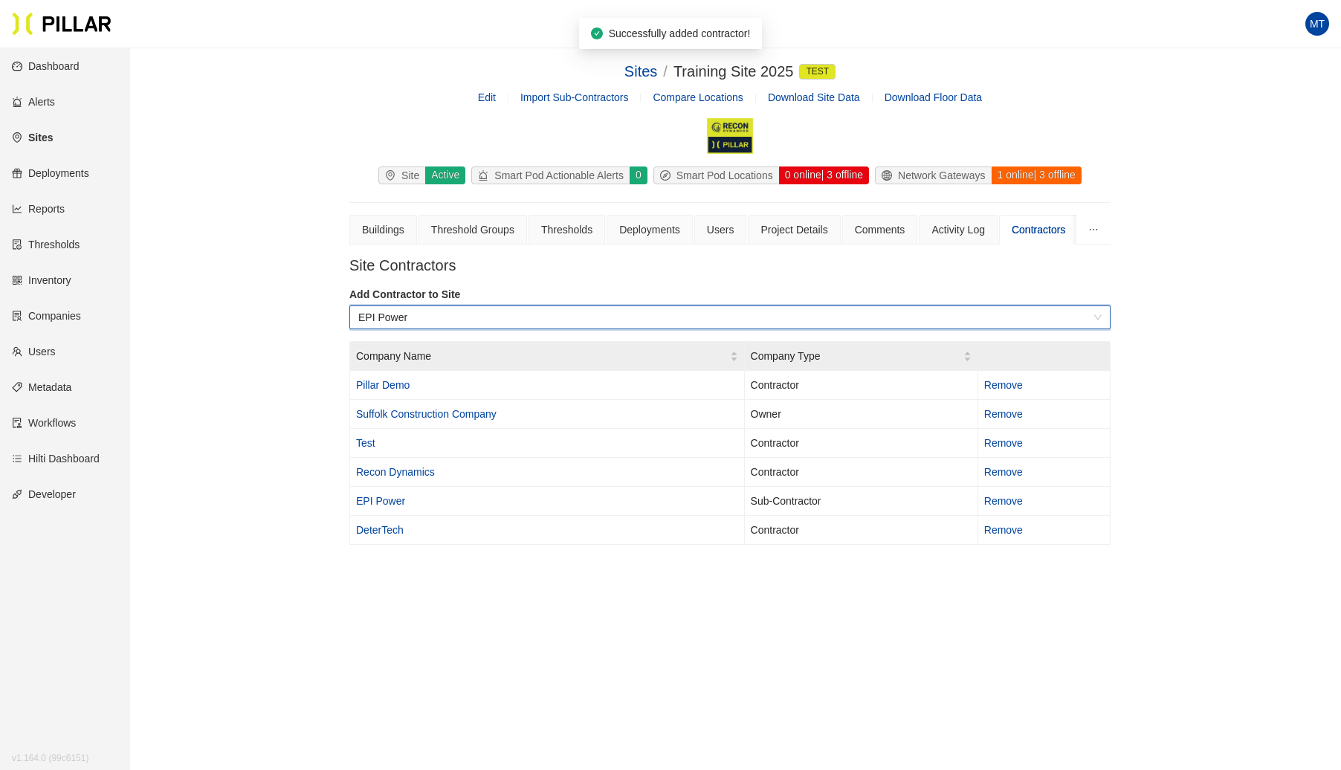
click at [433, 321] on span "EPI Power" at bounding box center [729, 317] width 743 height 22
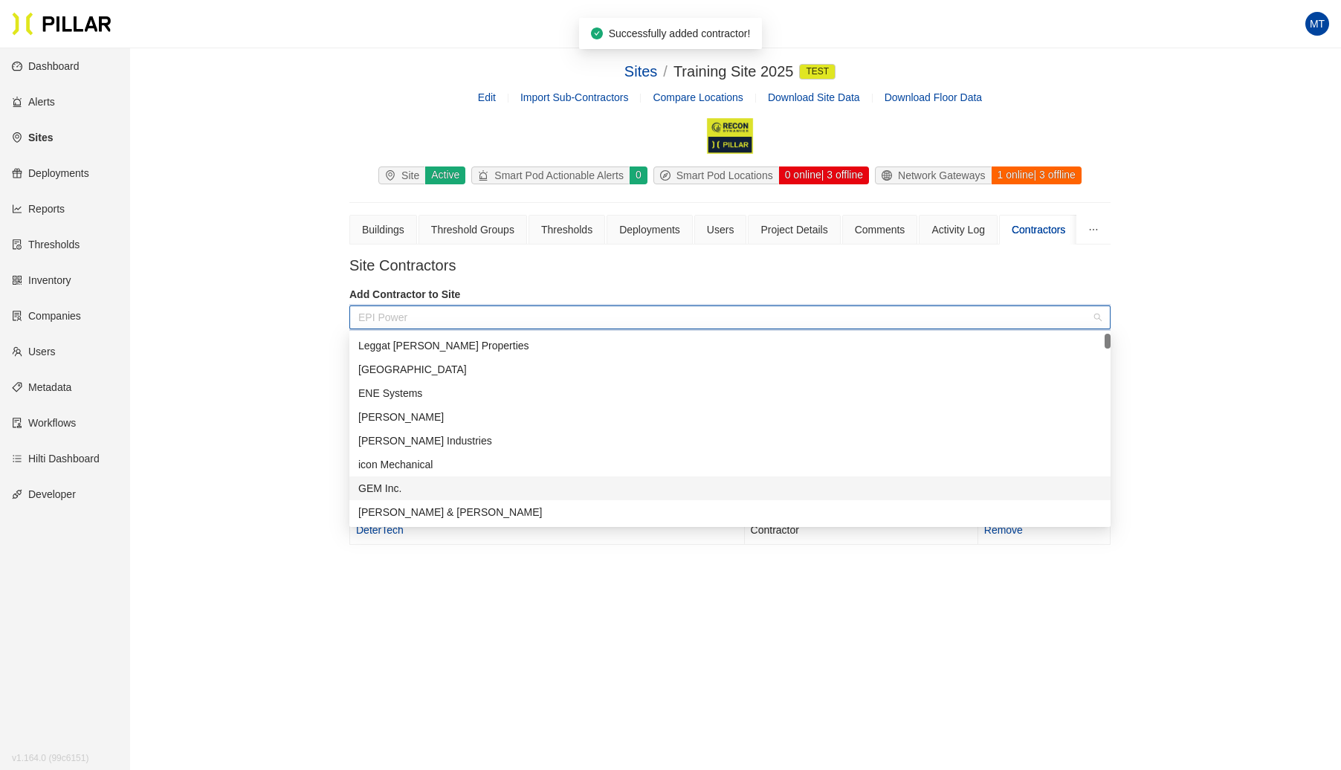
click at [407, 484] on div "GEM Inc." at bounding box center [729, 488] width 743 height 16
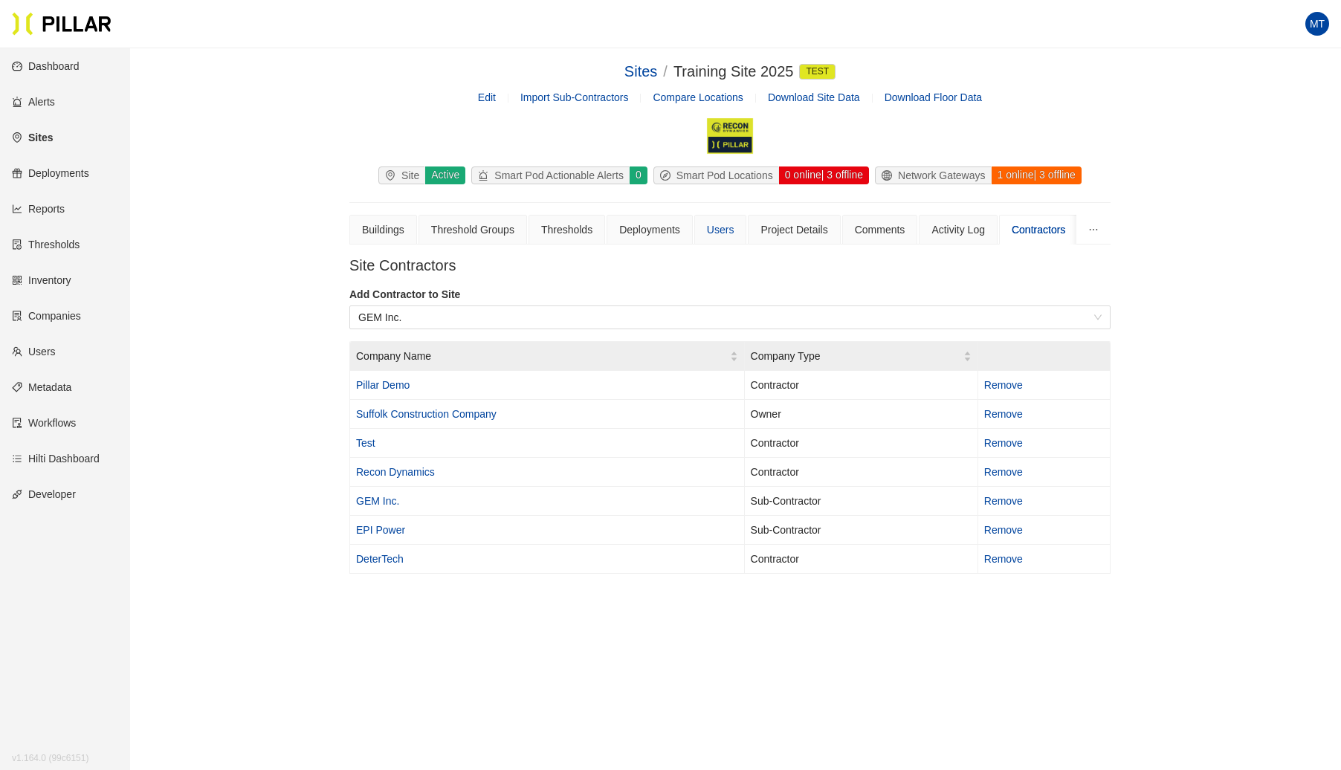
click at [715, 219] on div "Users" at bounding box center [720, 230] width 53 height 30
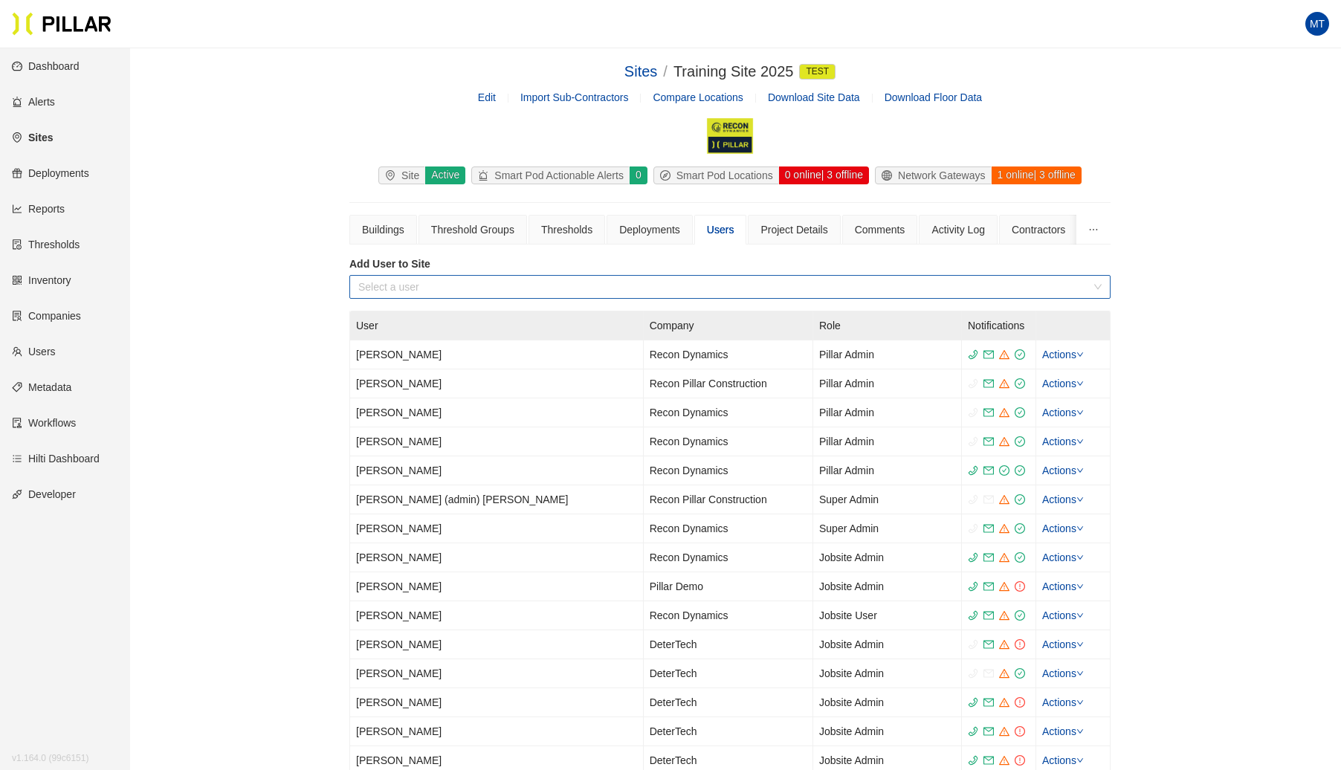
click at [581, 284] on input "search" at bounding box center [724, 287] width 733 height 22
click at [240, 299] on div "Sites / Training Site 2025 Test / Edit Import Sub-Contractors Compare Locations…" at bounding box center [729, 458] width 1127 height 797
click at [1049, 233] on div "Contractors" at bounding box center [1038, 229] width 54 height 16
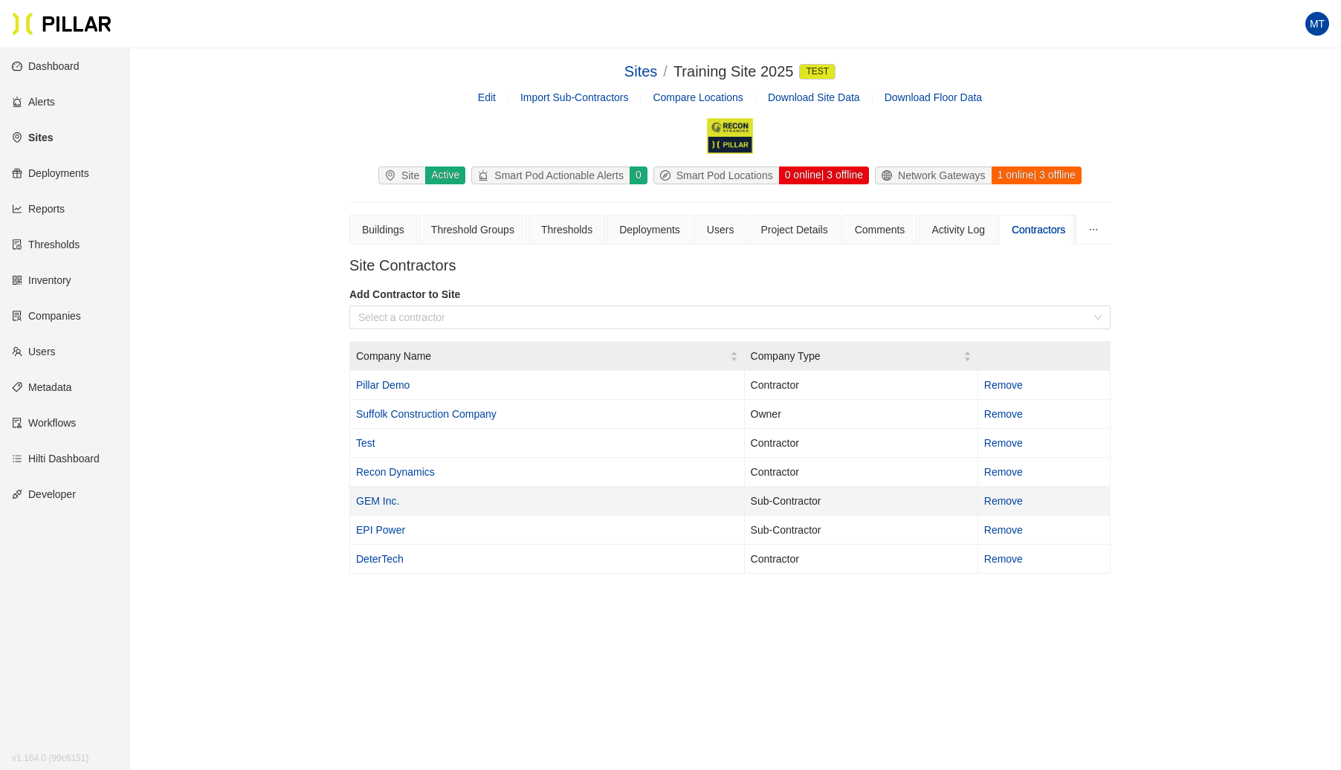
click at [991, 499] on span "Remove" at bounding box center [1003, 501] width 39 height 12
click at [1009, 492] on td "Remove" at bounding box center [1044, 501] width 132 height 29
click at [1008, 499] on span "Remove" at bounding box center [1003, 501] width 39 height 12
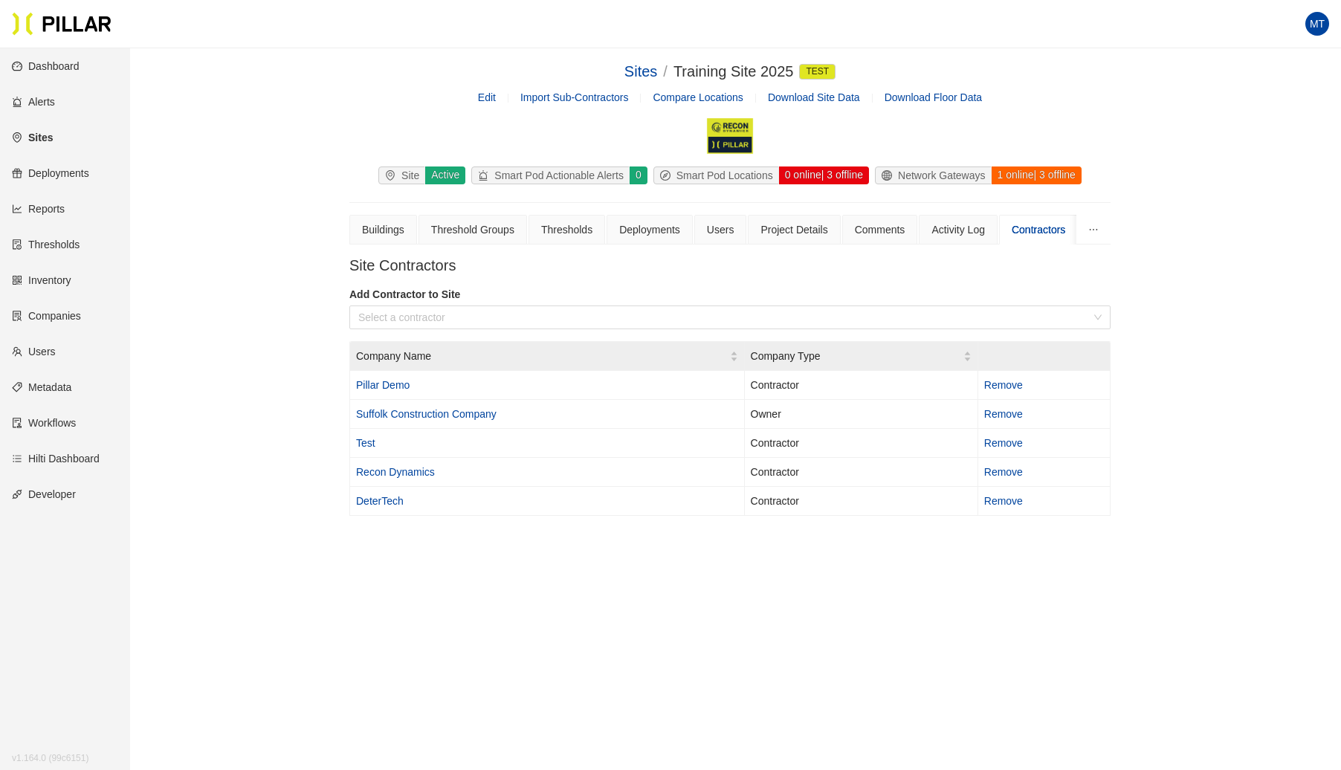
click at [54, 203] on link "Reports" at bounding box center [38, 209] width 53 height 12
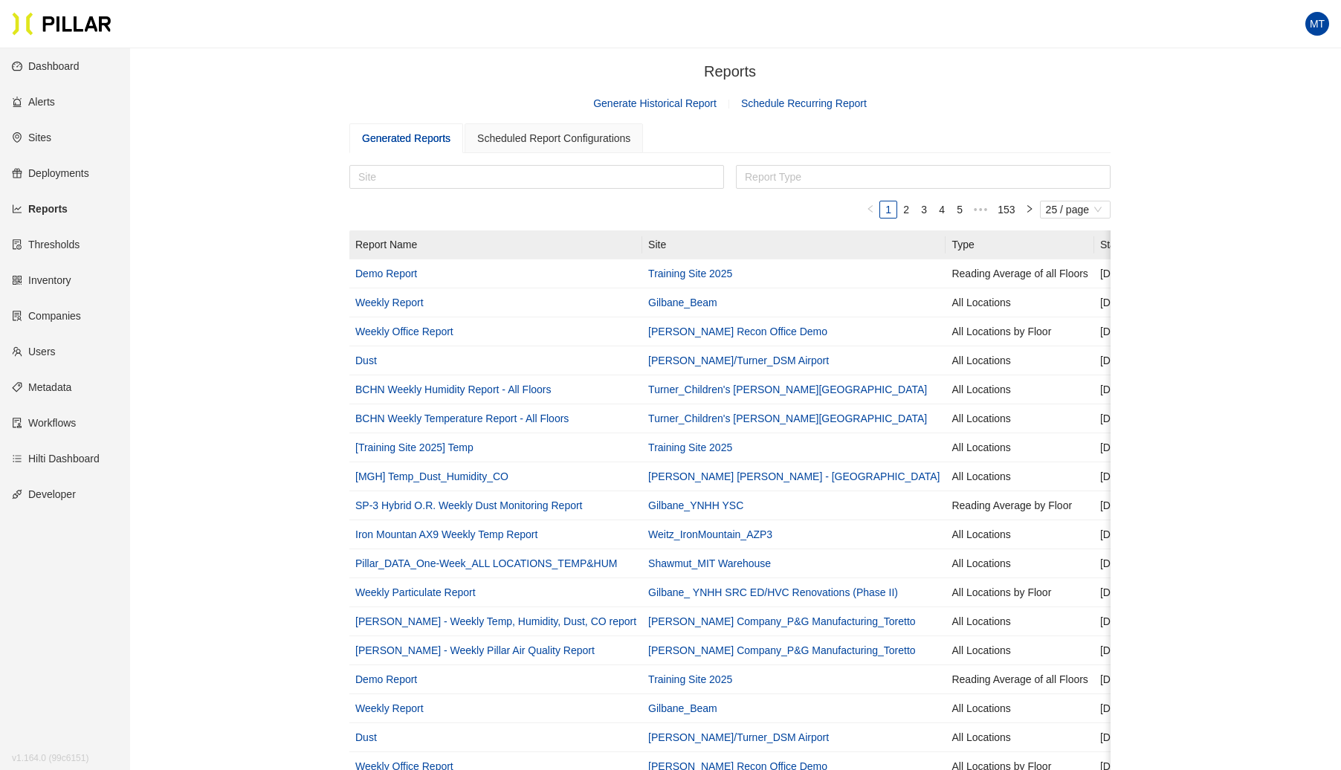
click at [676, 105] on link "Generate Historical Report" at bounding box center [654, 103] width 123 height 12
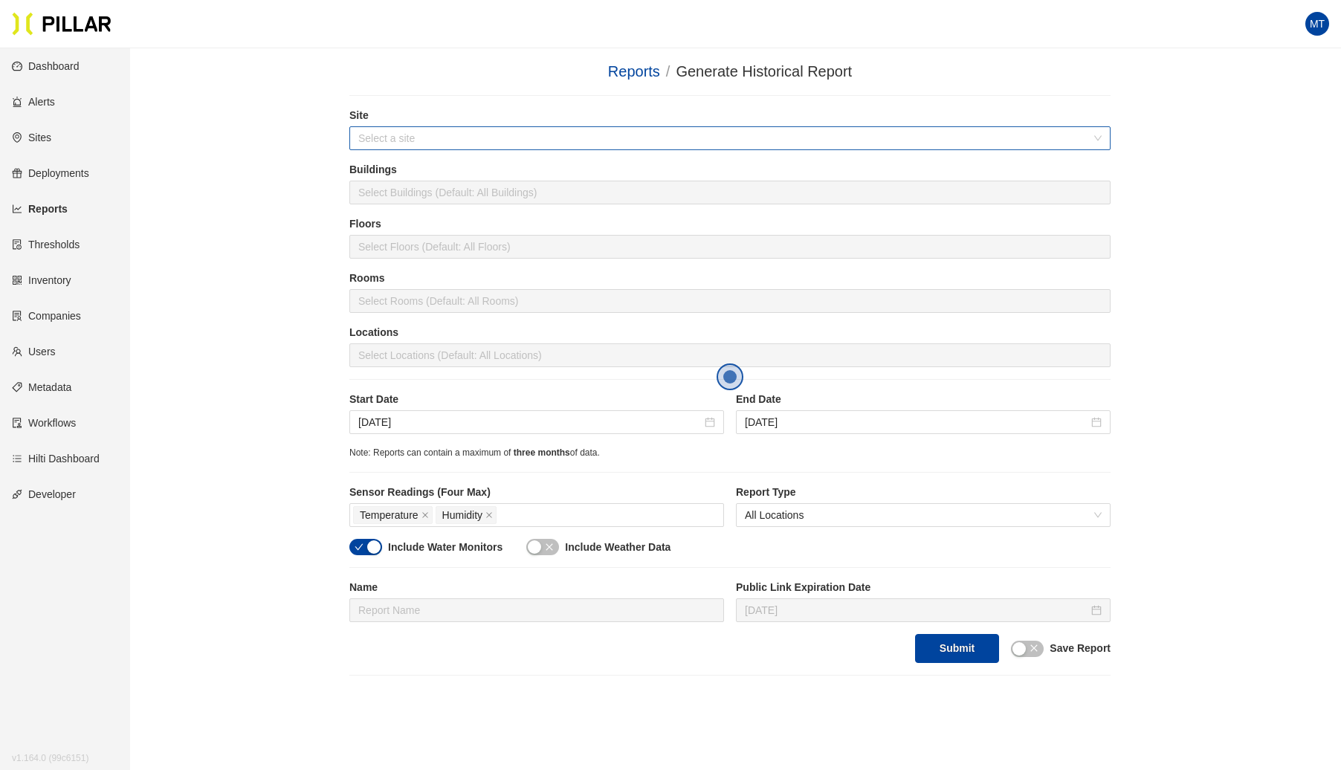
click at [522, 132] on input "search" at bounding box center [724, 138] width 733 height 22
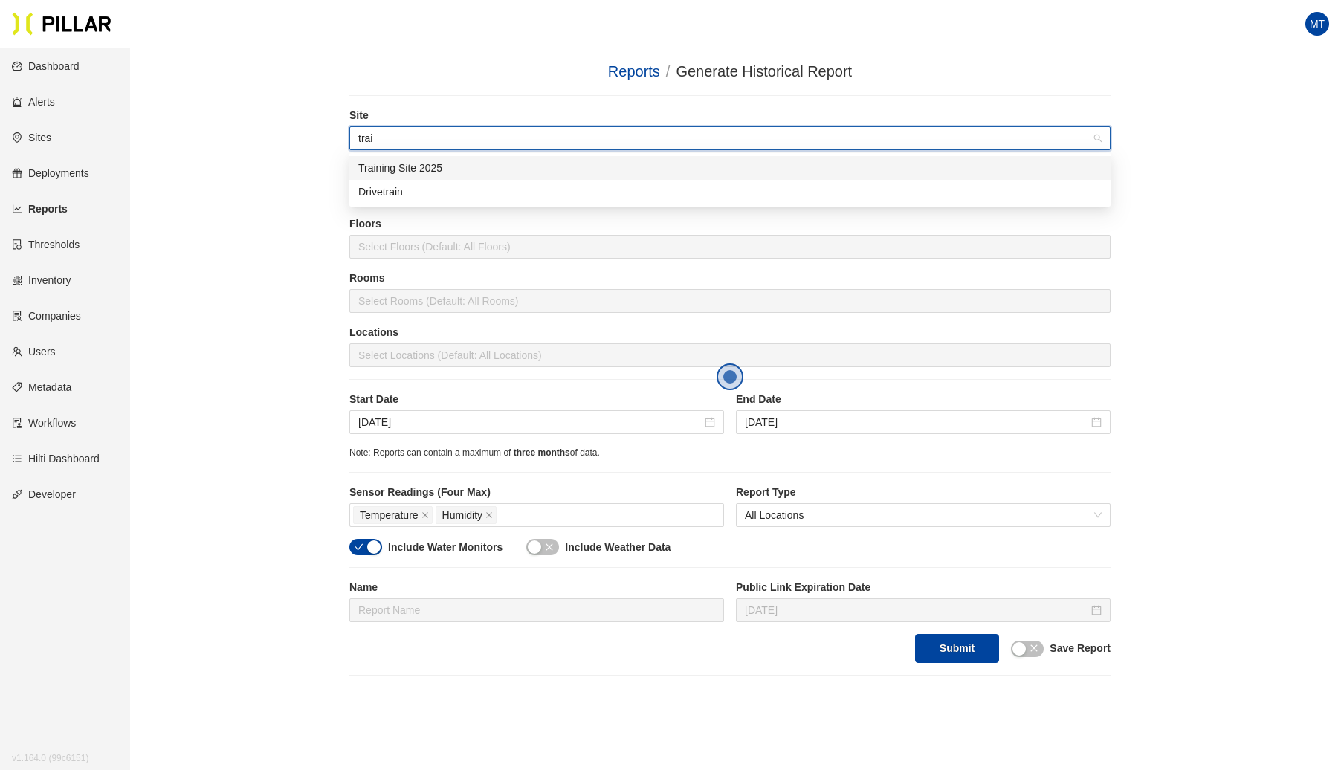
type input "train"
click at [471, 166] on div "Training Site 2025" at bounding box center [729, 168] width 743 height 16
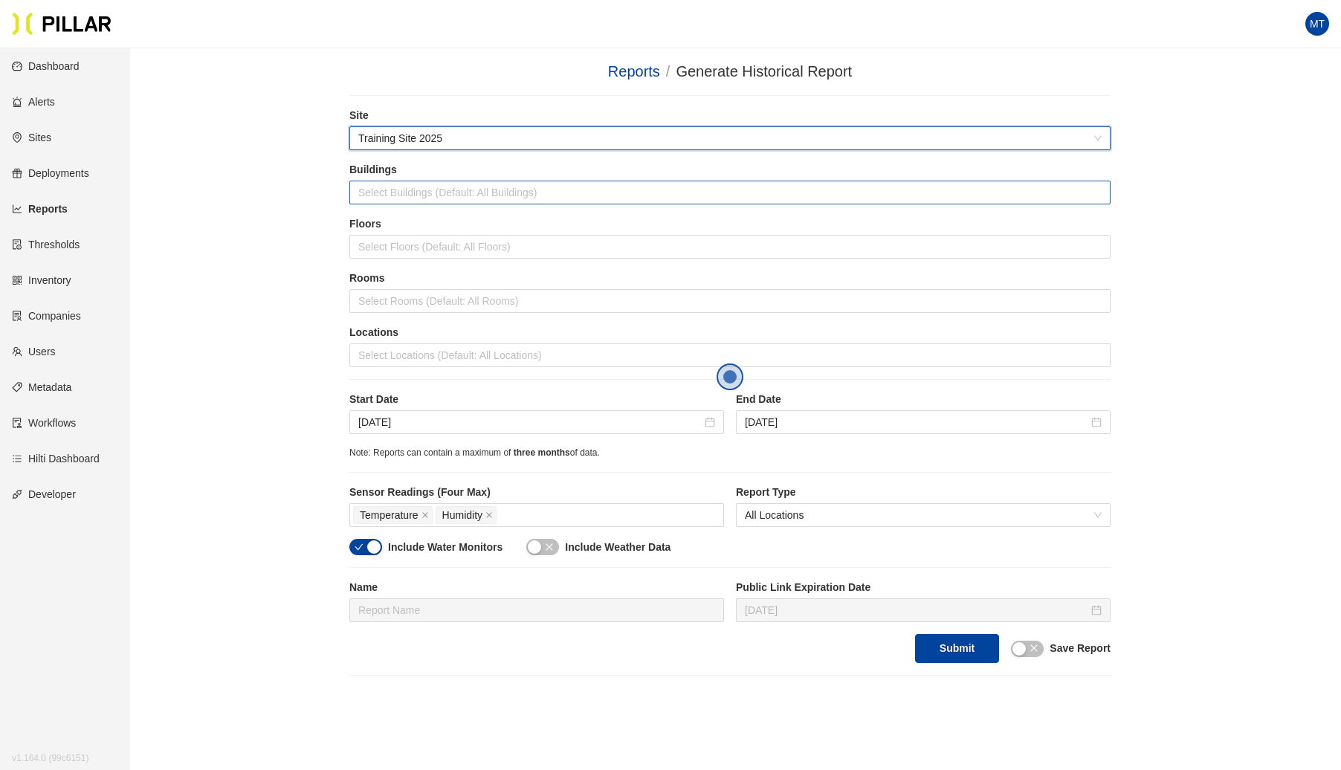
click at [424, 194] on div at bounding box center [730, 192] width 754 height 21
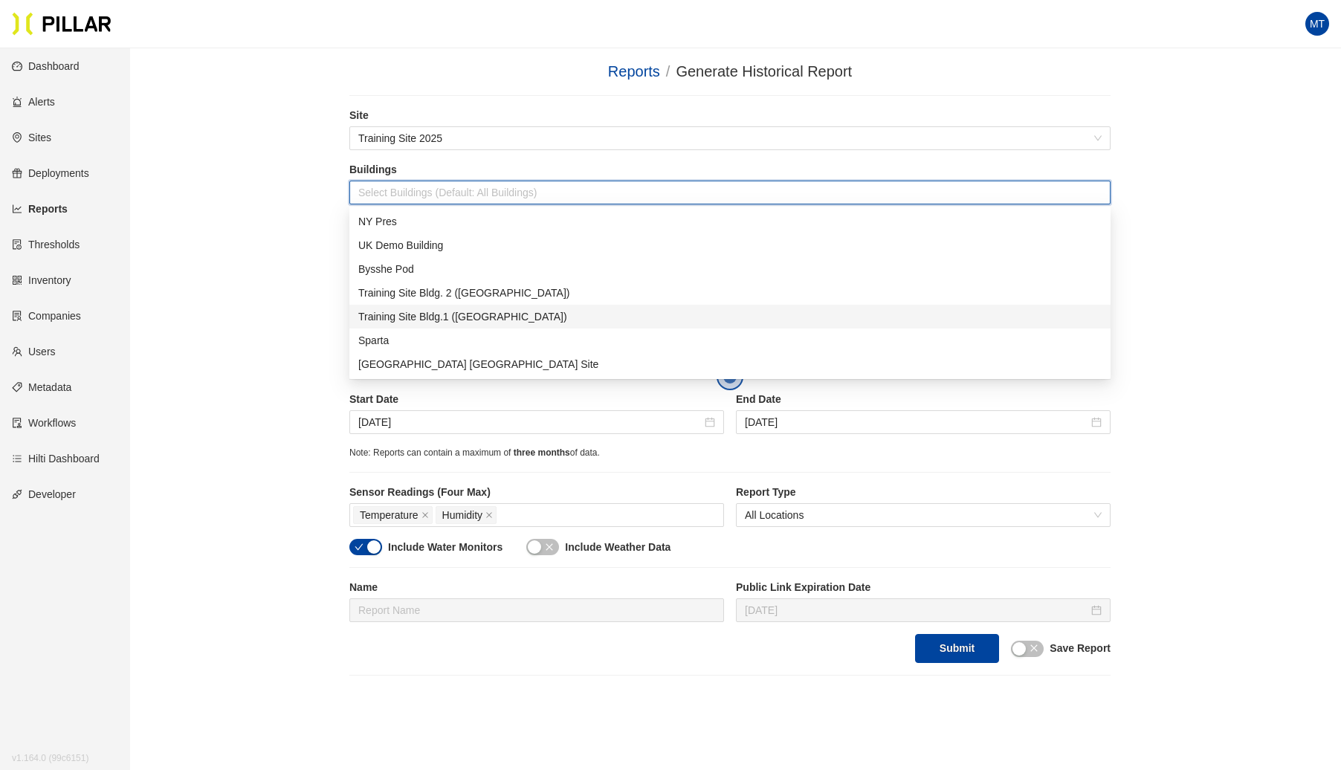
click at [408, 314] on div "Training Site Bldg.1 ([GEOGRAPHIC_DATA])" at bounding box center [729, 316] width 743 height 16
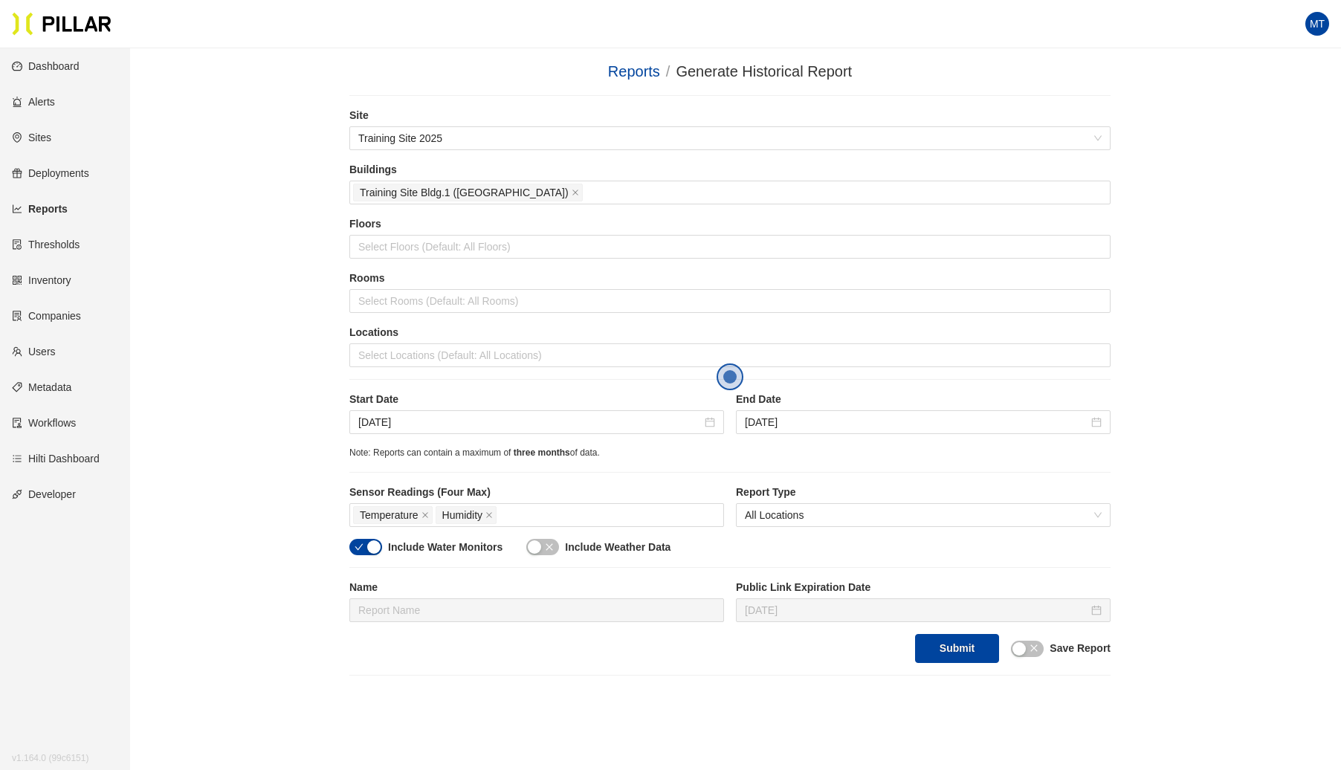
click at [276, 284] on div "Reports / Generate Historical Report / Site Training Site 2025 Buildings Traini…" at bounding box center [729, 367] width 1127 height 615
click at [401, 353] on div at bounding box center [730, 355] width 754 height 21
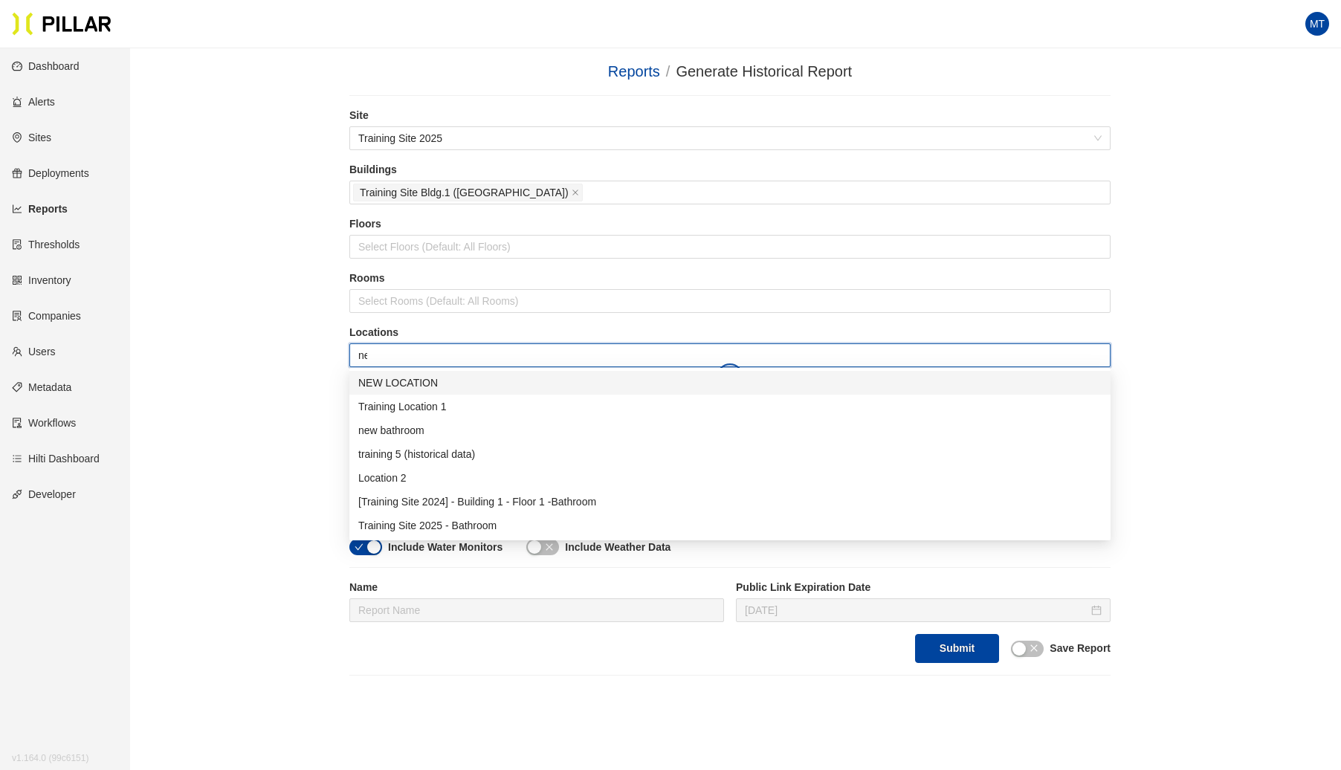
type input "new"
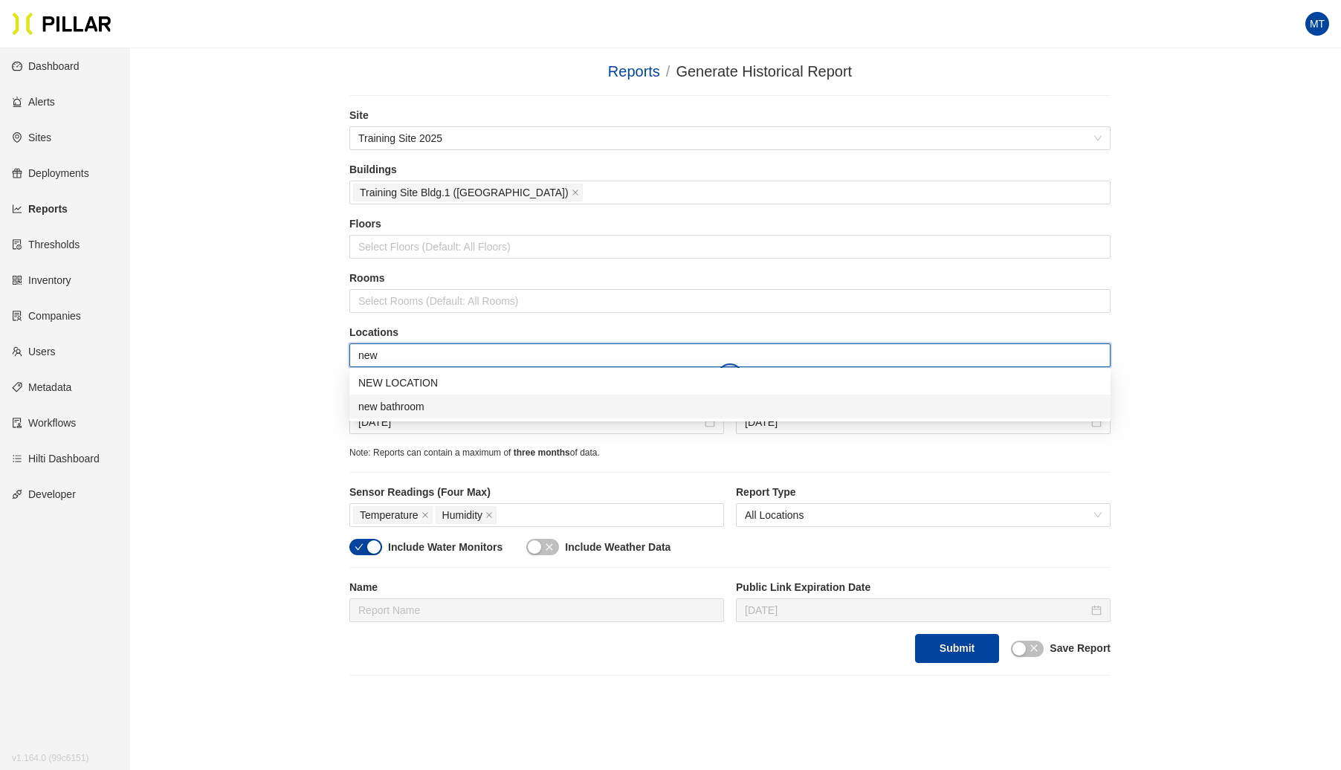
click at [438, 403] on div "new bathroom" at bounding box center [729, 406] width 743 height 16
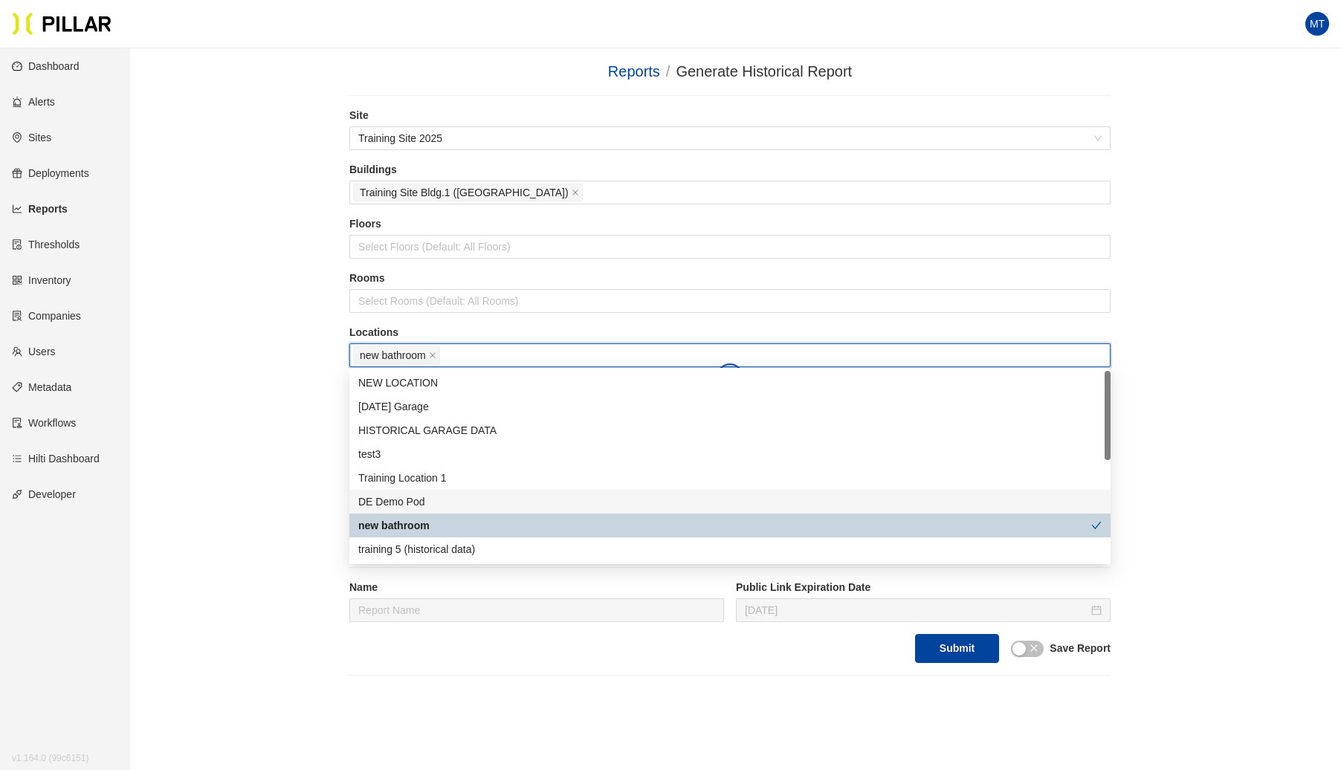
click at [247, 479] on div "Reports / Generate Historical Report / Site Training Site 2025 Buildings Traini…" at bounding box center [729, 367] width 1127 height 615
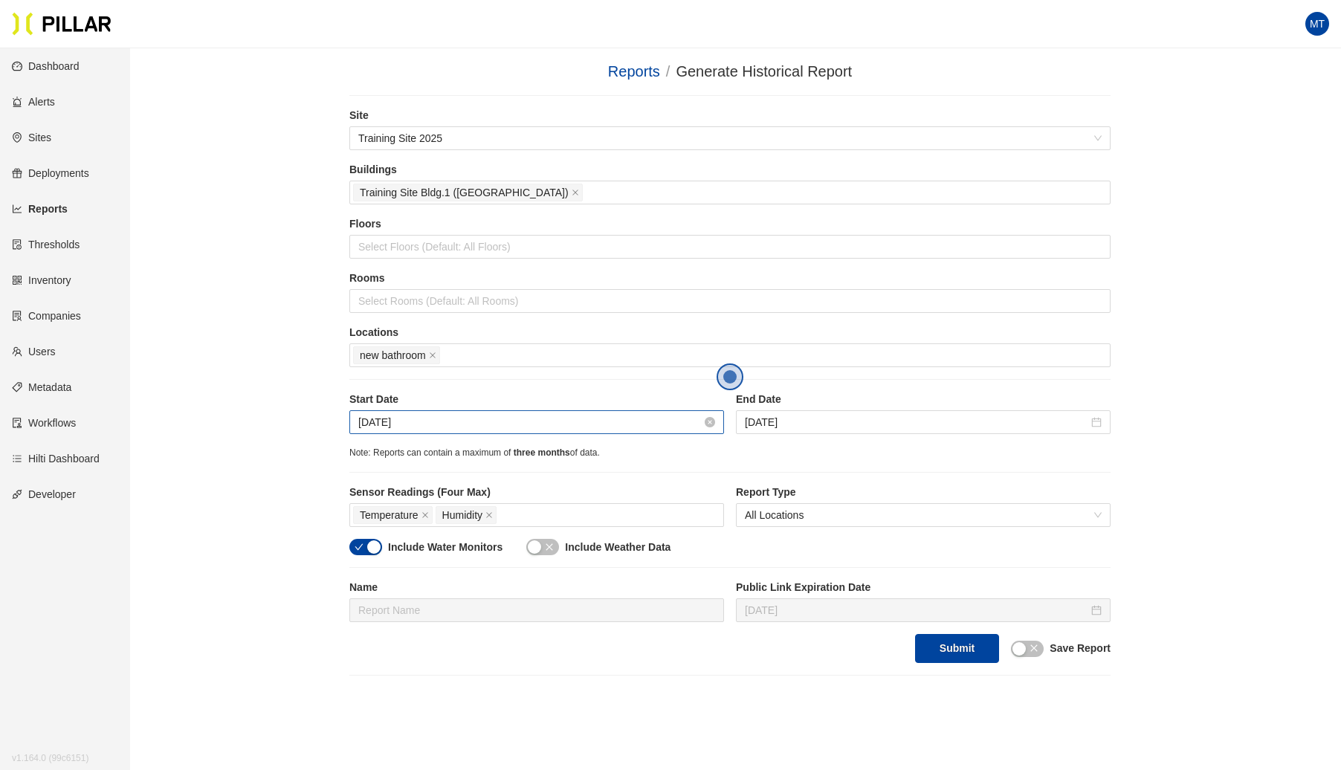
click at [449, 418] on input "[DATE]" at bounding box center [529, 422] width 343 height 16
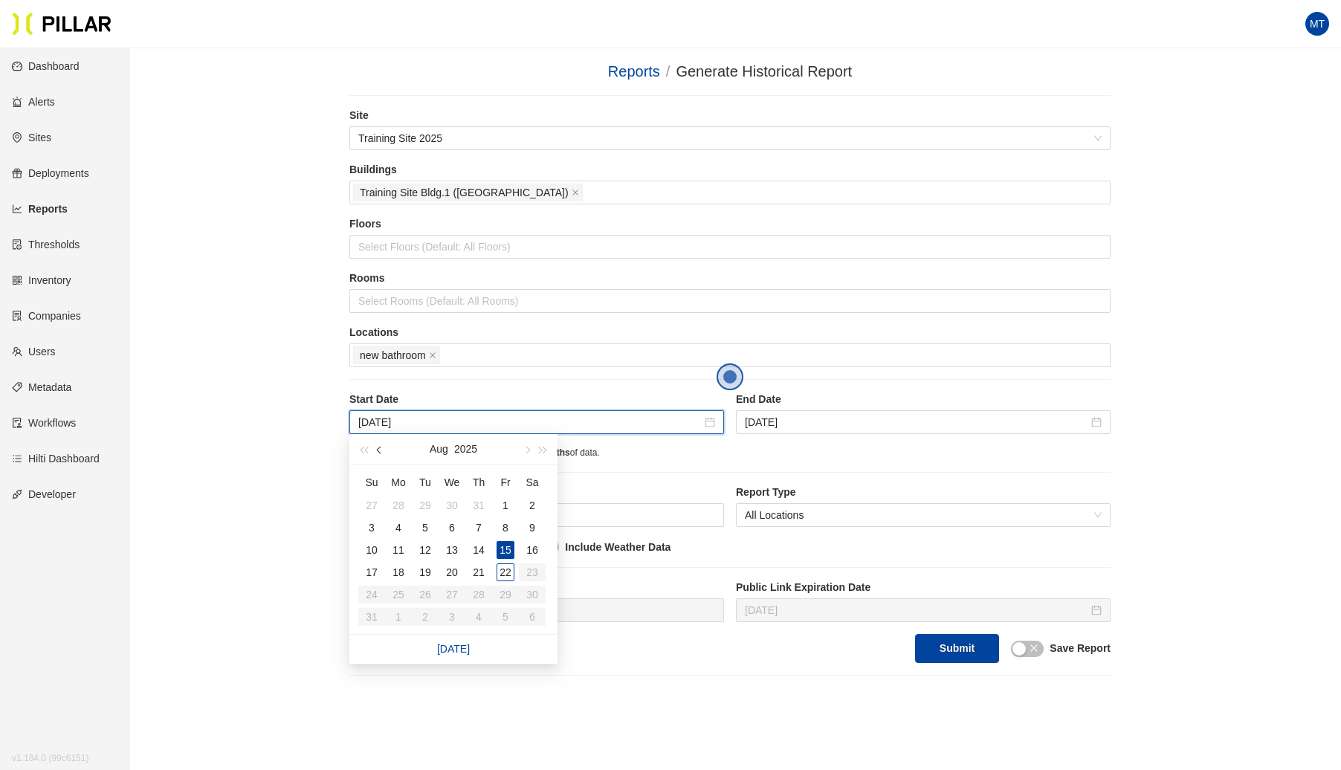
click at [380, 449] on span "button" at bounding box center [380, 450] width 7 height 7
click at [378, 449] on span "button" at bounding box center [380, 450] width 7 height 7
type input "[DATE]"
click at [400, 551] on div "12" at bounding box center [398, 550] width 18 height 18
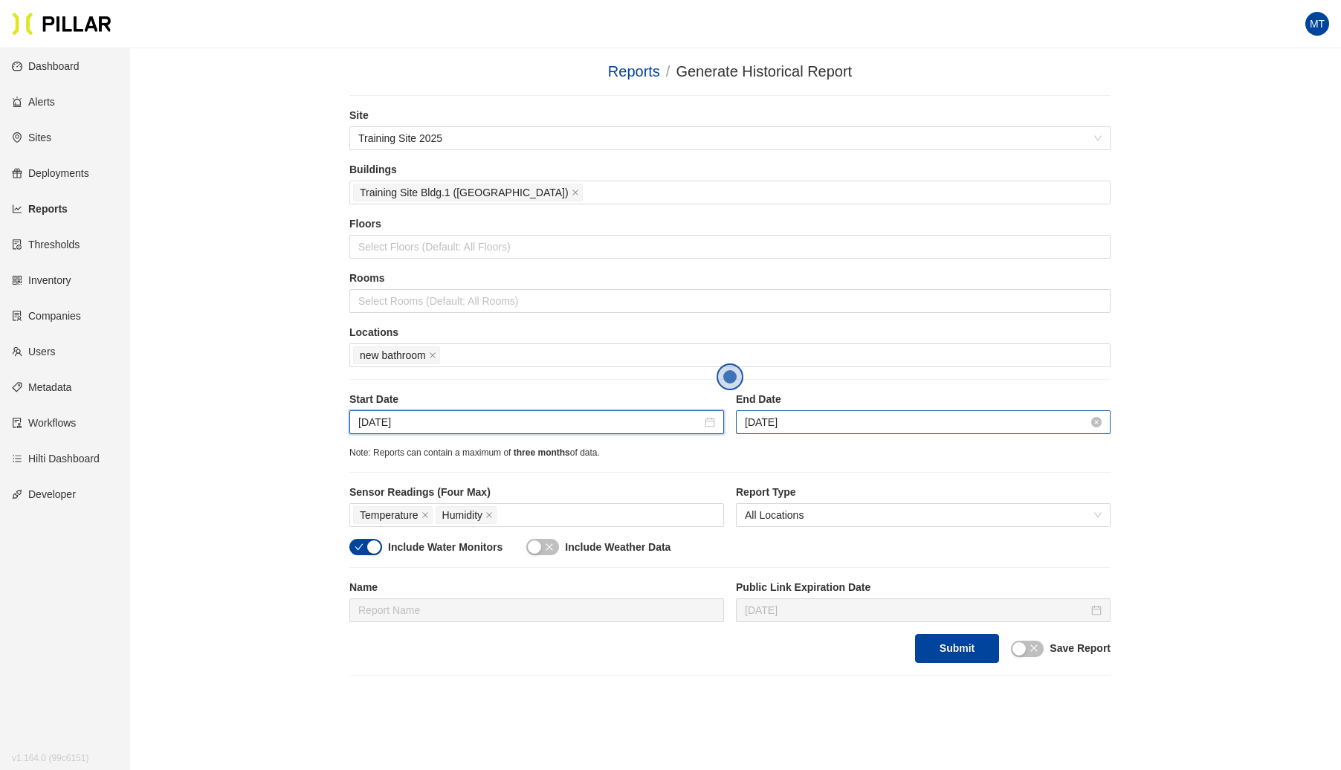
click at [820, 418] on input "[DATE]" at bounding box center [916, 422] width 343 height 16
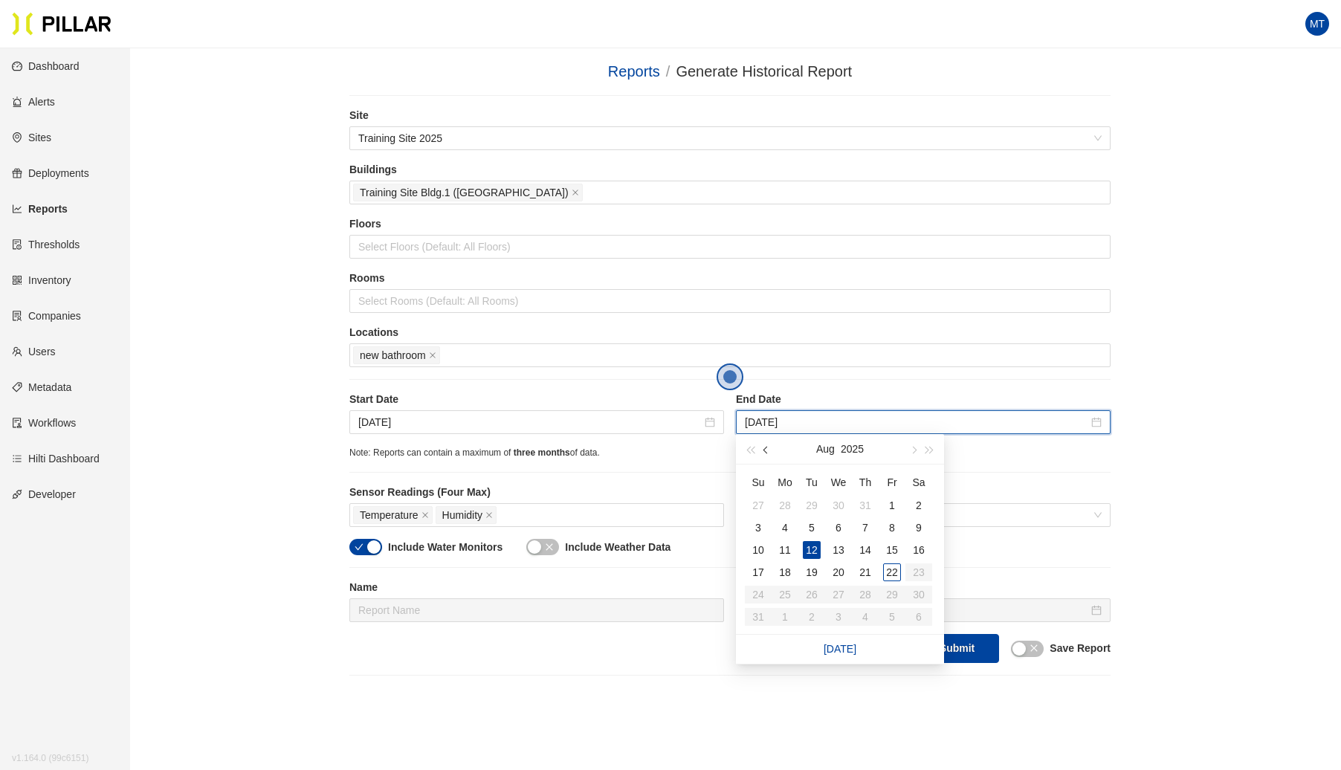
click at [764, 447] on span "button" at bounding box center [766, 450] width 7 height 7
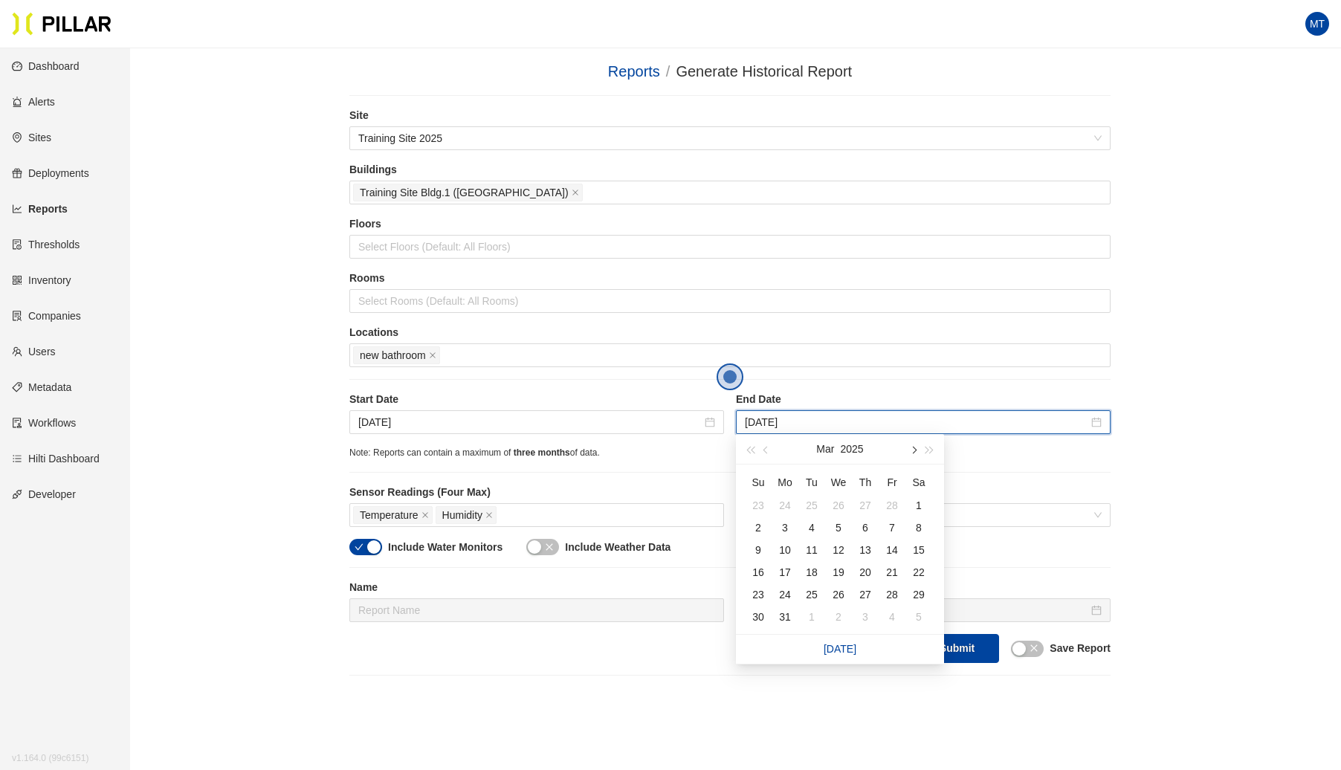
click at [913, 447] on span "button" at bounding box center [912, 450] width 7 height 7
click at [911, 448] on span "button" at bounding box center [912, 450] width 7 height 7
type input "[DATE]"
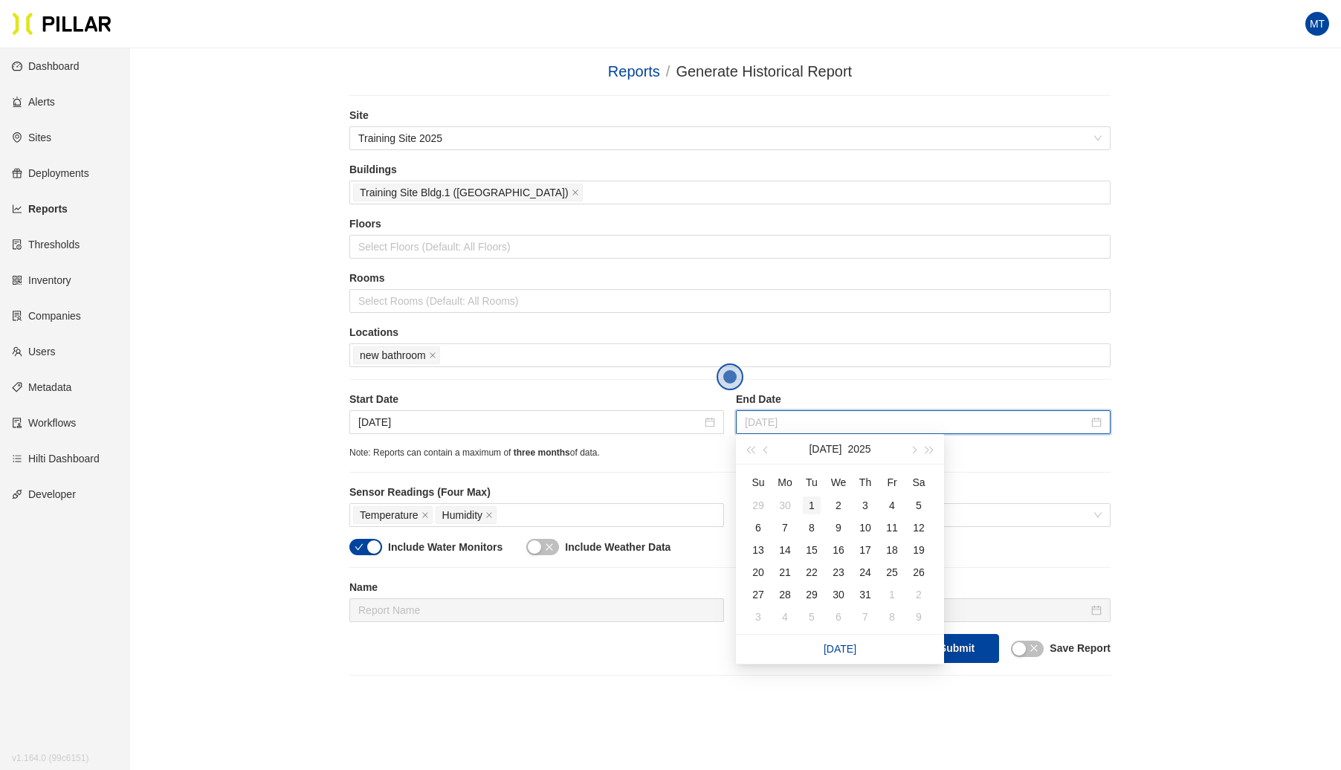
click at [812, 502] on div "1" at bounding box center [812, 505] width 18 height 18
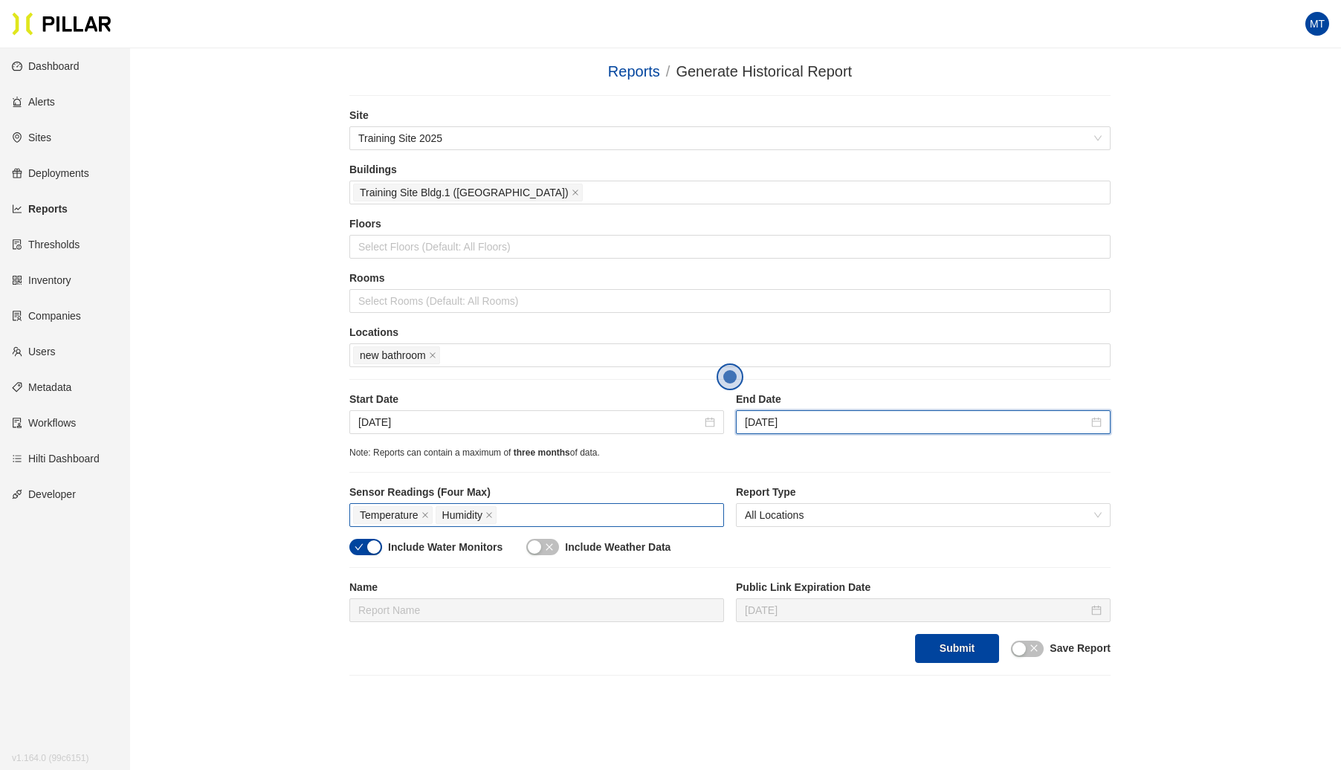
click at [534, 510] on div "Temperature Humidity" at bounding box center [536, 515] width 367 height 21
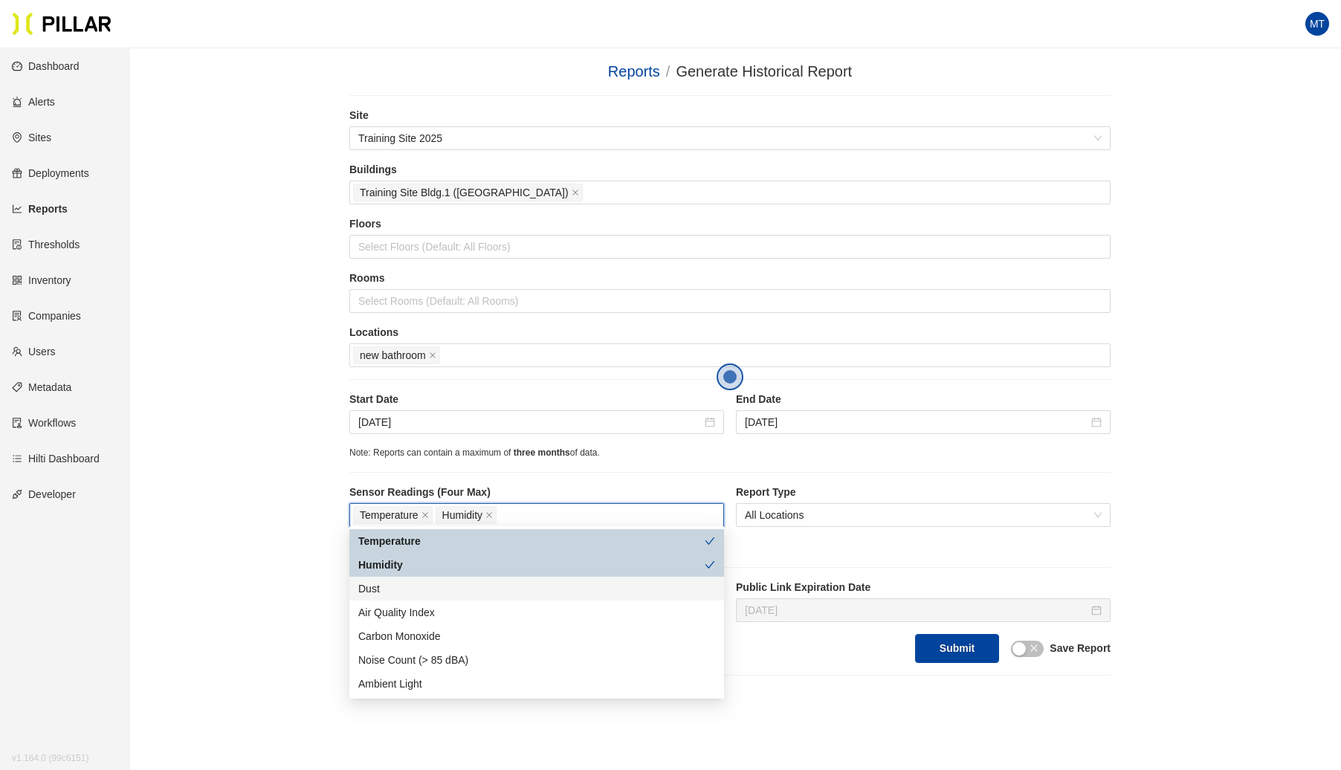
click at [383, 584] on div "Dust" at bounding box center [536, 588] width 357 height 16
click at [786, 639] on div "Submit Save Report" at bounding box center [729, 648] width 761 height 29
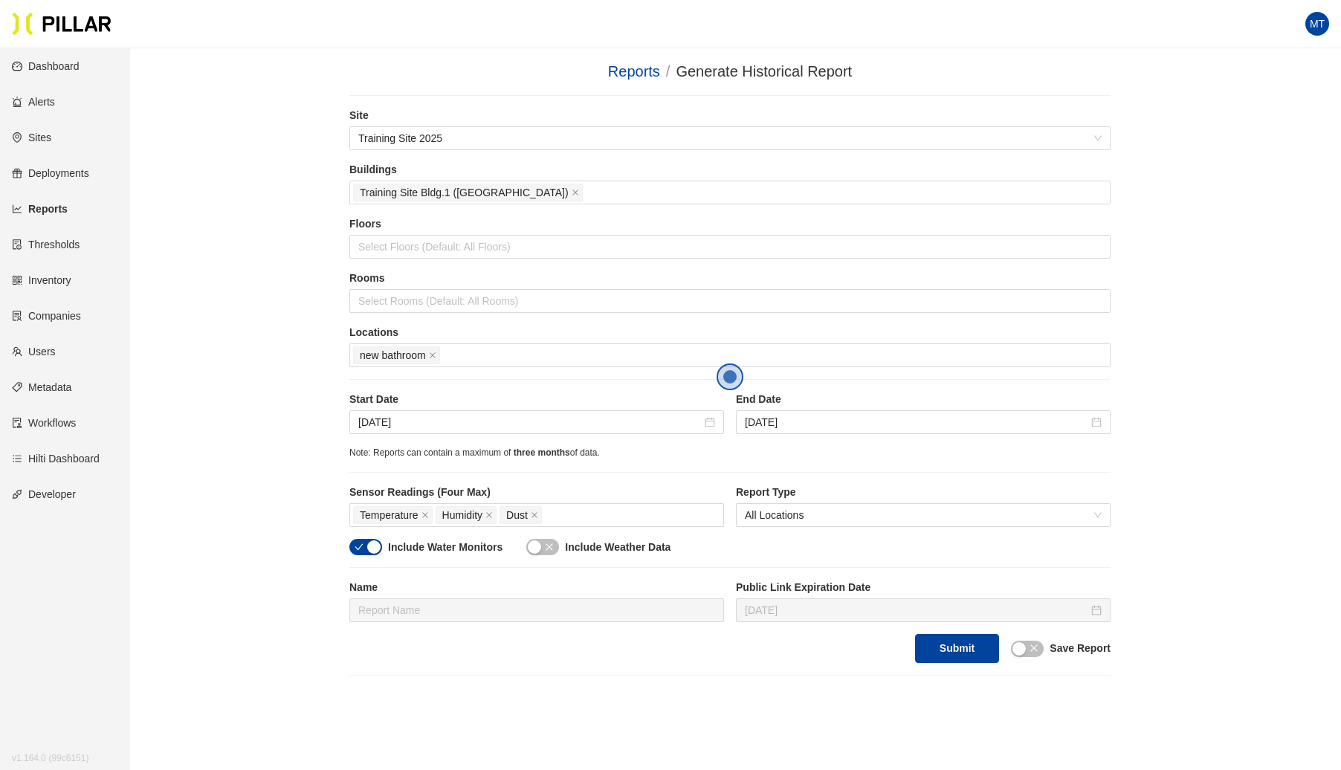
click at [546, 543] on icon "close" at bounding box center [549, 547] width 9 height 9
click at [1030, 647] on icon "close" at bounding box center [1033, 648] width 9 height 9
click at [642, 605] on input "text" at bounding box center [536, 610] width 375 height 24
click at [642, 605] on input "test" at bounding box center [536, 610] width 375 height 24
type input "test"
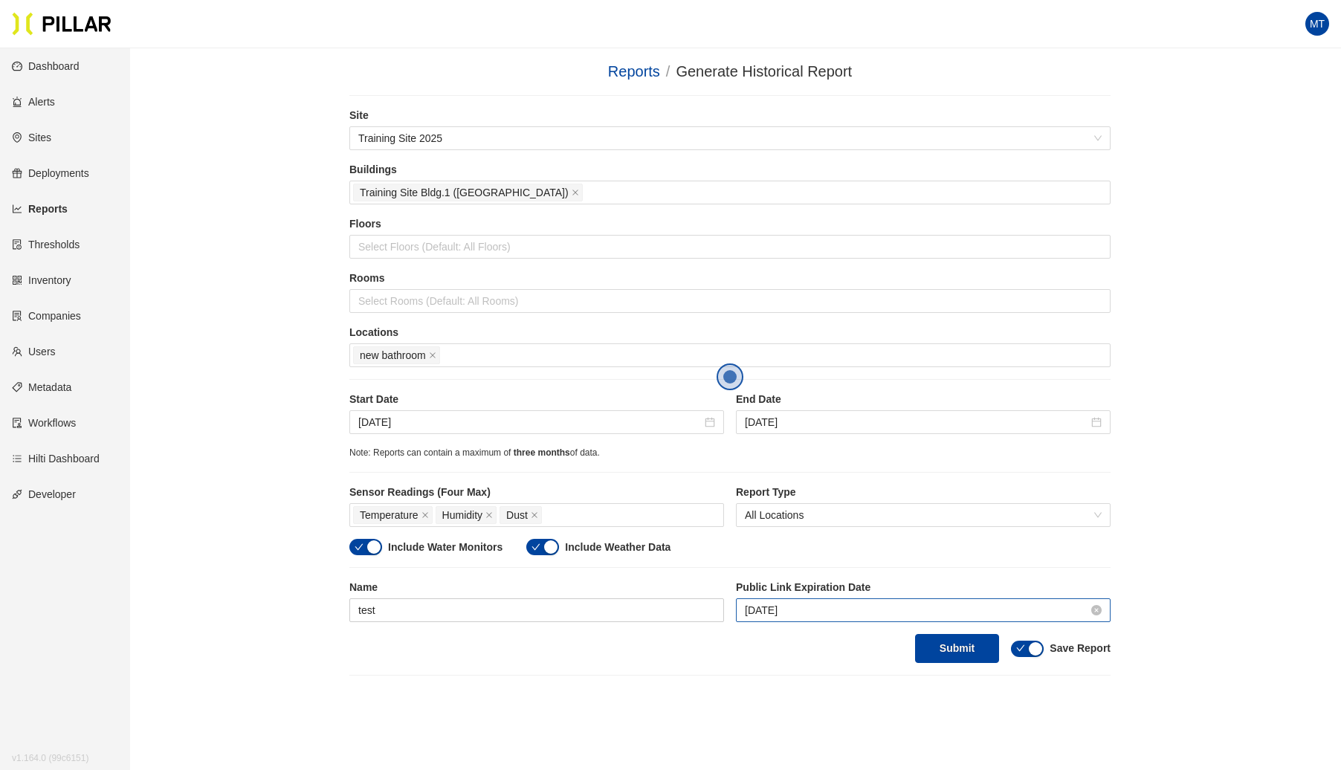
click at [803, 606] on input "[DATE]" at bounding box center [916, 610] width 343 height 16
click at [917, 641] on button "button" at bounding box center [912, 636] width 16 height 30
click at [910, 635] on span "button" at bounding box center [912, 636] width 7 height 7
type input "[DATE]"
click at [920, 696] on div "1" at bounding box center [919, 692] width 18 height 18
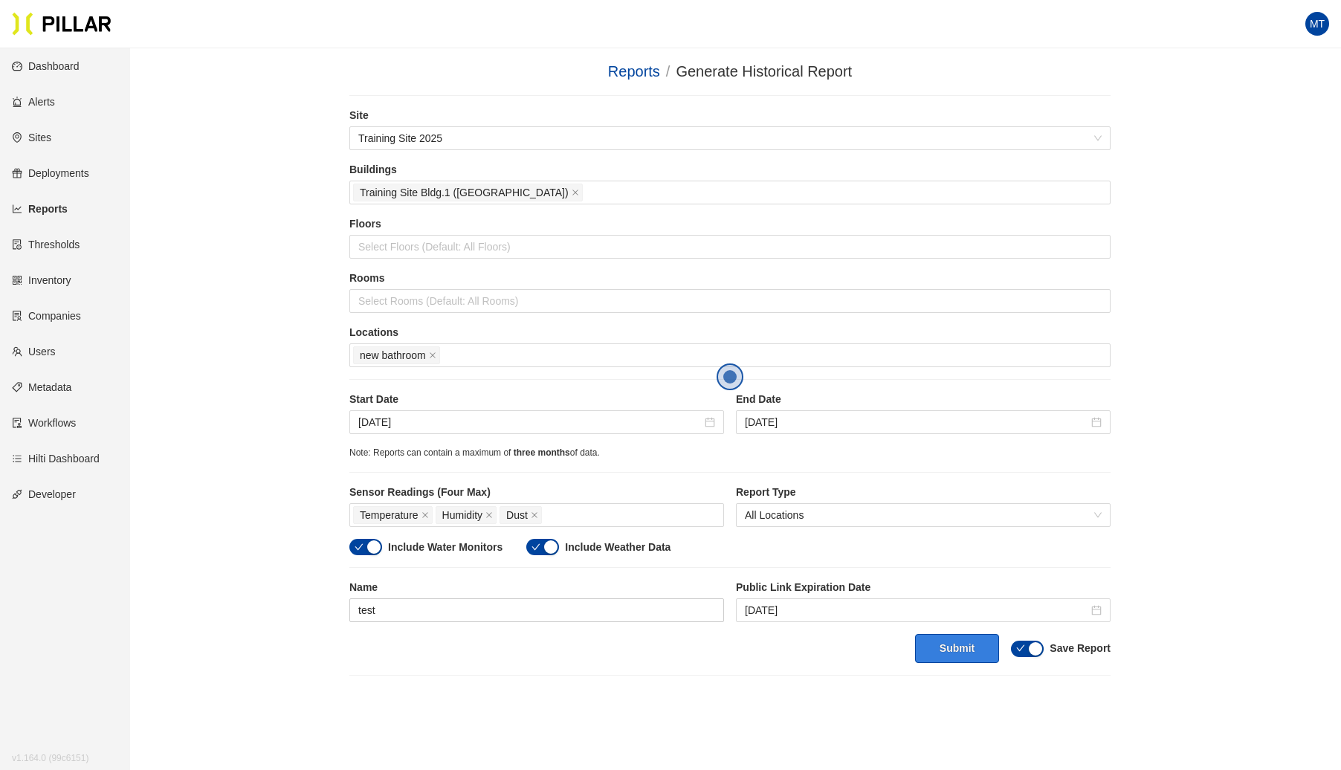
click at [950, 644] on button "Submit" at bounding box center [957, 648] width 84 height 29
drag, startPoint x: 782, startPoint y: 687, endPoint x: 407, endPoint y: 697, distance: 375.4
click at [407, 697] on div "Copy Link: [URL][DOMAIN_NAME]" at bounding box center [729, 695] width 761 height 16
click at [638, 73] on link "Reports" at bounding box center [634, 71] width 52 height 16
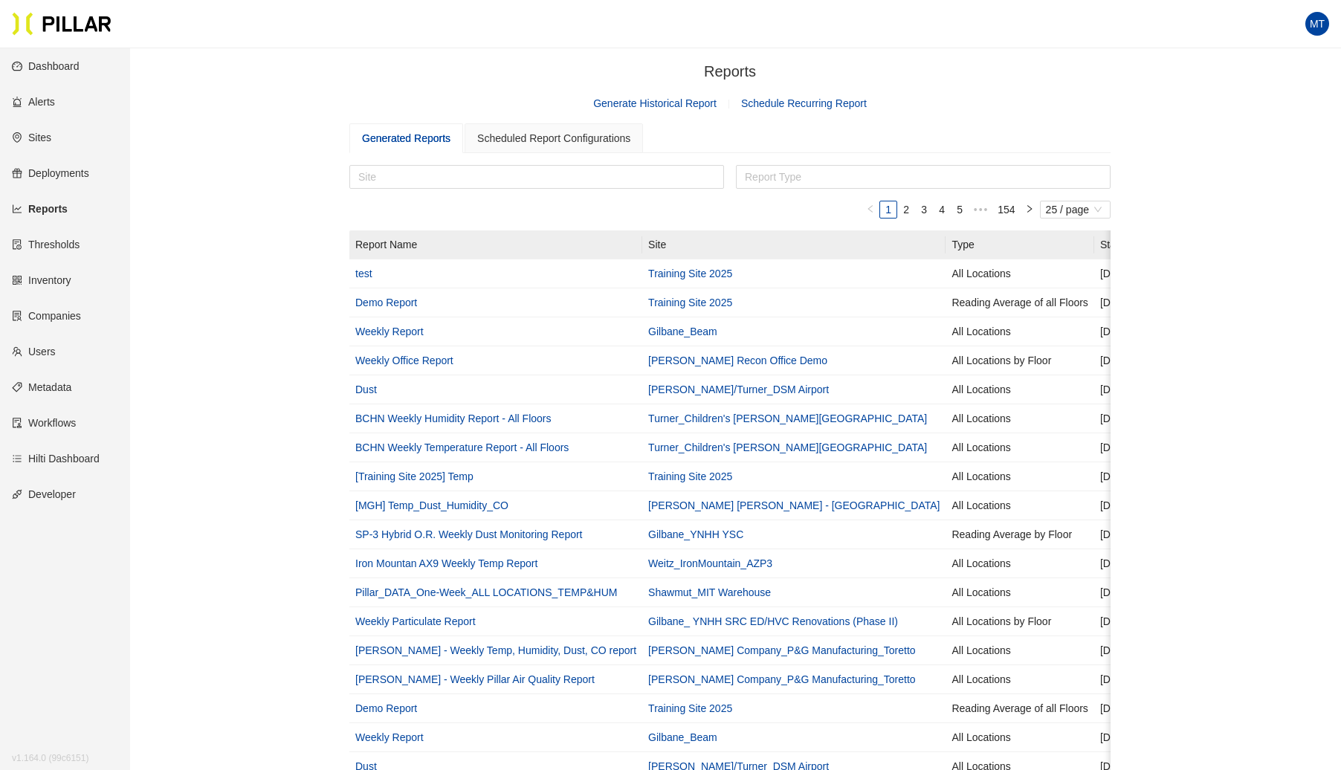
click at [780, 102] on link "Schedule Recurring Report" at bounding box center [804, 103] width 126 height 12
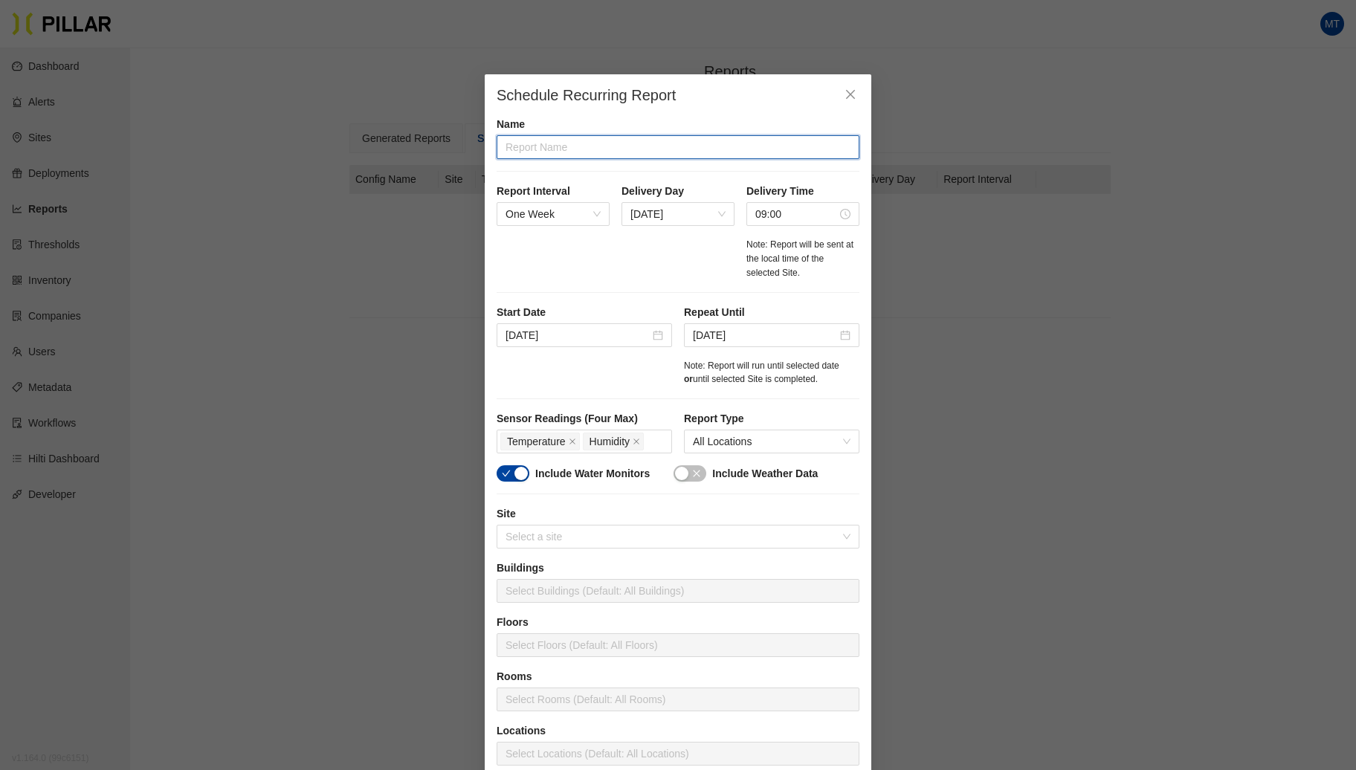
click at [636, 147] on input "text" at bounding box center [677, 147] width 363 height 24
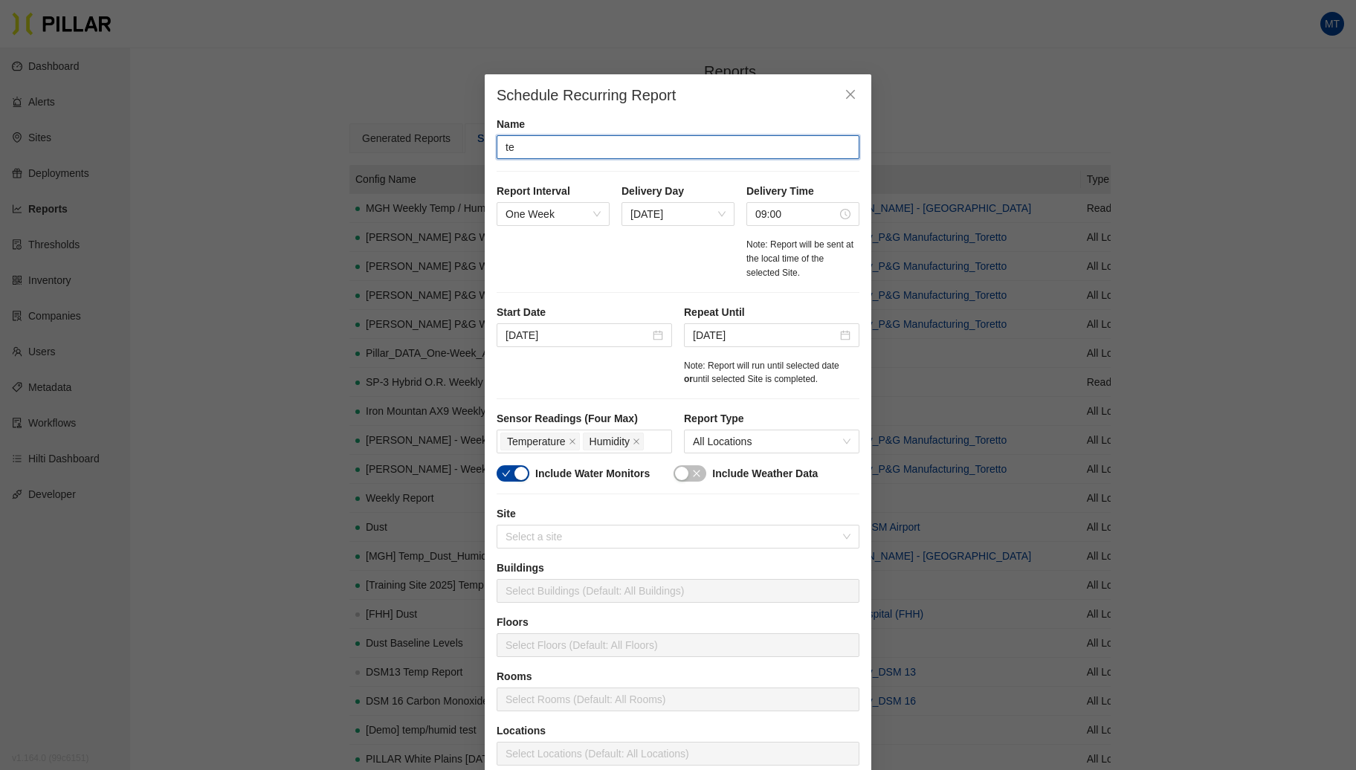
type input "t"
click at [659, 154] on input "{training 2025}" at bounding box center [677, 147] width 363 height 24
click at [670, 216] on span "[DATE]" at bounding box center [677, 214] width 95 height 22
type input "{training 2025} temp"
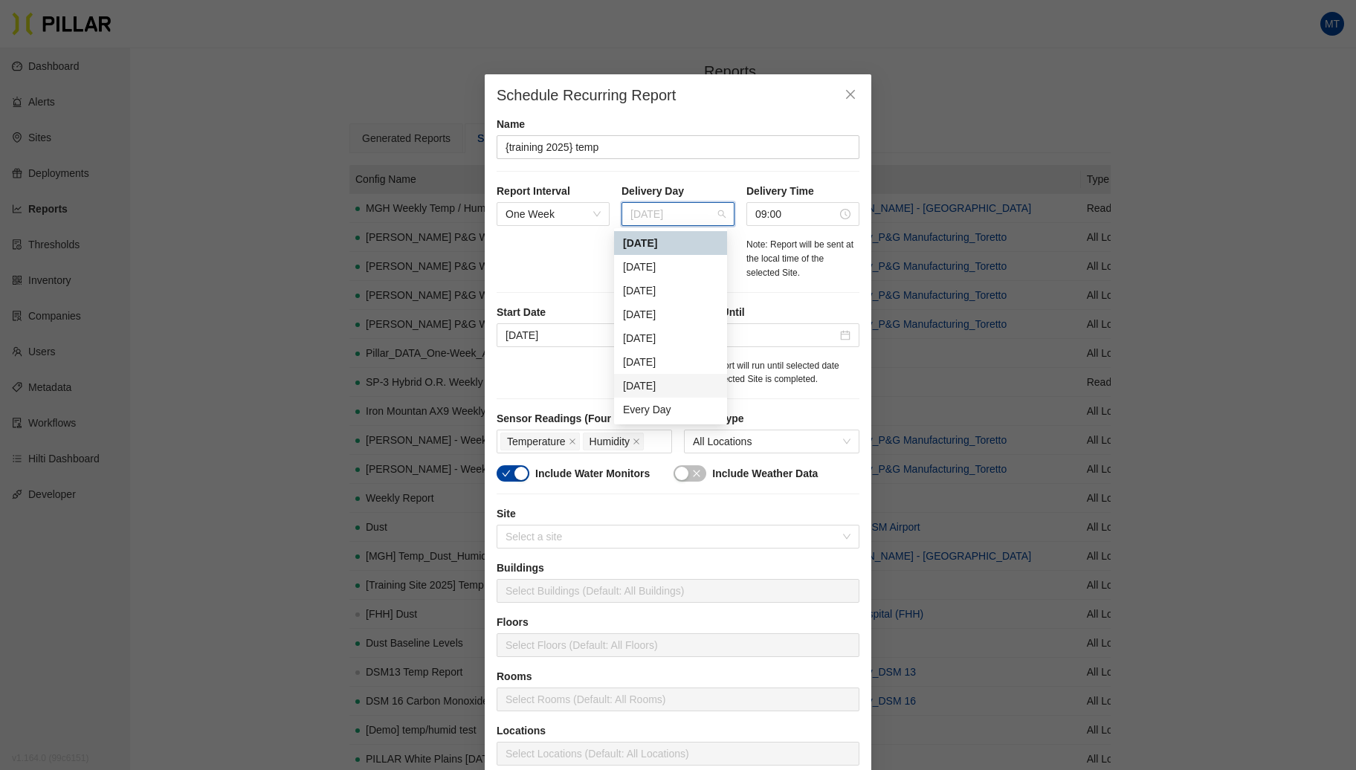
click at [670, 382] on div "[DATE]" at bounding box center [670, 386] width 95 height 16
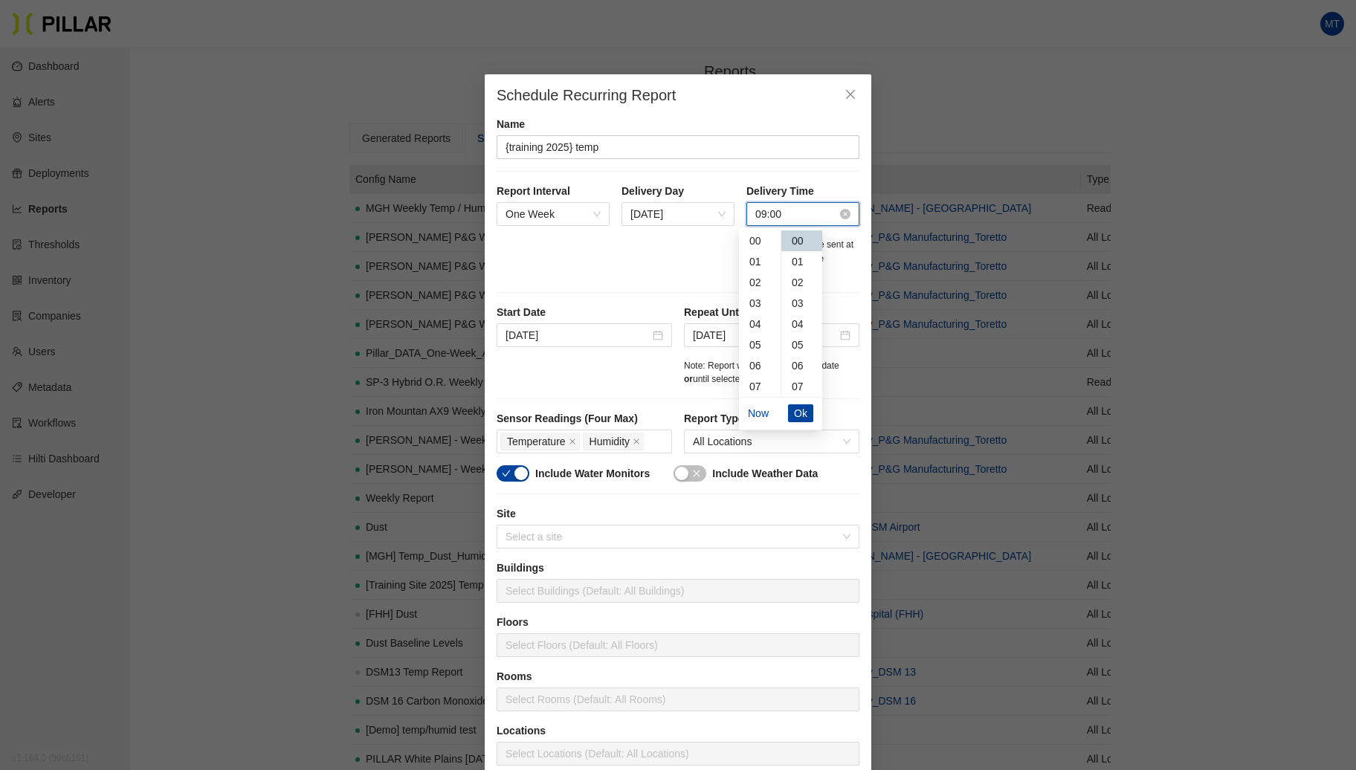
click at [769, 214] on input "09:00" at bounding box center [796, 214] width 82 height 16
click at [757, 327] on div "17" at bounding box center [760, 328] width 42 height 21
type input "17:00"
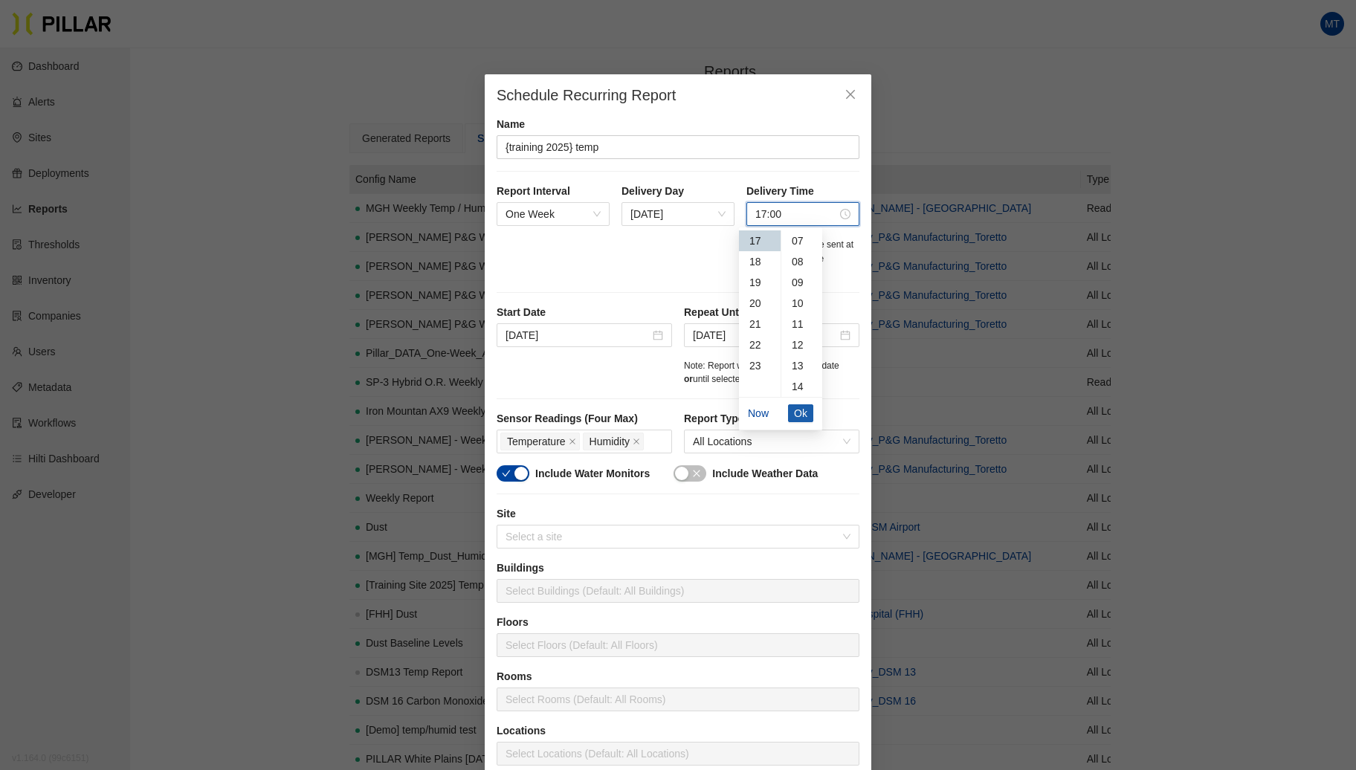
click at [797, 413] on span "Ok" at bounding box center [800, 413] width 13 height 16
click at [600, 340] on input "[DATE]" at bounding box center [577, 335] width 144 height 16
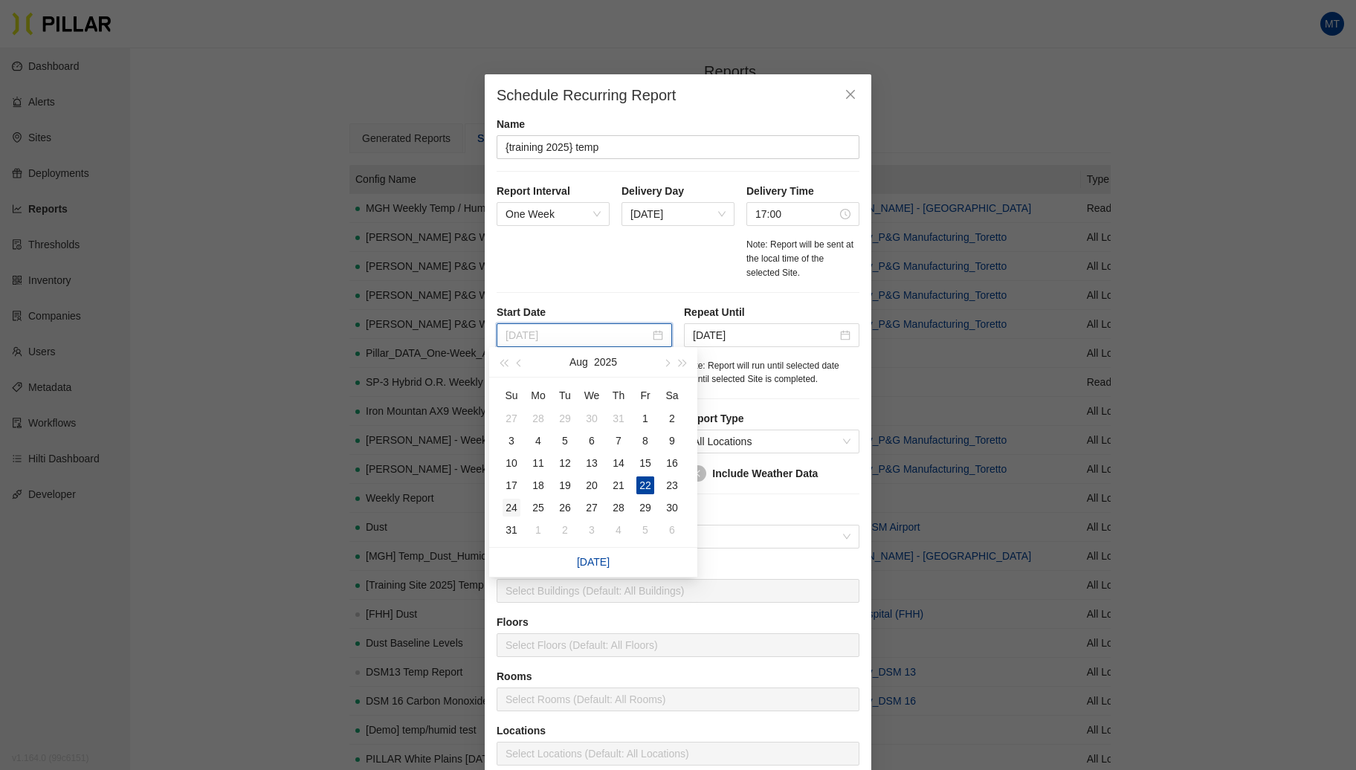
type input "[DATE]"
click at [516, 510] on div "24" at bounding box center [511, 508] width 18 height 18
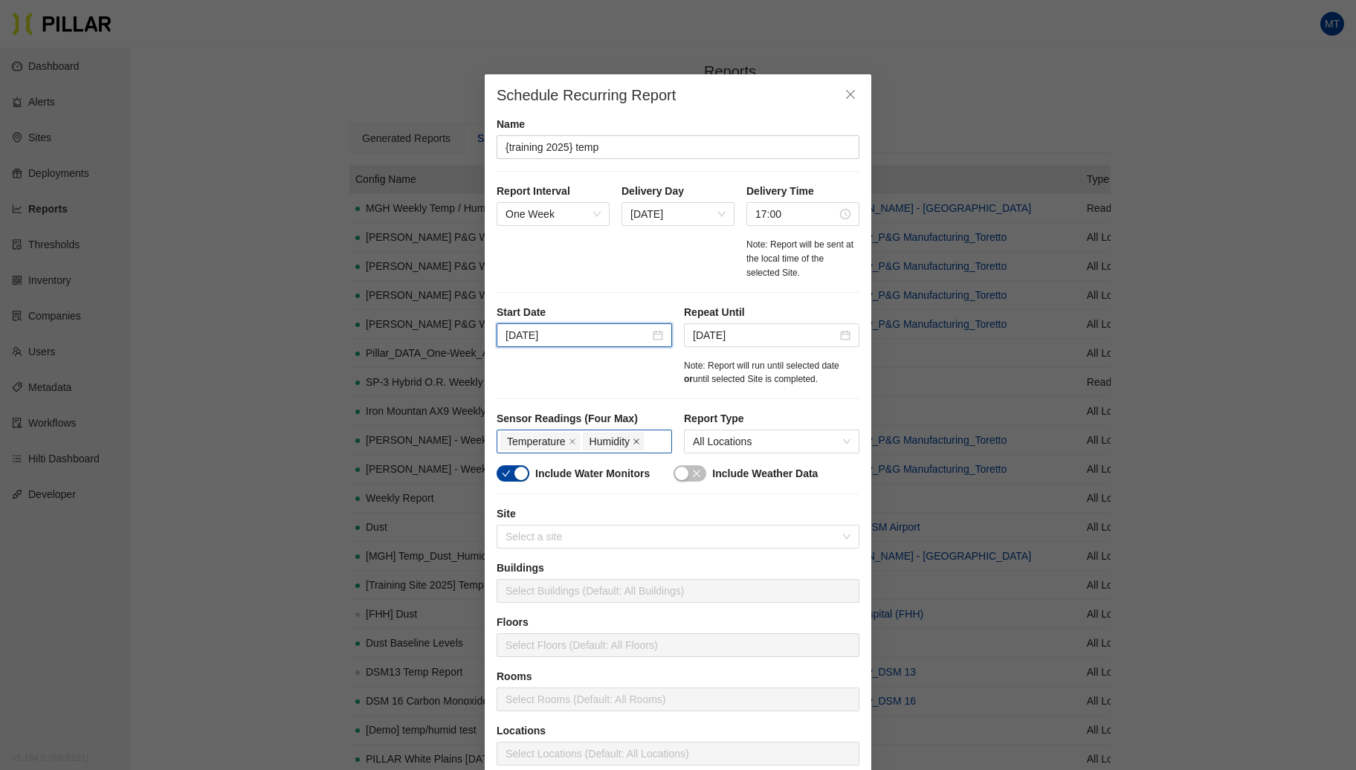
click at [632, 446] on span at bounding box center [635, 441] width 7 height 16
click at [677, 470] on div "button" at bounding box center [681, 473] width 13 height 13
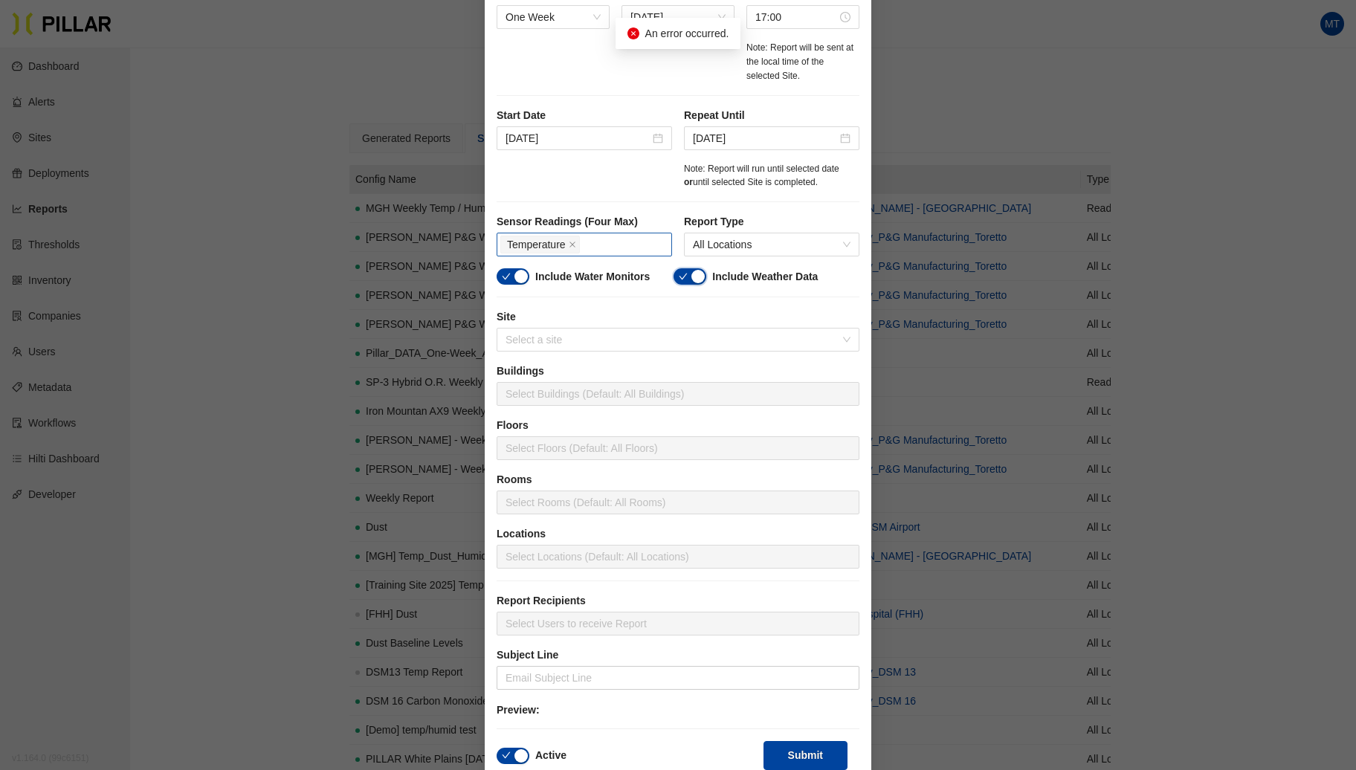
scroll to position [207, 0]
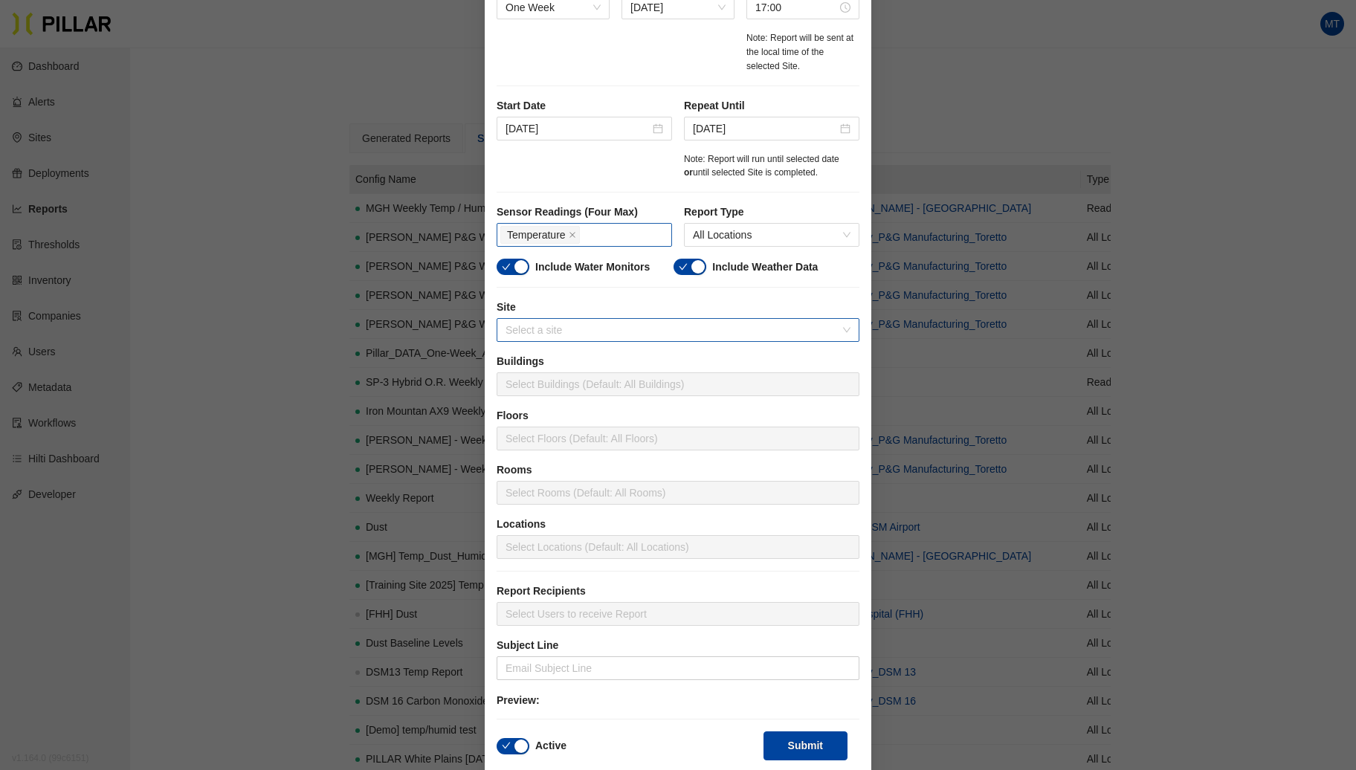
click at [534, 328] on input "search" at bounding box center [672, 330] width 334 height 22
type input "t"
type input "T"
click at [540, 323] on input "2025" at bounding box center [672, 330] width 334 height 22
type input "2"
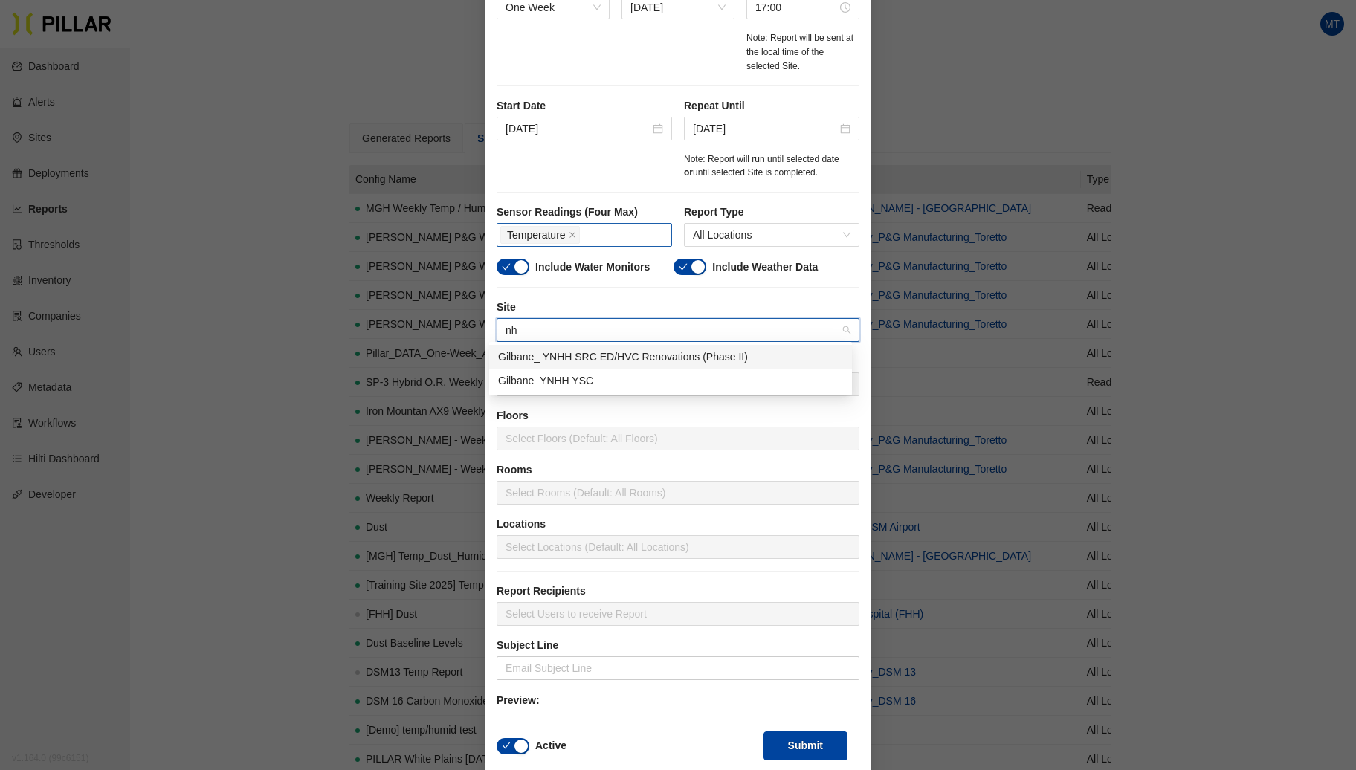
type input "n"
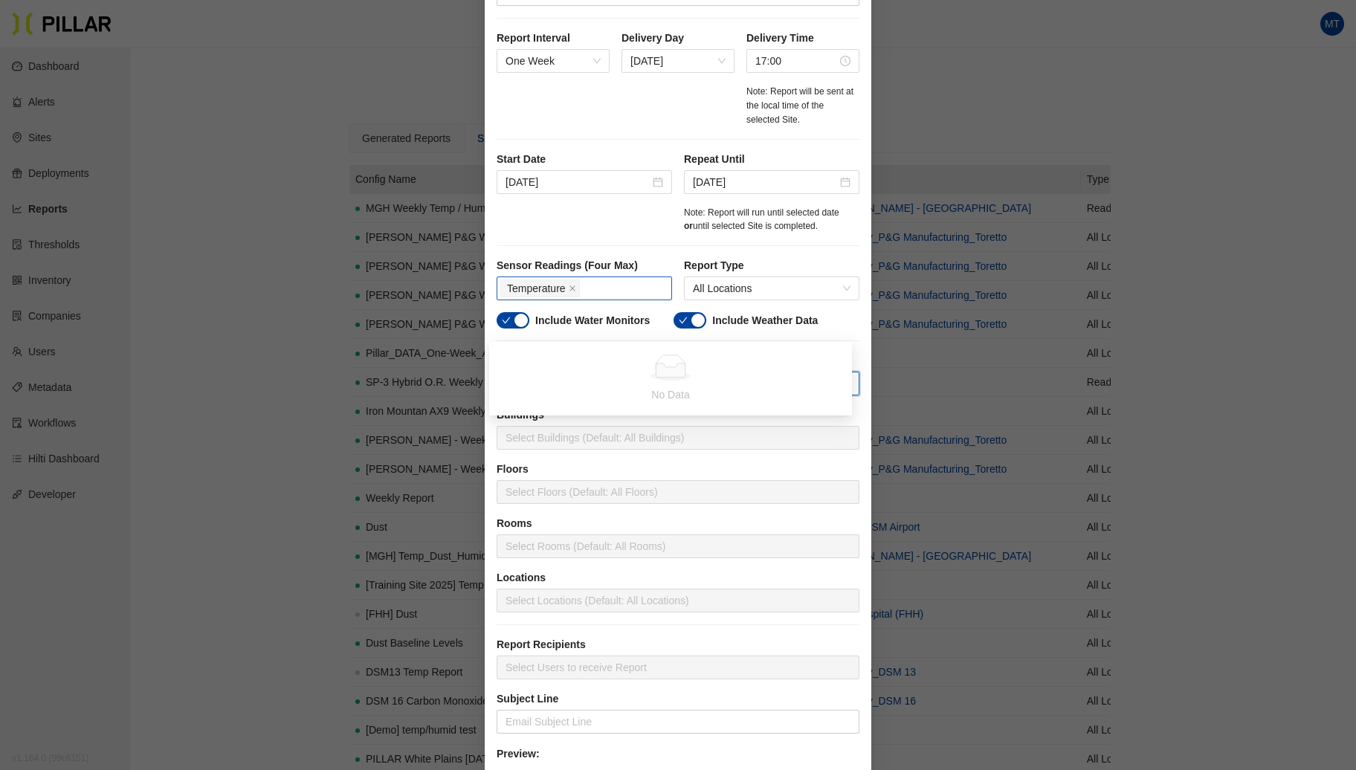
scroll to position [214, 0]
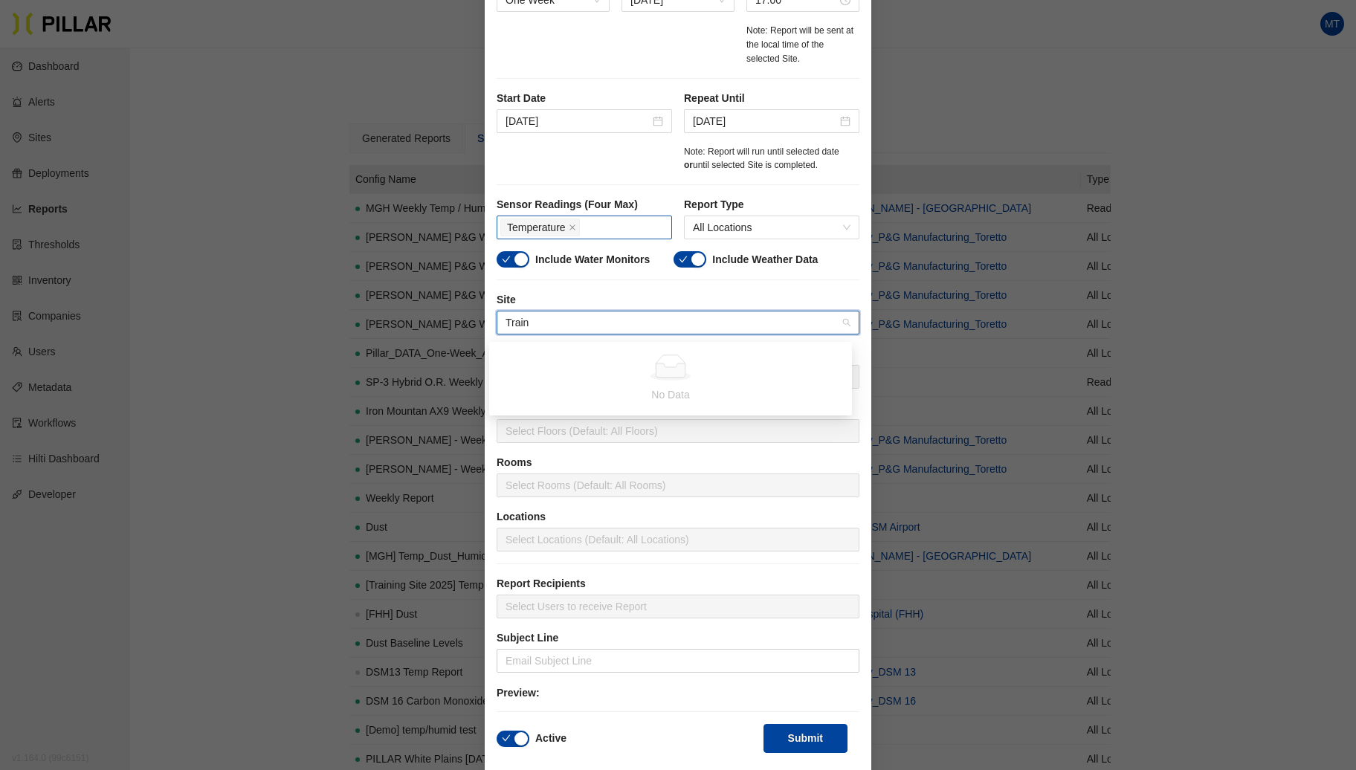
click at [568, 313] on input "Train" at bounding box center [672, 322] width 334 height 22
click at [563, 312] on input "Train" at bounding box center [672, 322] width 334 height 22
type input "T"
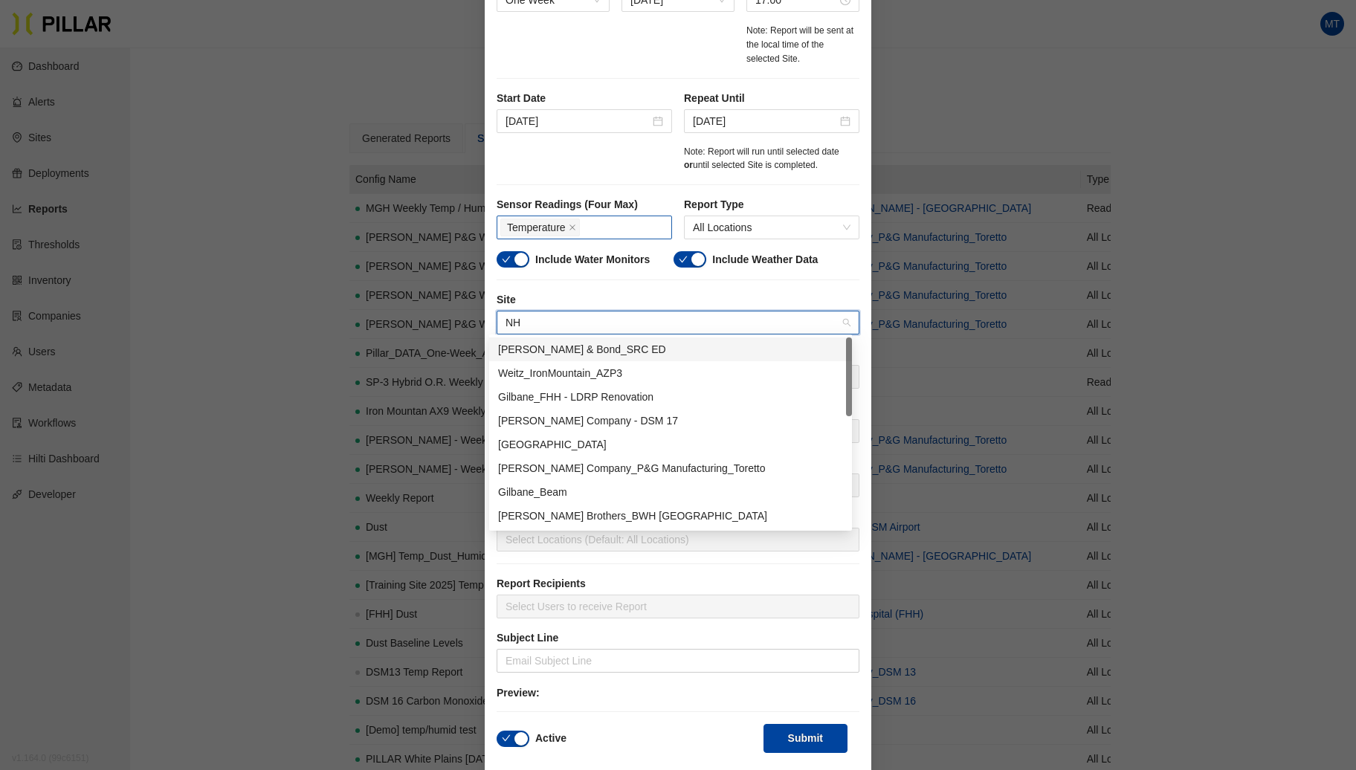
type input "N"
type input "{"
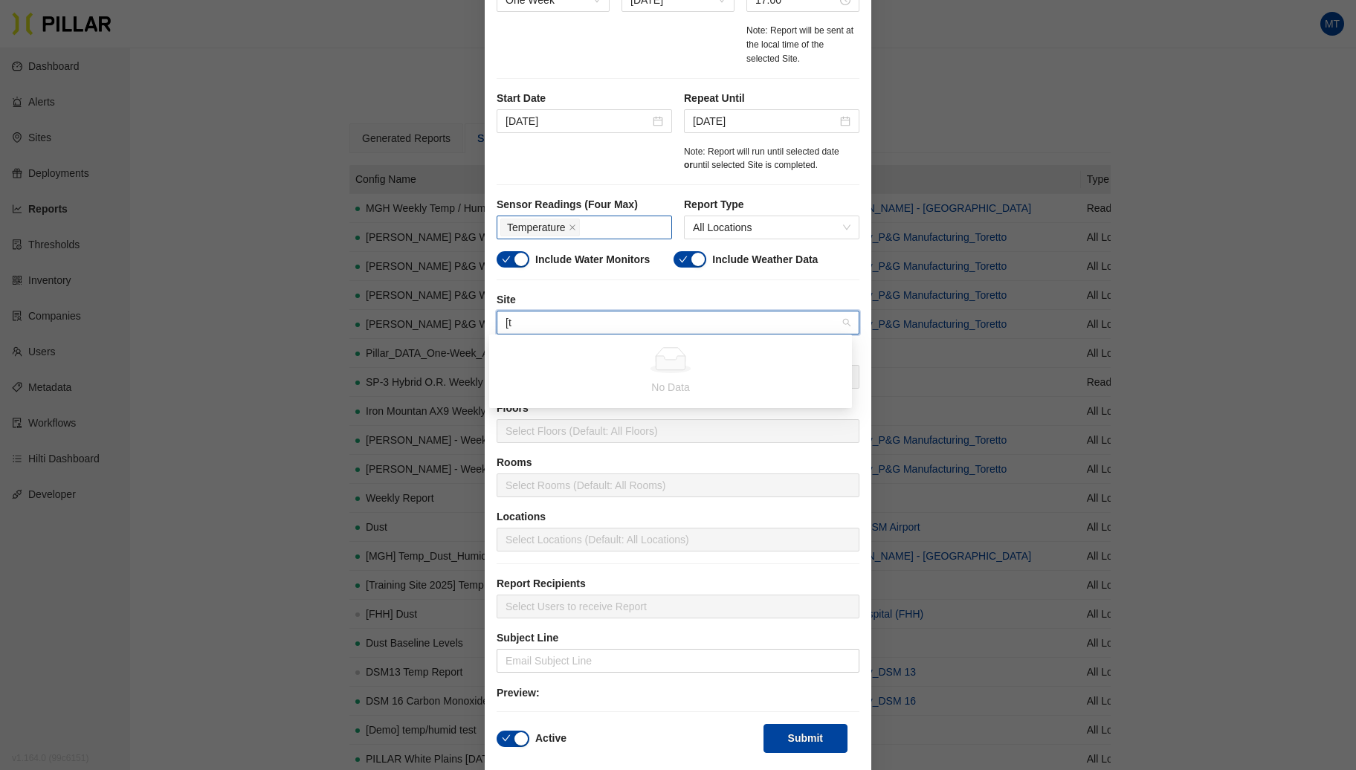
type input "["
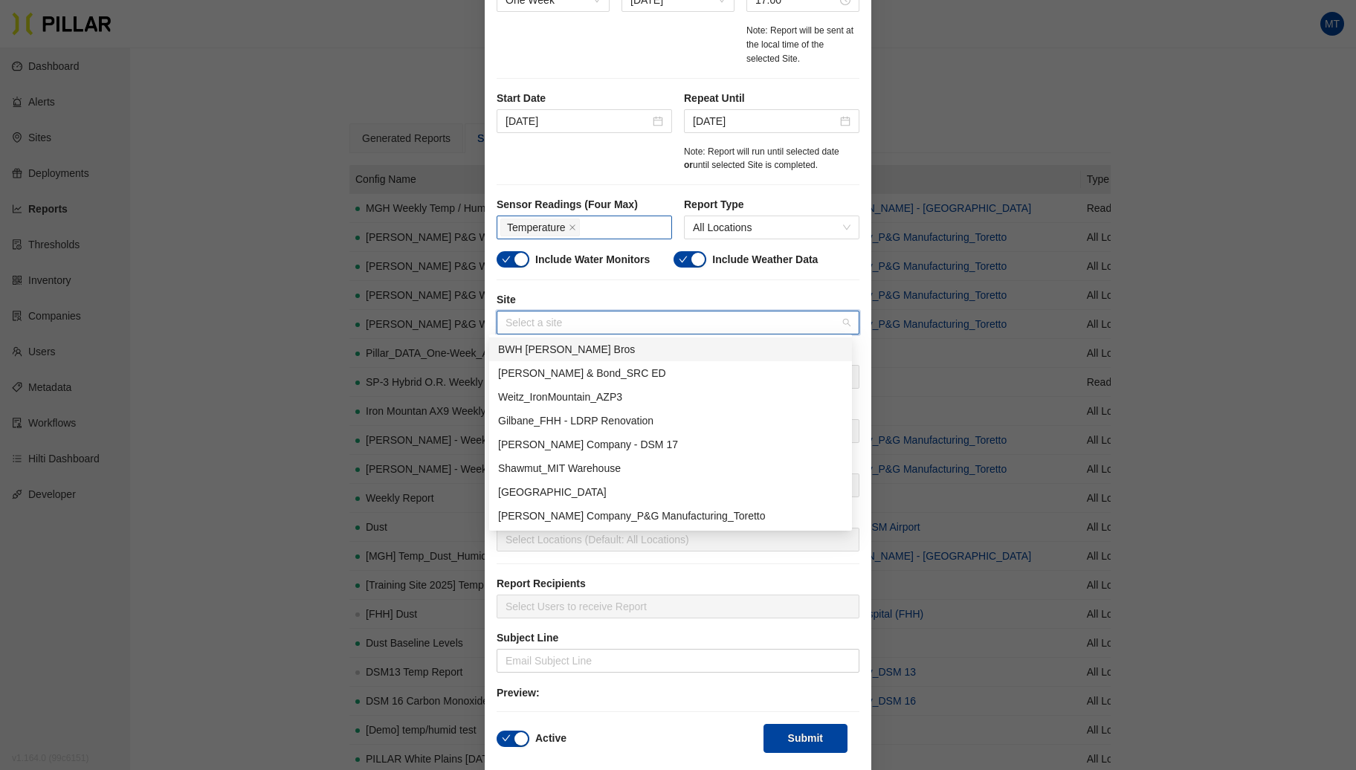
type input "["
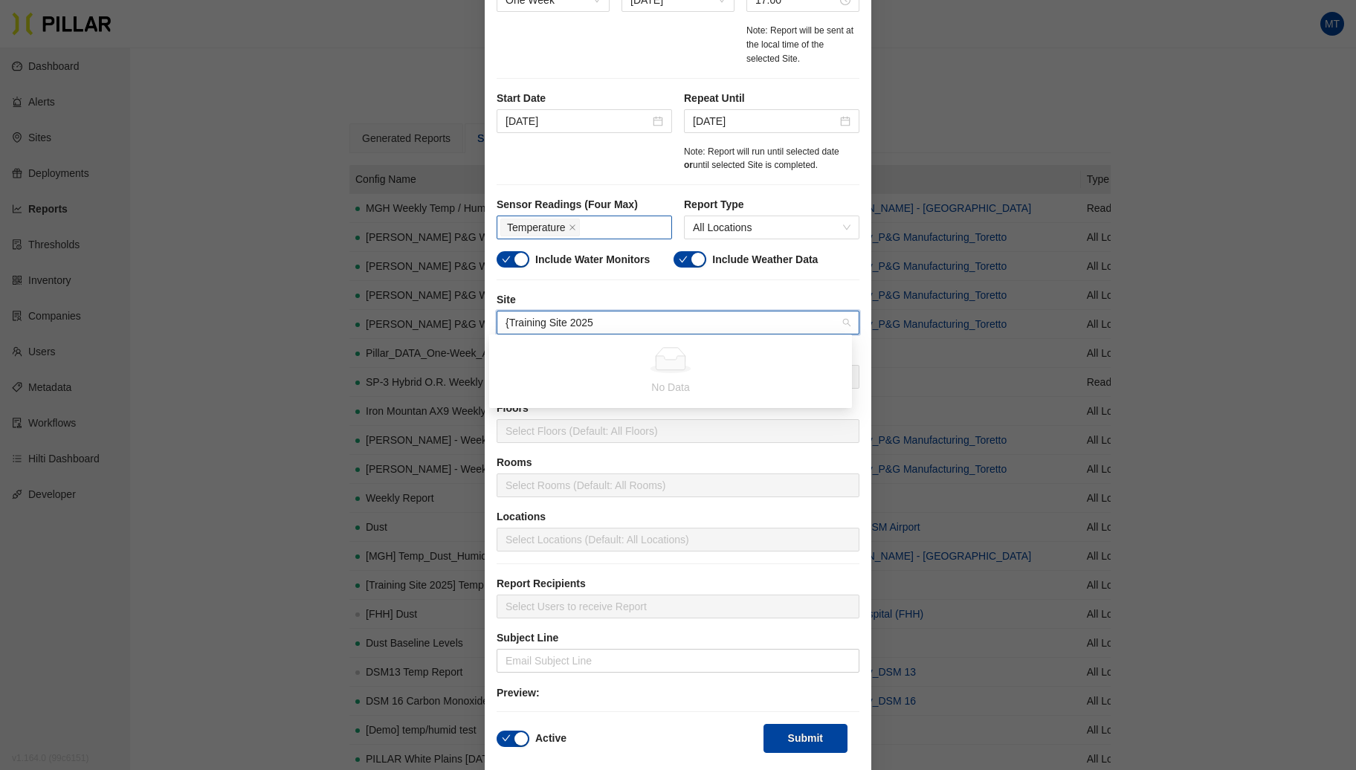
type input "{Training Site 2025}"
click at [693, 315] on input "{Training Site 2025}" at bounding box center [672, 322] width 334 height 22
click at [638, 295] on label "Site" at bounding box center [677, 300] width 363 height 16
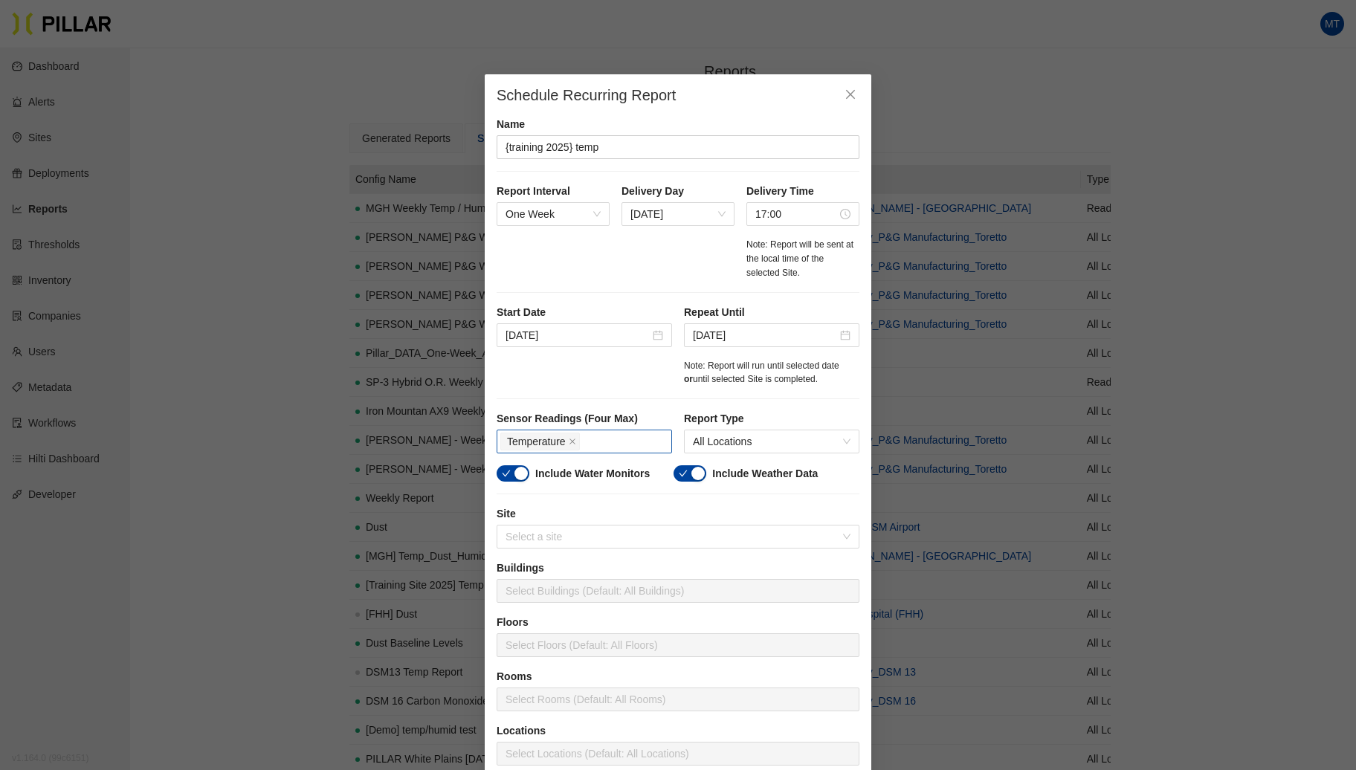
scroll to position [0, 0]
click at [541, 538] on input "search" at bounding box center [672, 536] width 334 height 22
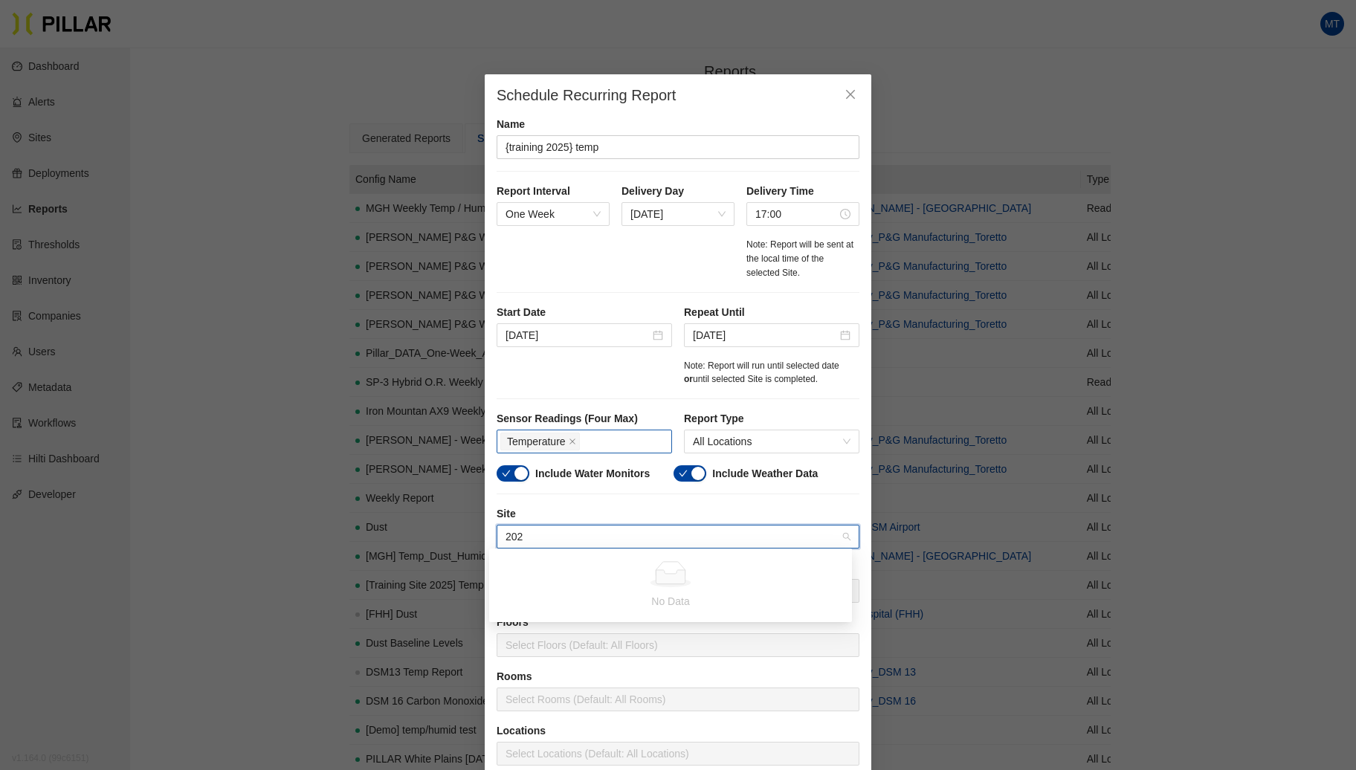
type input "2025"
click at [569, 511] on label "Site" at bounding box center [677, 514] width 363 height 16
click at [598, 537] on input "search" at bounding box center [672, 536] width 334 height 22
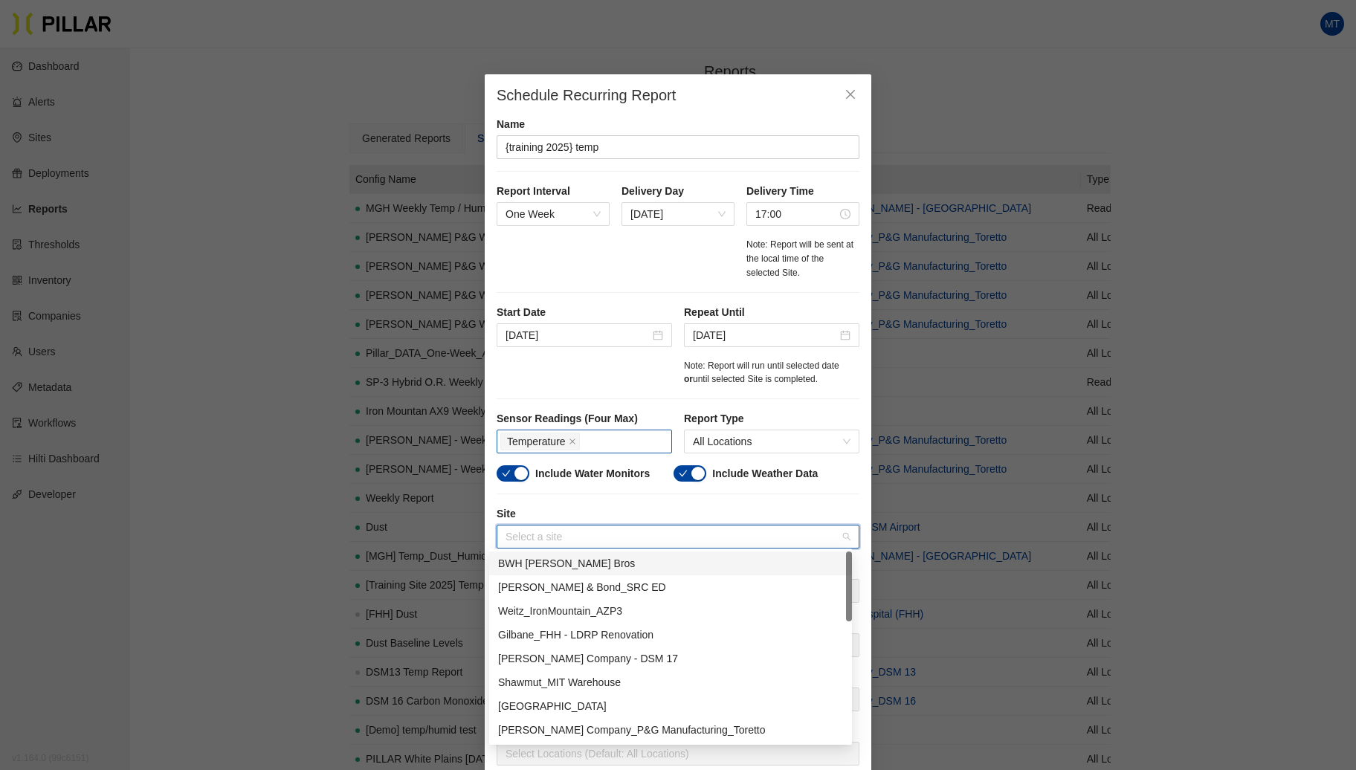
click at [528, 566] on div "BWH [PERSON_NAME] Bros" at bounding box center [670, 563] width 345 height 16
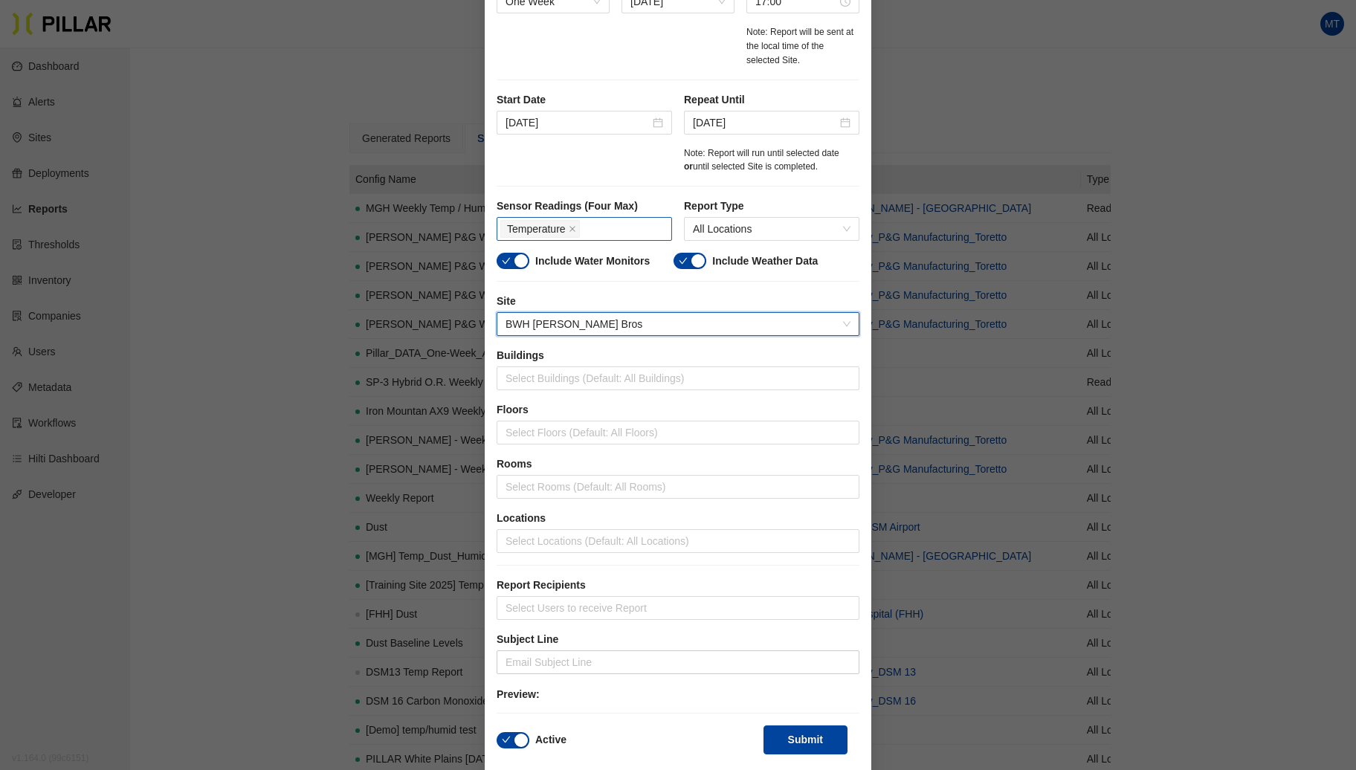
scroll to position [214, 0]
click at [568, 378] on div at bounding box center [677, 376] width 355 height 21
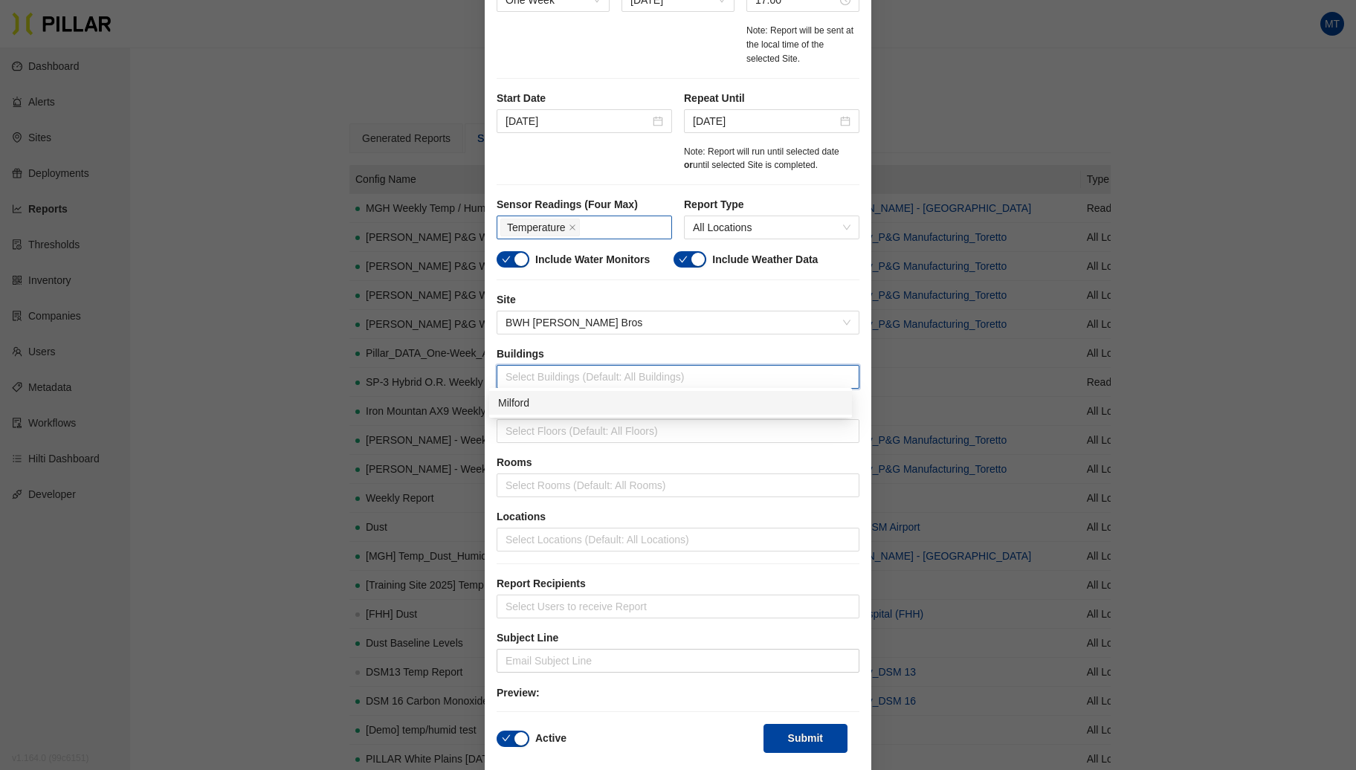
click at [531, 406] on div "Milford" at bounding box center [670, 403] width 345 height 16
click at [569, 598] on div at bounding box center [677, 606] width 355 height 21
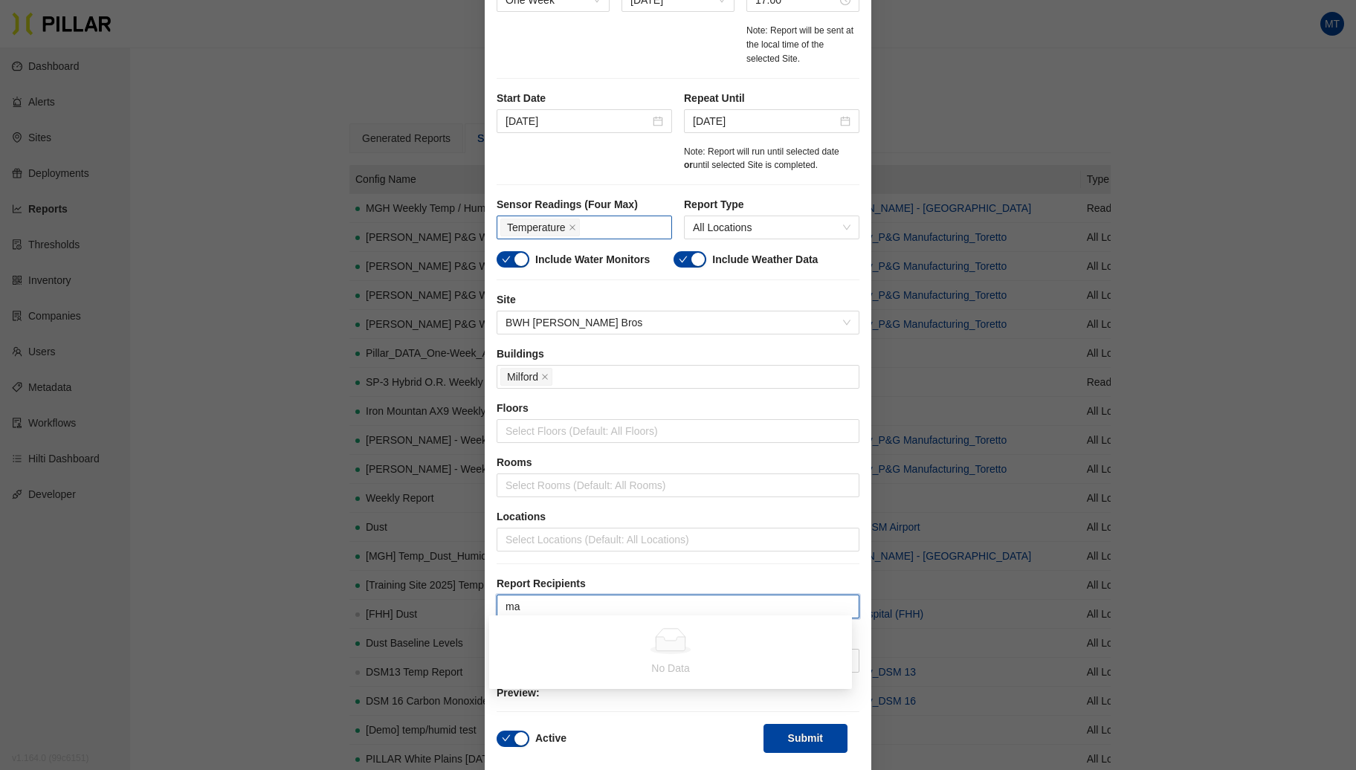
type input "m"
type input "a"
type input "[PERSON_NAME]"
click at [541, 373] on icon "close" at bounding box center [544, 376] width 7 height 7
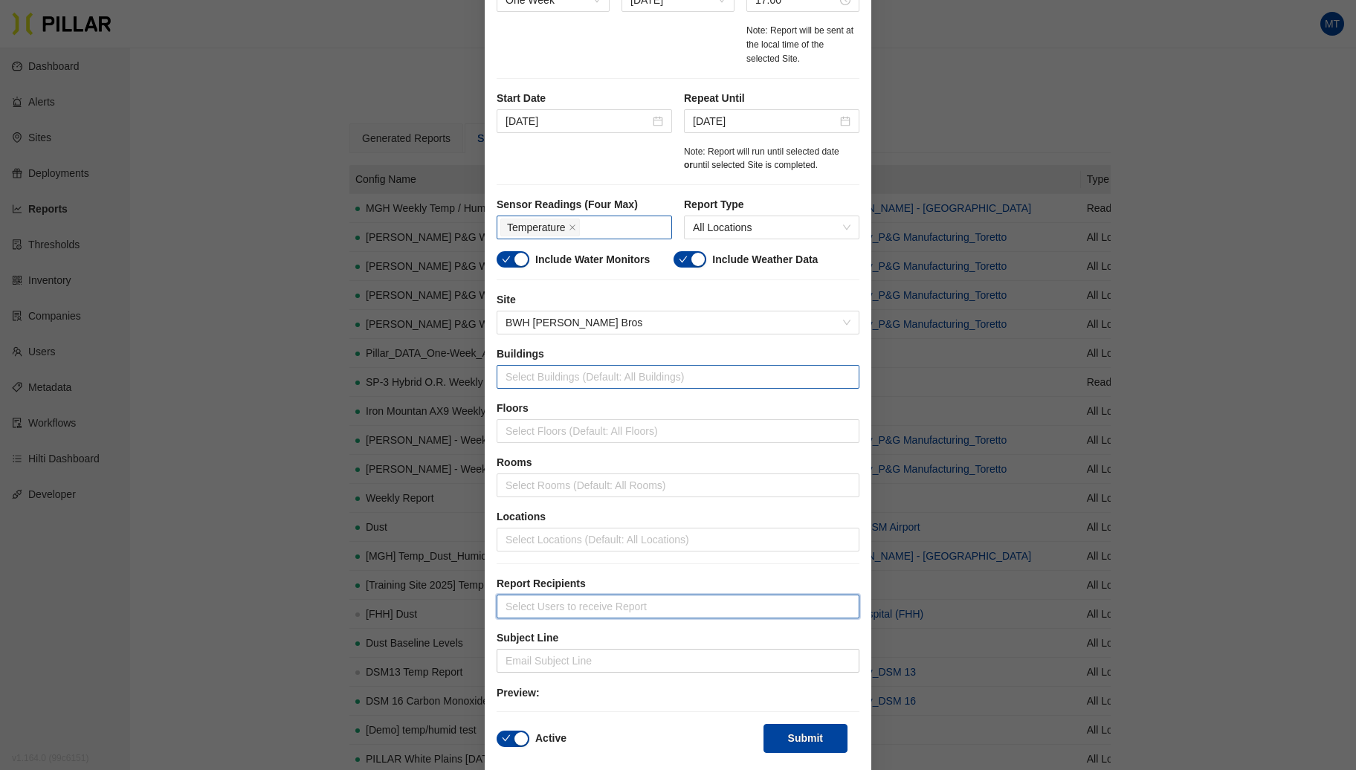
click at [568, 597] on div at bounding box center [677, 606] width 355 height 21
click at [548, 654] on input "text" at bounding box center [677, 661] width 363 height 24
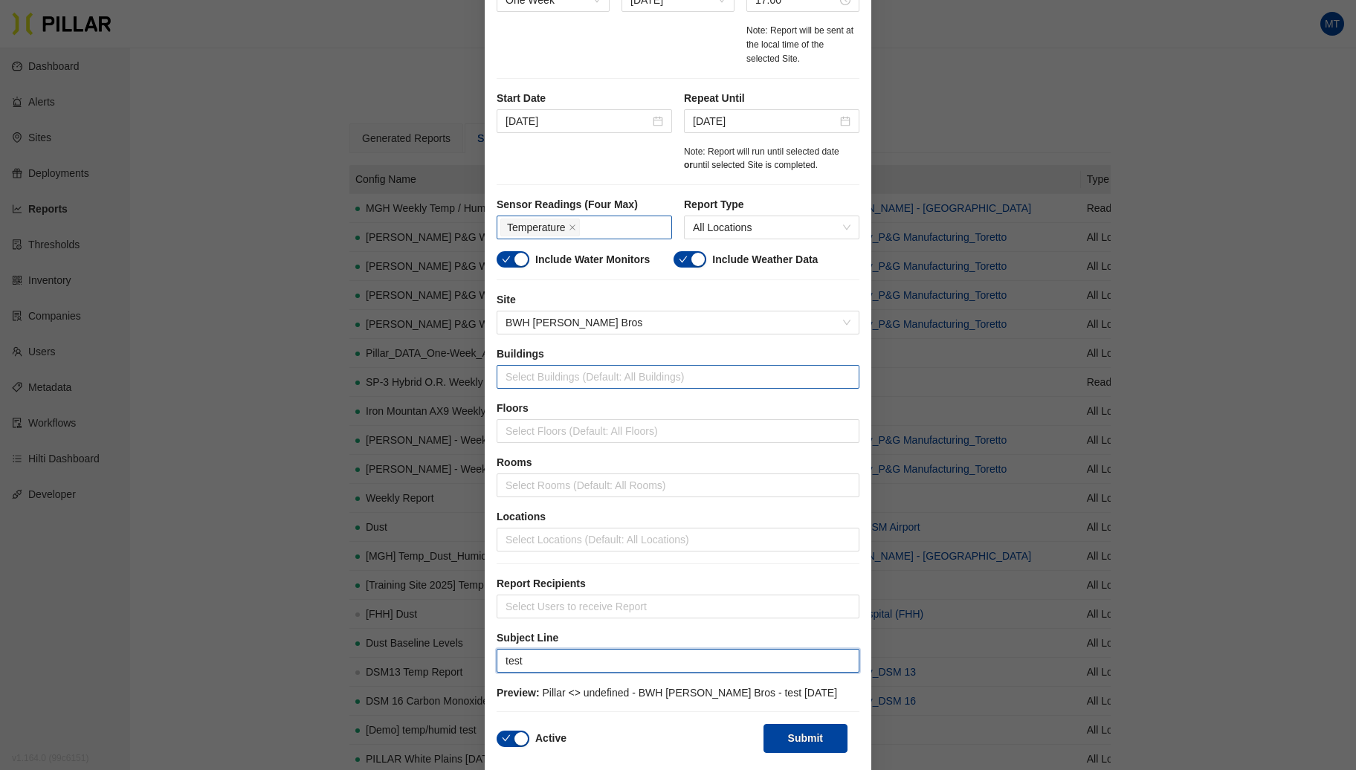
type input "test"
drag, startPoint x: 531, startPoint y: 685, endPoint x: 851, endPoint y: 685, distance: 320.3
click at [851, 685] on p "Preview: Pillar <> undefined - BWH [PERSON_NAME] Bros - test [DATE]" at bounding box center [677, 692] width 363 height 16
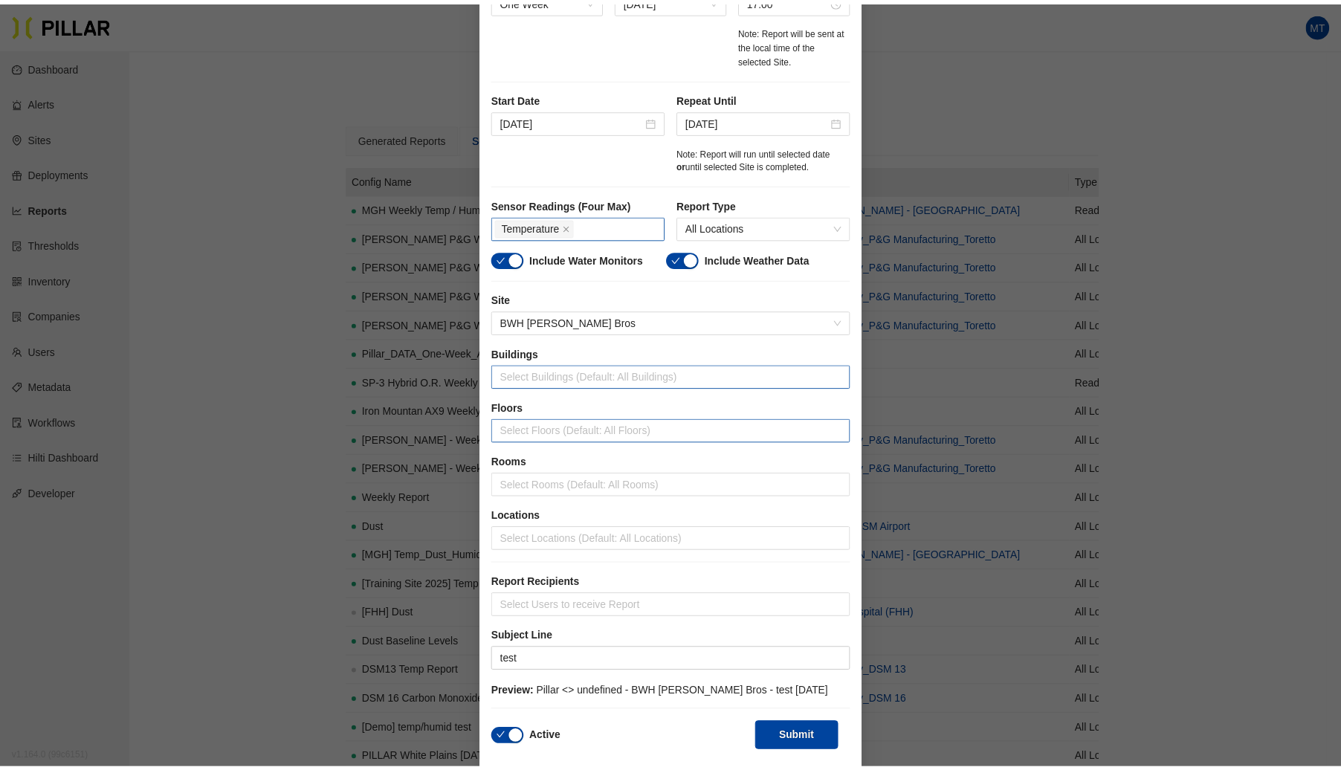
scroll to position [0, 0]
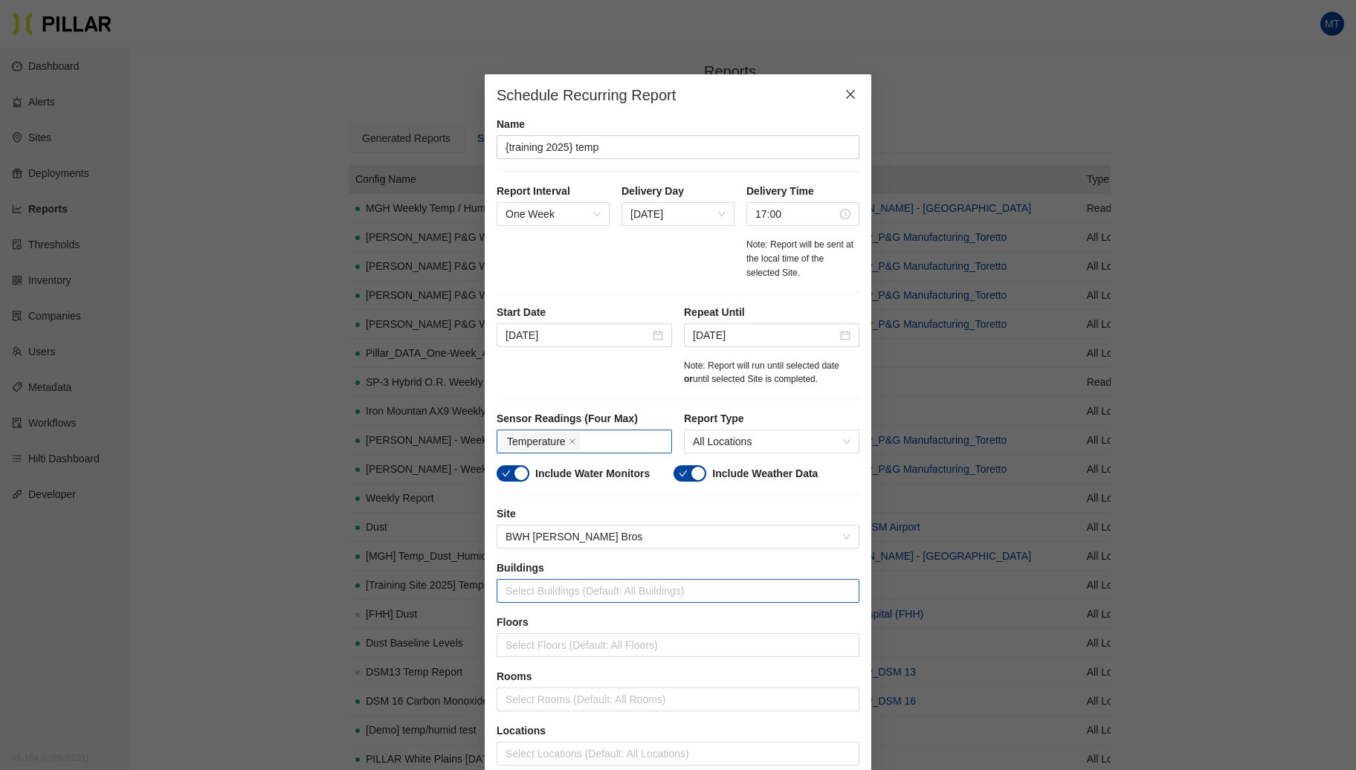
click at [844, 89] on icon "close" at bounding box center [850, 94] width 12 height 12
